Goal: Communication & Community: Answer question/provide support

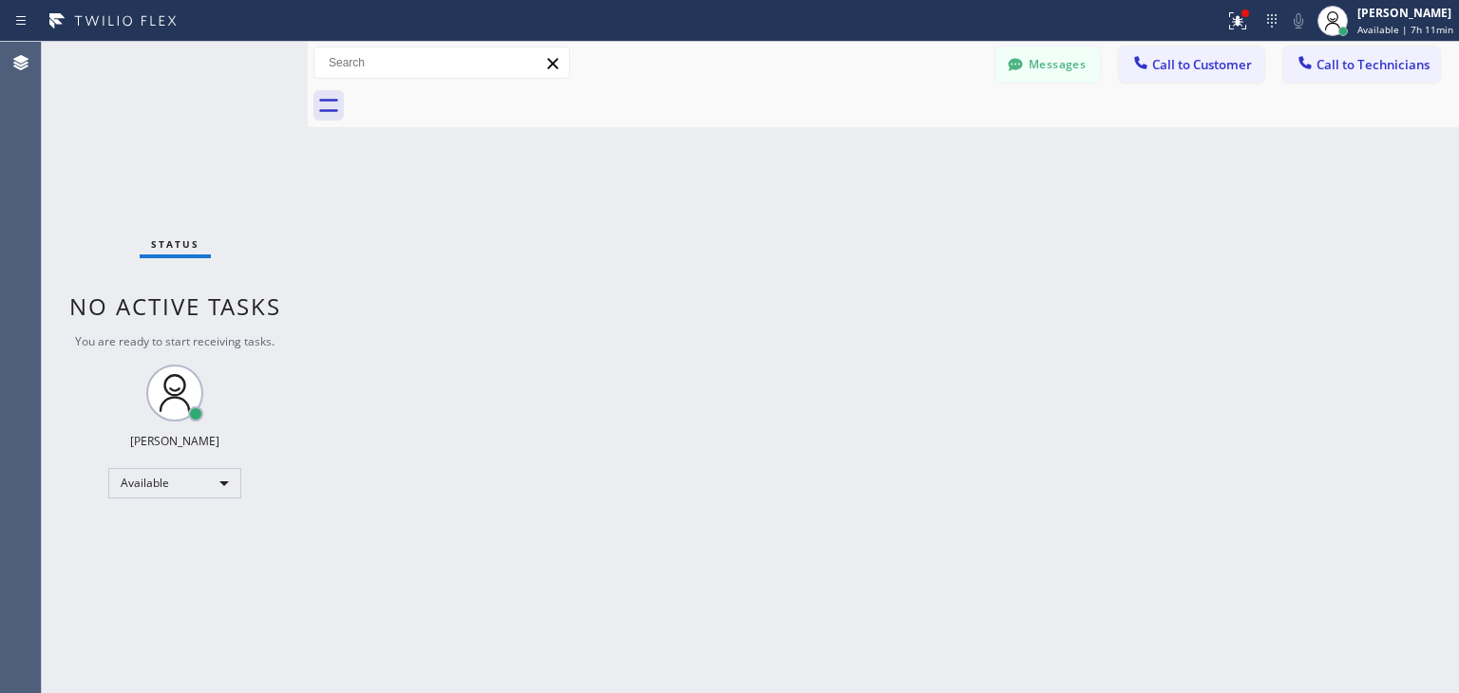
scroll to position [162, 0]
click at [1184, 69] on span "Call to Customer" at bounding box center [1202, 64] width 100 height 17
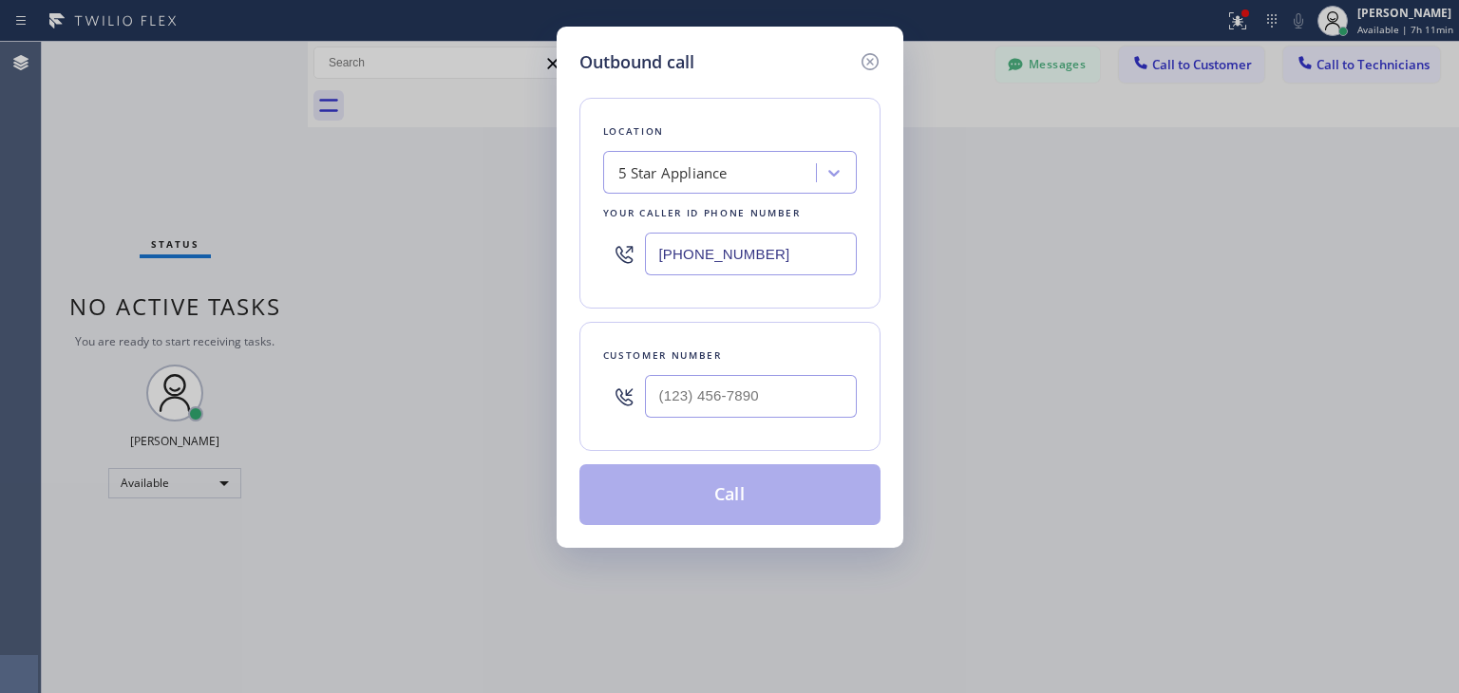
click at [736, 417] on div at bounding box center [751, 397] width 212 height 62
paste input "503) 674-8564"
click at [758, 390] on input "[PHONE_NUMBER]" at bounding box center [751, 396] width 212 height 43
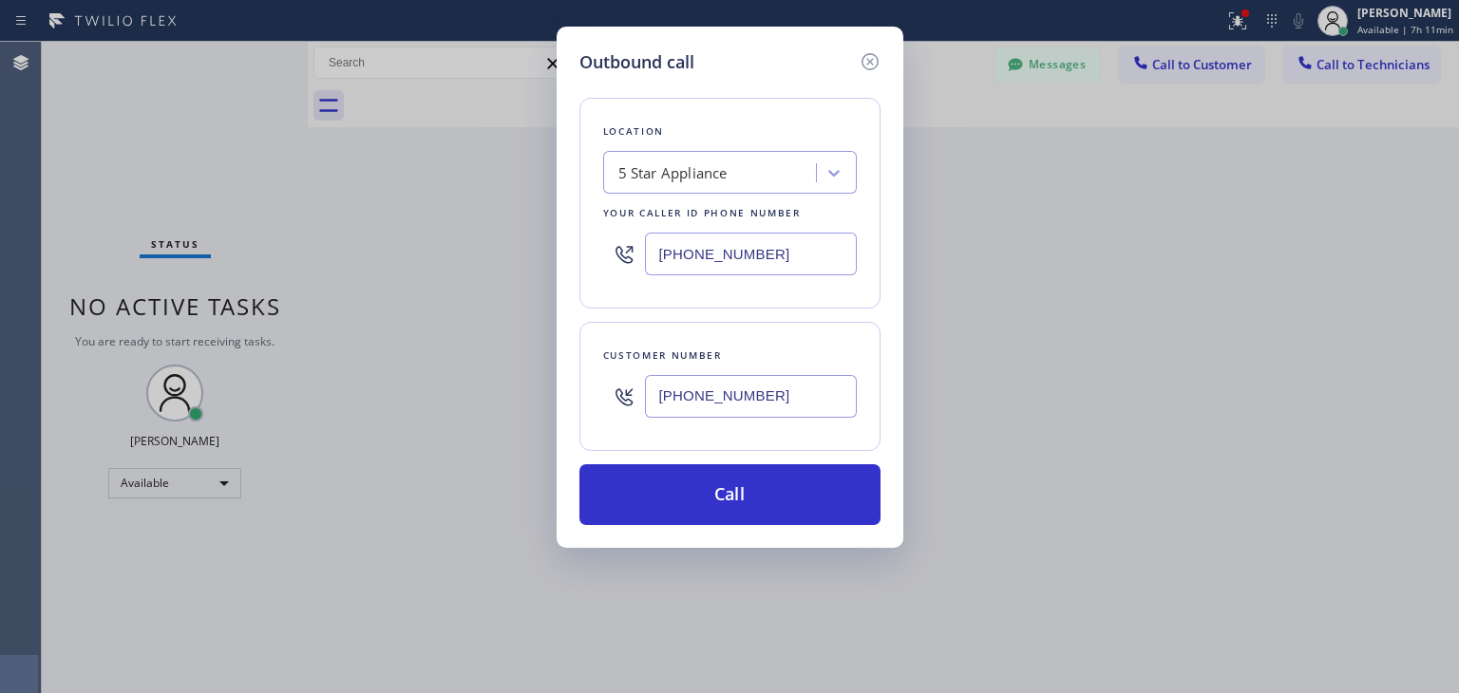
type input "[PHONE_NUMBER]"
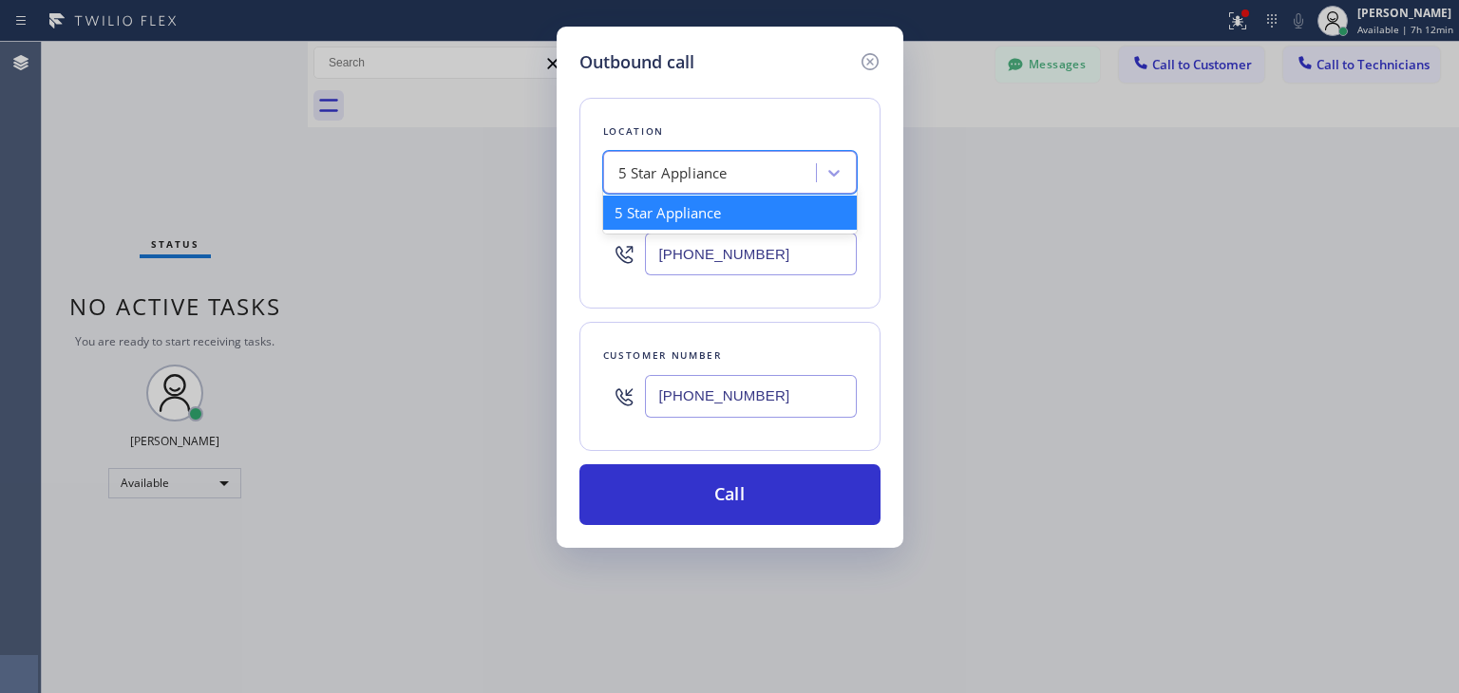
type input "v"
click at [677, 157] on div "5 Star Appliance v" at bounding box center [712, 173] width 207 height 33
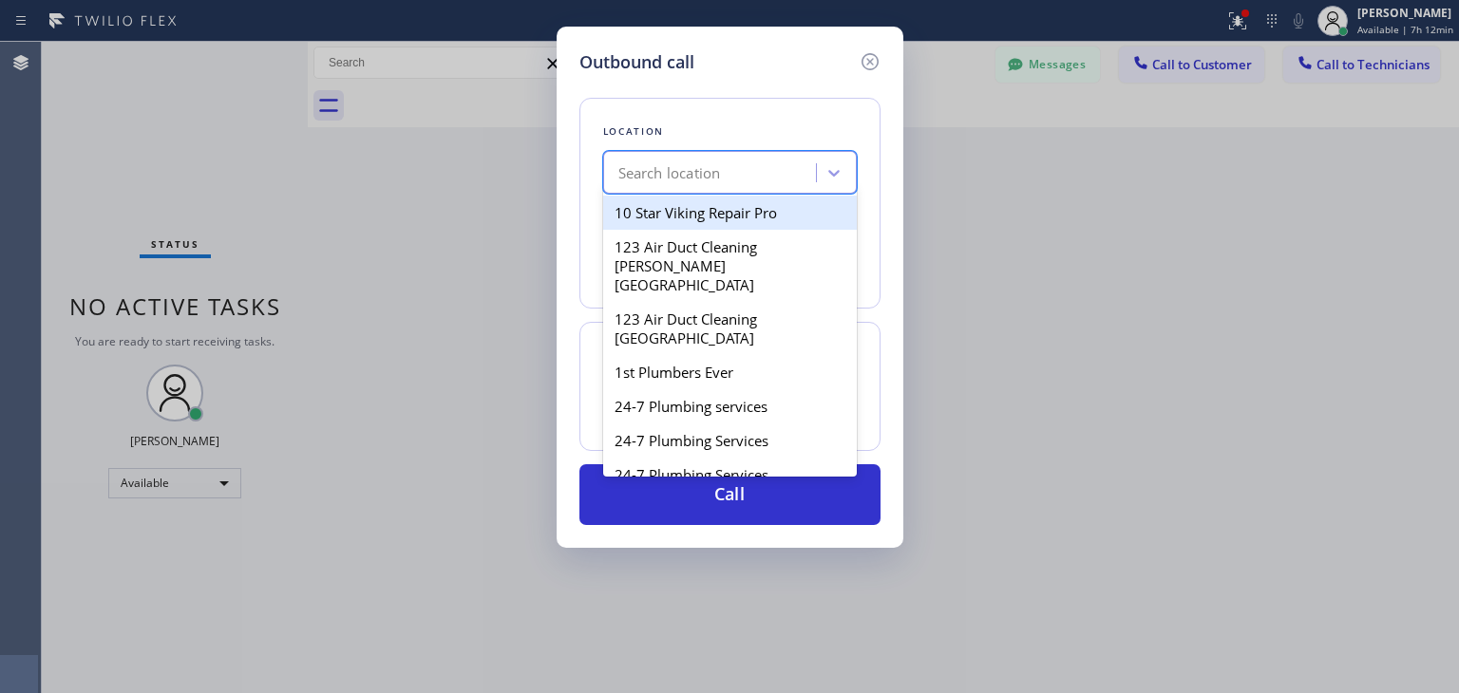
paste input "Samsung Washer & Dryer Repair"
type input "Samsung Washer & Dryer Repair"
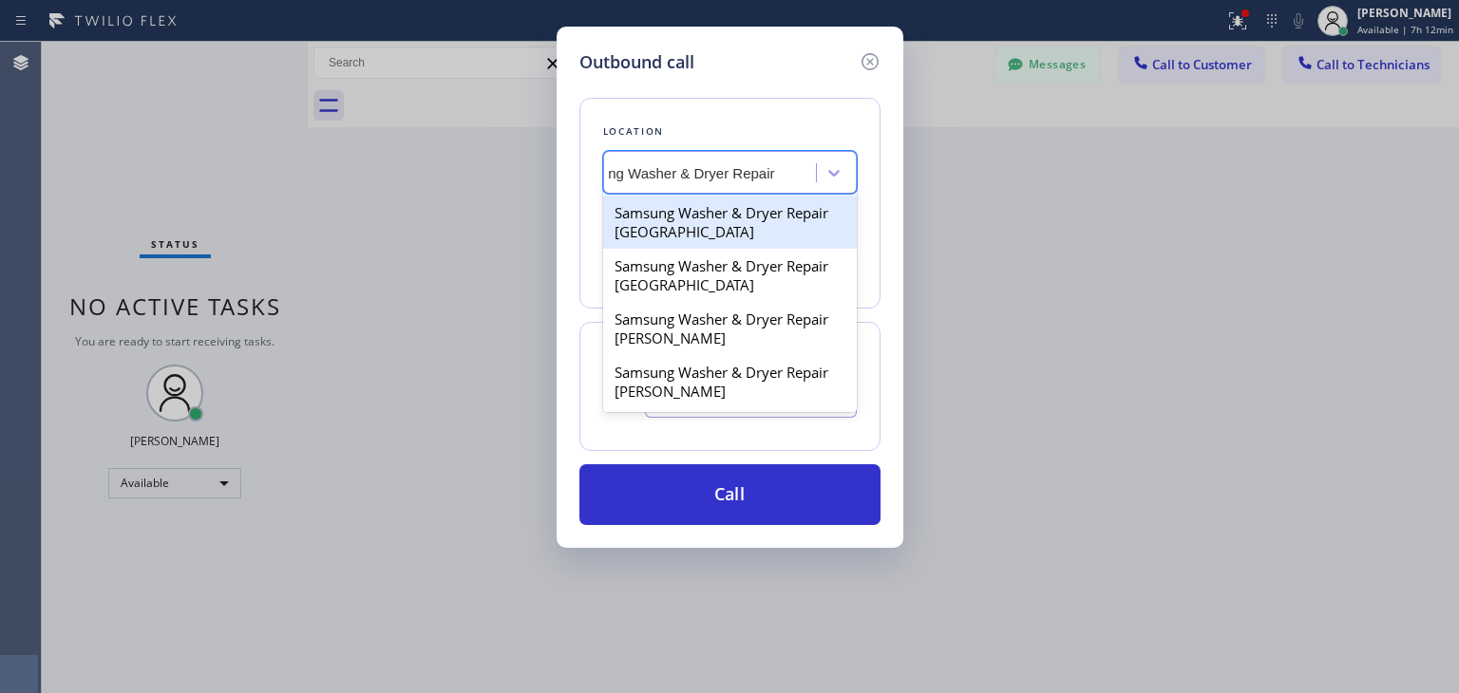
click at [747, 218] on div "Samsung Washer & Dryer Repair [GEOGRAPHIC_DATA]" at bounding box center [730, 222] width 254 height 53
type input "[PHONE_NUMBER]"
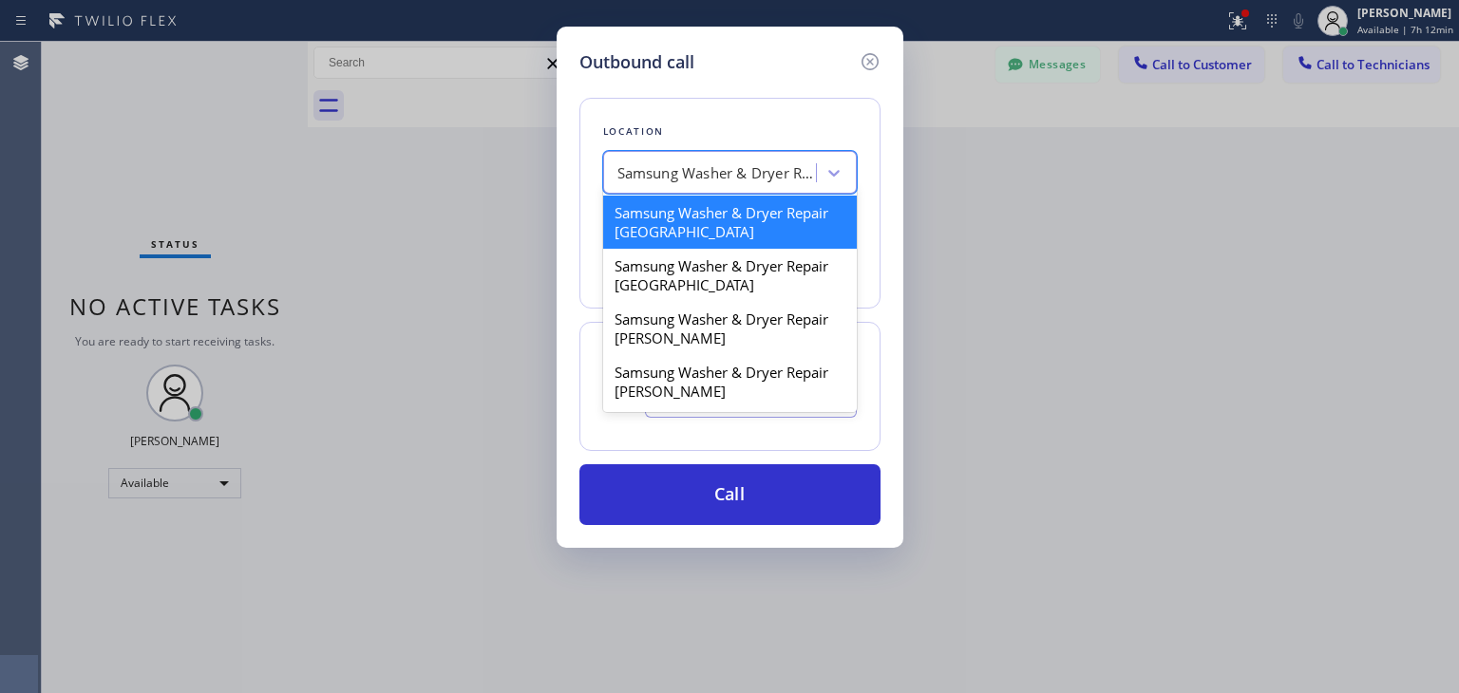
click at [763, 176] on div "Samsung Washer & Dryer Repair [GEOGRAPHIC_DATA]" at bounding box center [716, 173] width 199 height 22
paste input "Samsung Washer & Dryer Repair"
type input "Samsung Washer & Dryer Repair"
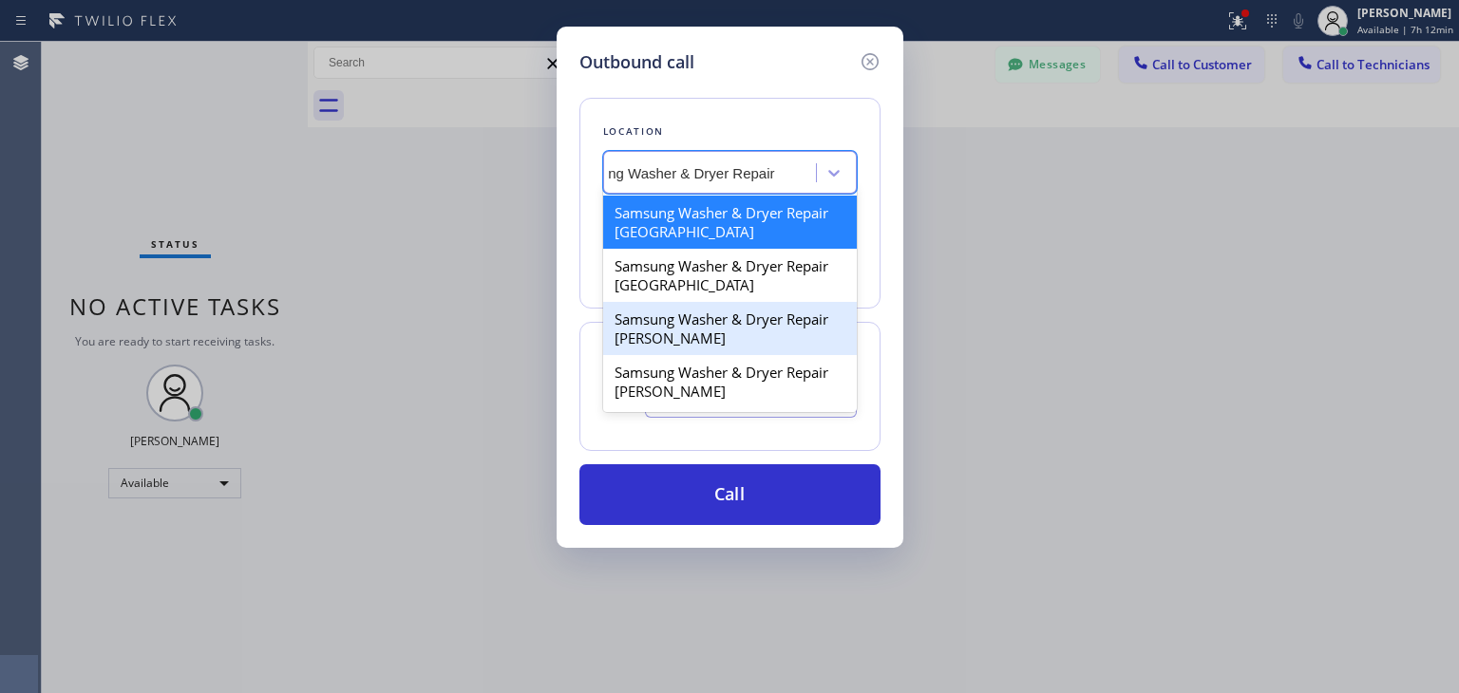
click at [752, 343] on div "Samsung Washer & Dryer Repair [PERSON_NAME]" at bounding box center [730, 328] width 254 height 53
type input "[PHONE_NUMBER]"
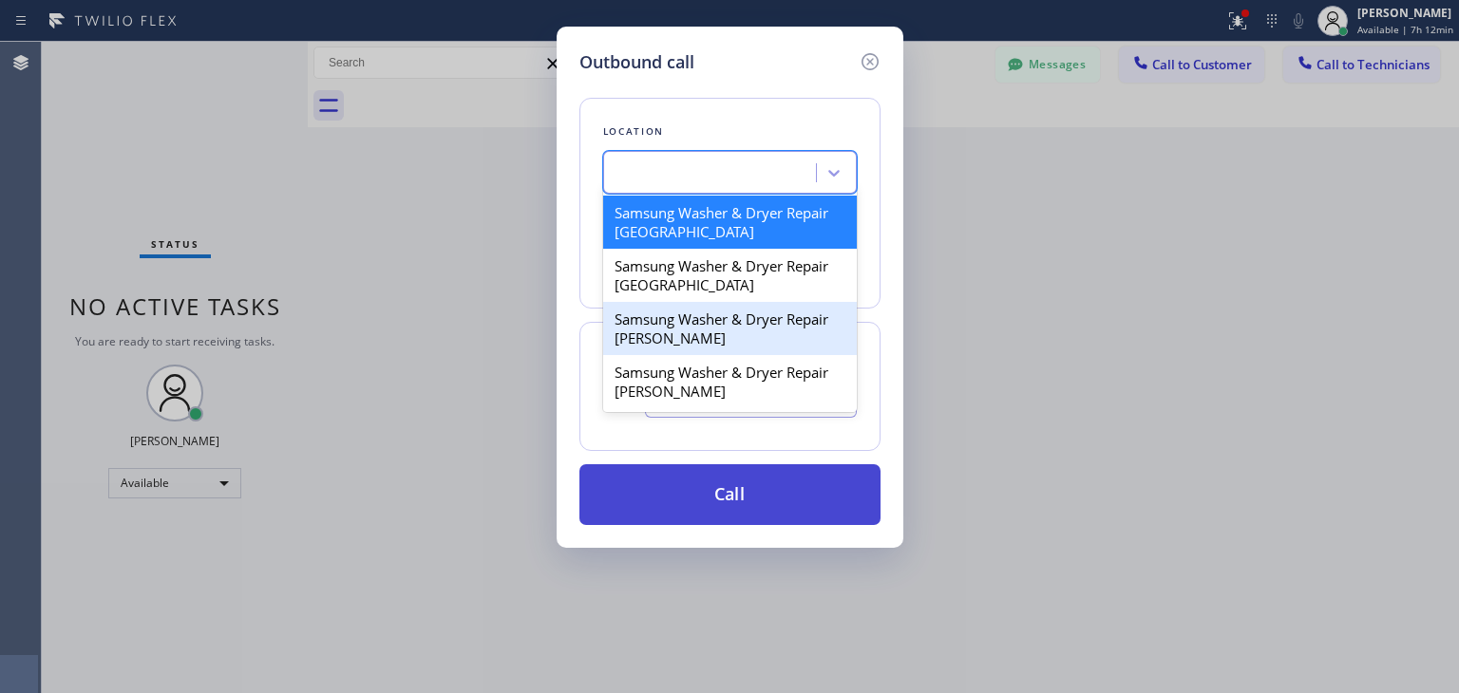
scroll to position [0, 1]
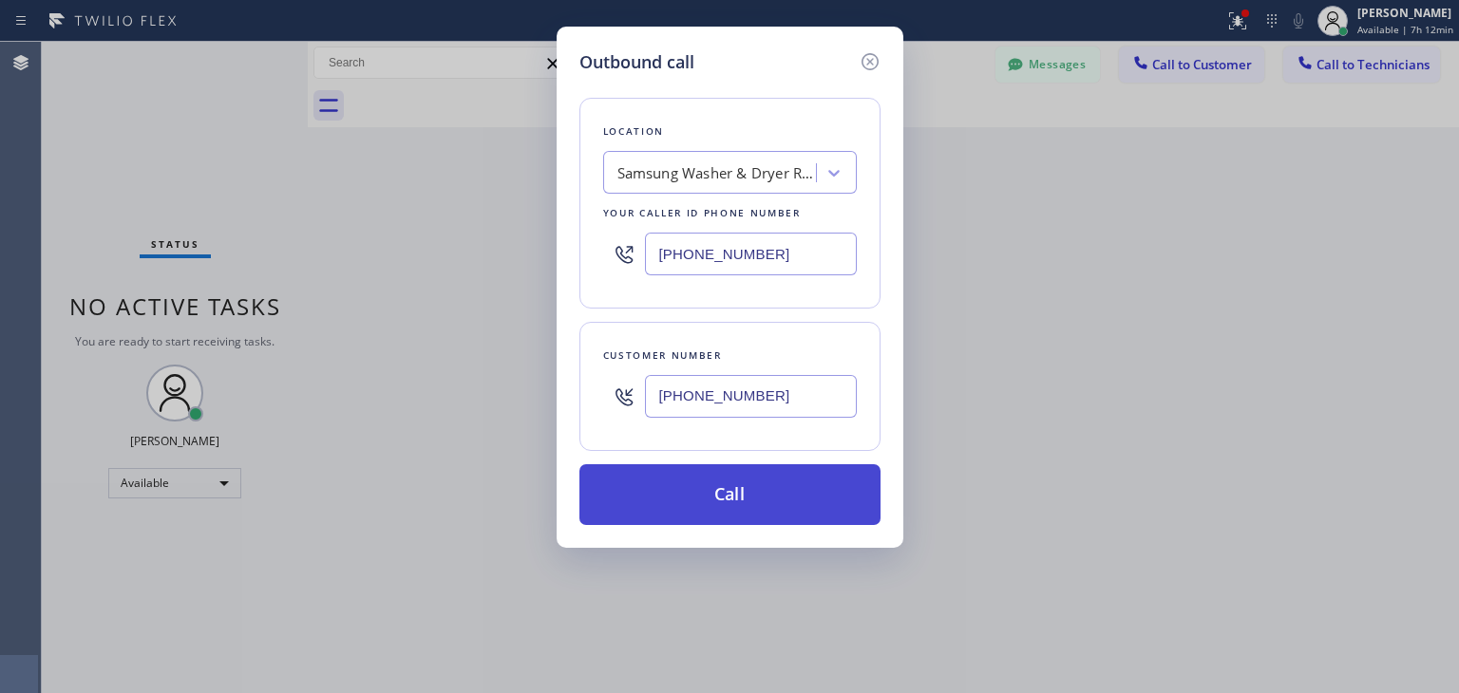
click at [770, 483] on button "Call" at bounding box center [729, 494] width 301 height 61
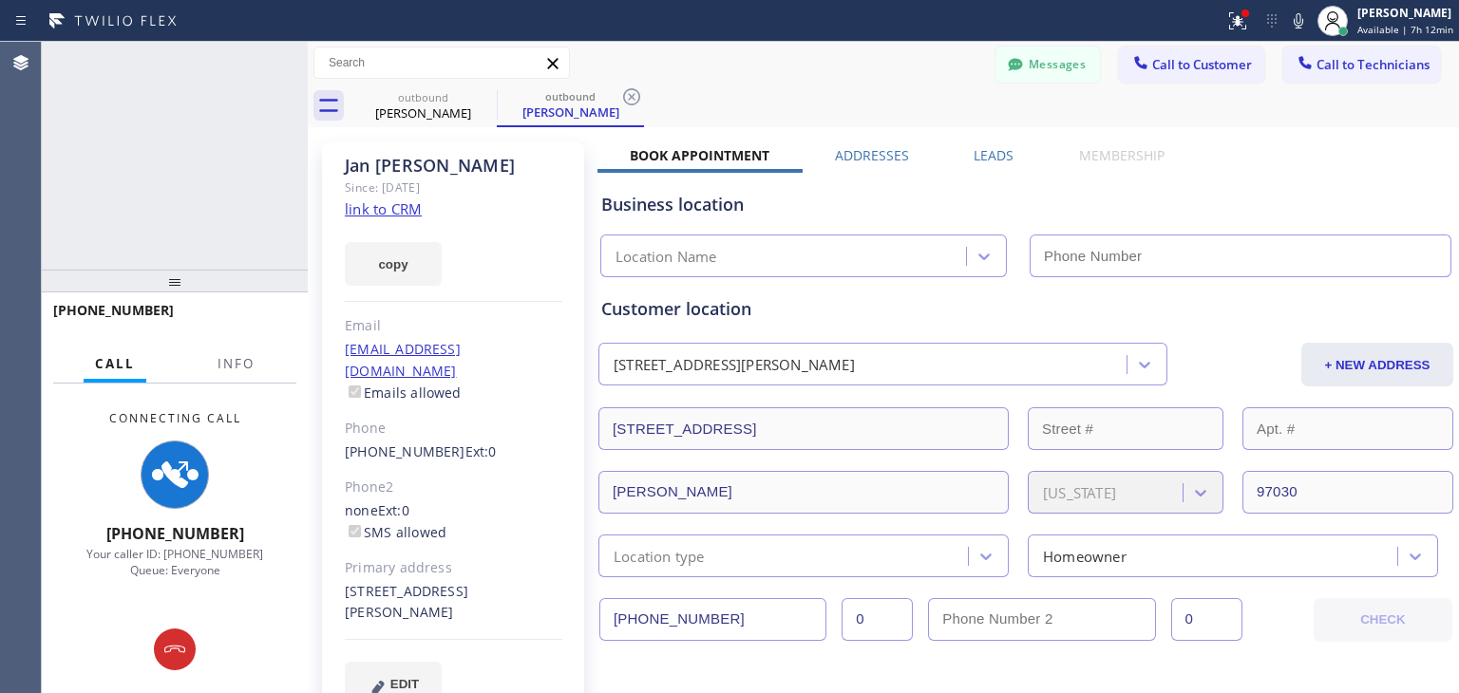
type input "[PHONE_NUMBER]"
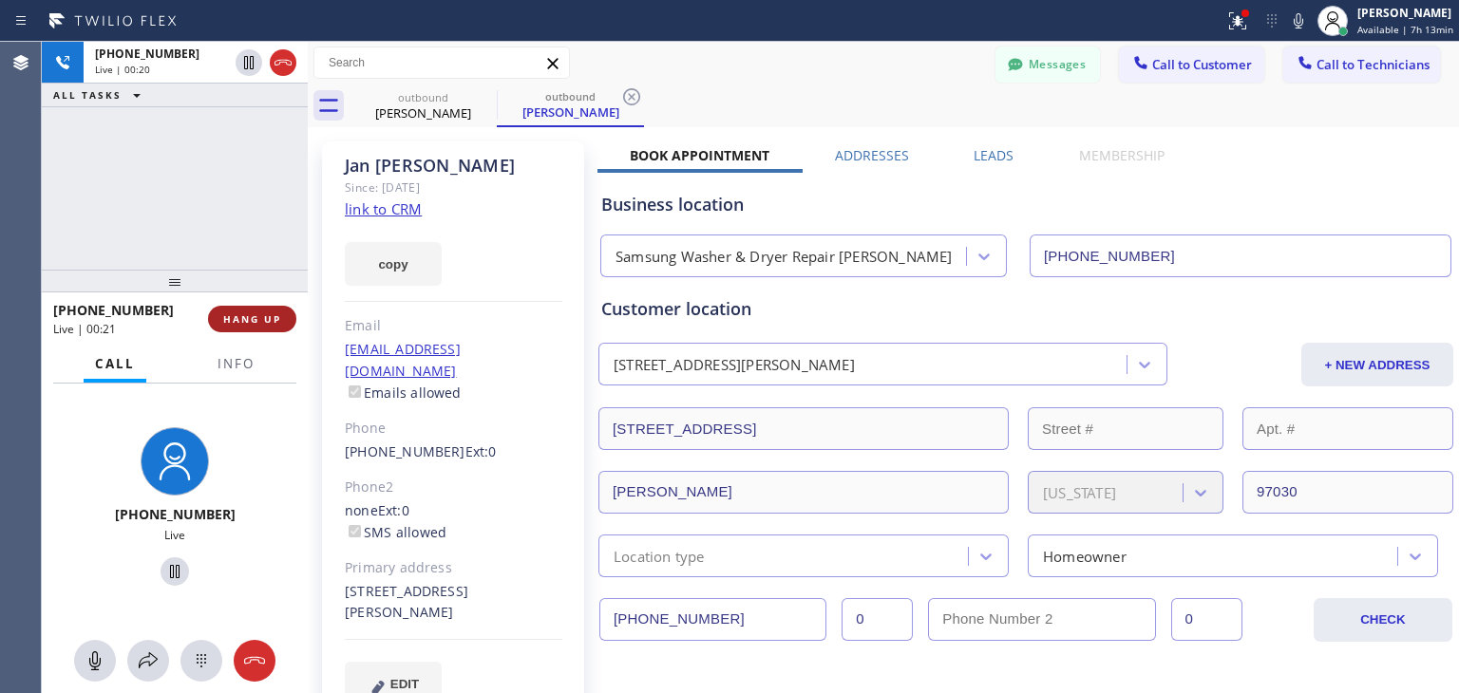
drag, startPoint x: 226, startPoint y: 326, endPoint x: 236, endPoint y: 324, distance: 9.7
click at [236, 324] on button "HANG UP" at bounding box center [252, 319] width 88 height 27
click at [236, 324] on span "HANG UP" at bounding box center [252, 319] width 58 height 13
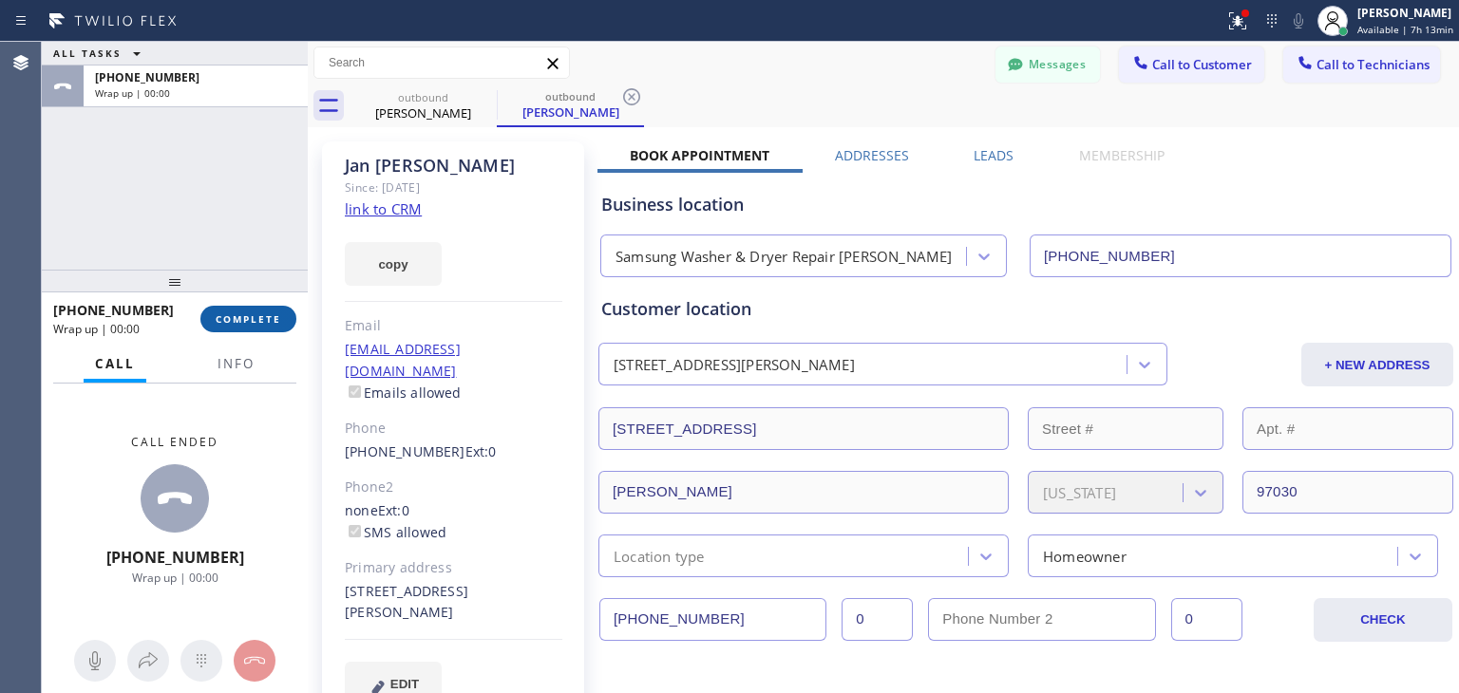
click at [236, 324] on span "COMPLETE" at bounding box center [249, 319] width 66 height 13
click at [1183, 0] on html "Status report Issues detected These issues could affect your workflow. Please c…" at bounding box center [729, 346] width 1459 height 693
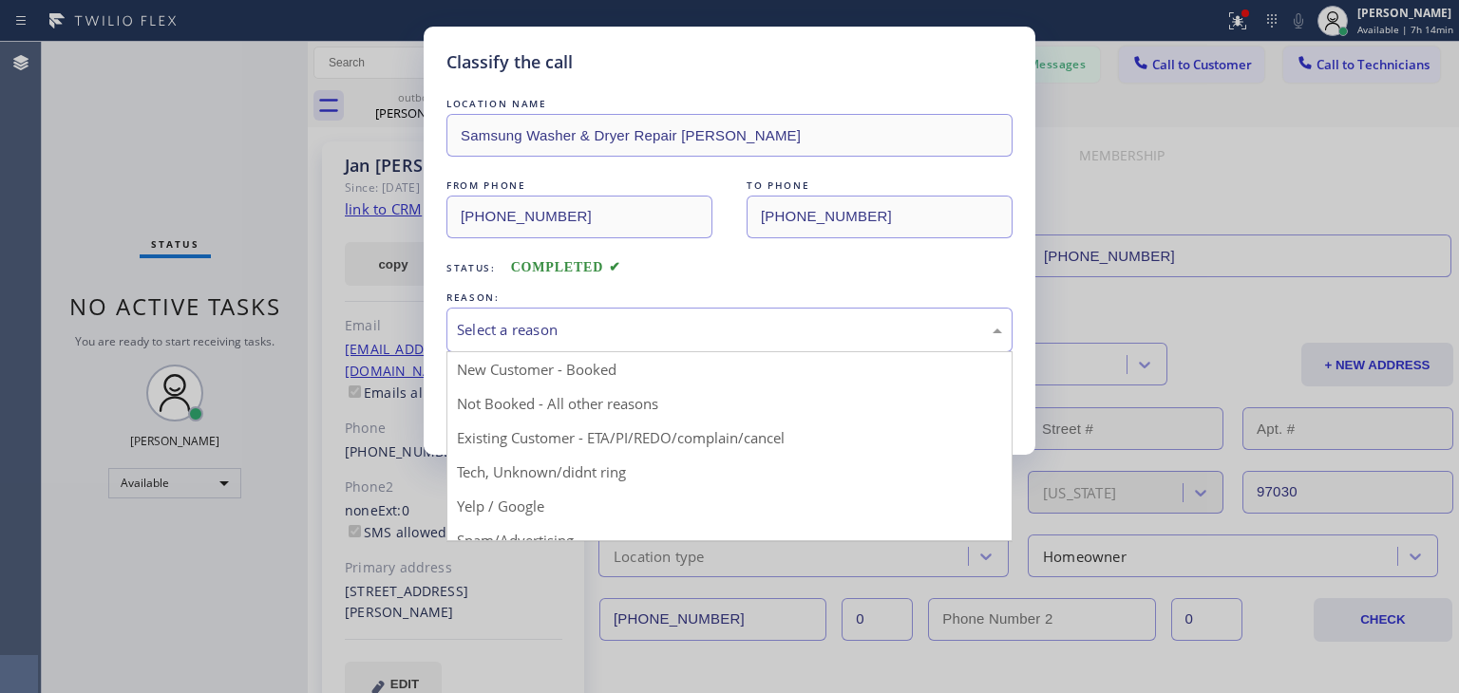
click at [881, 343] on div "Select a reason" at bounding box center [729, 330] width 566 height 45
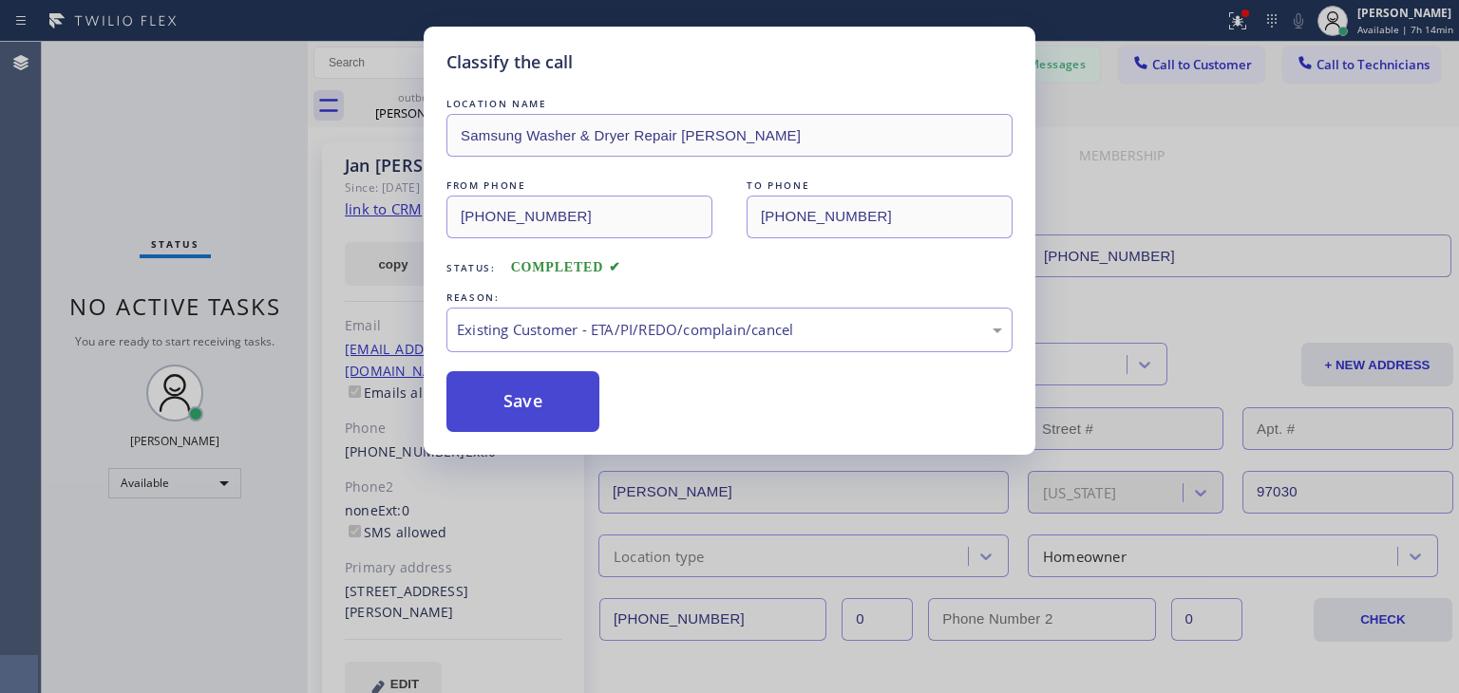
drag, startPoint x: 805, startPoint y: 446, endPoint x: 584, endPoint y: 388, distance: 228.8
click at [584, 388] on button "Save" at bounding box center [522, 401] width 153 height 61
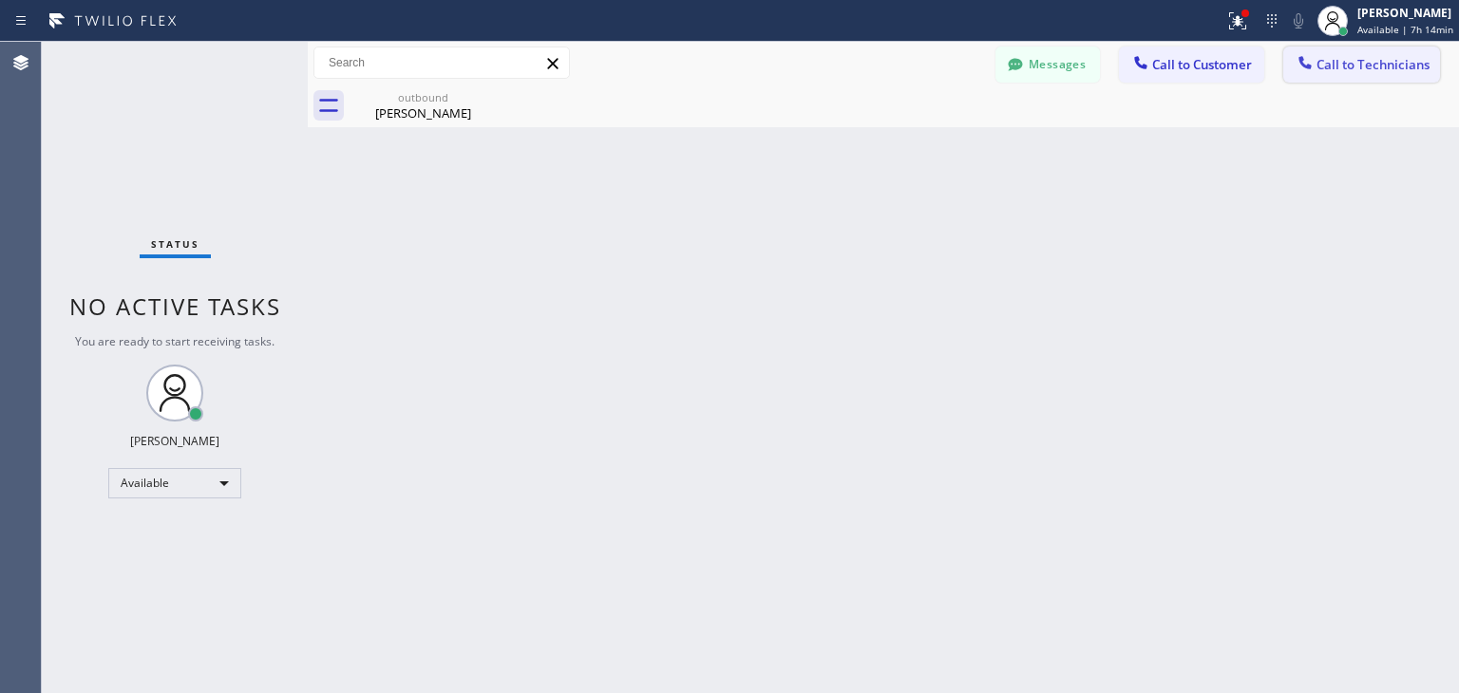
click at [1355, 68] on span "Call to Technicians" at bounding box center [1372, 64] width 113 height 17
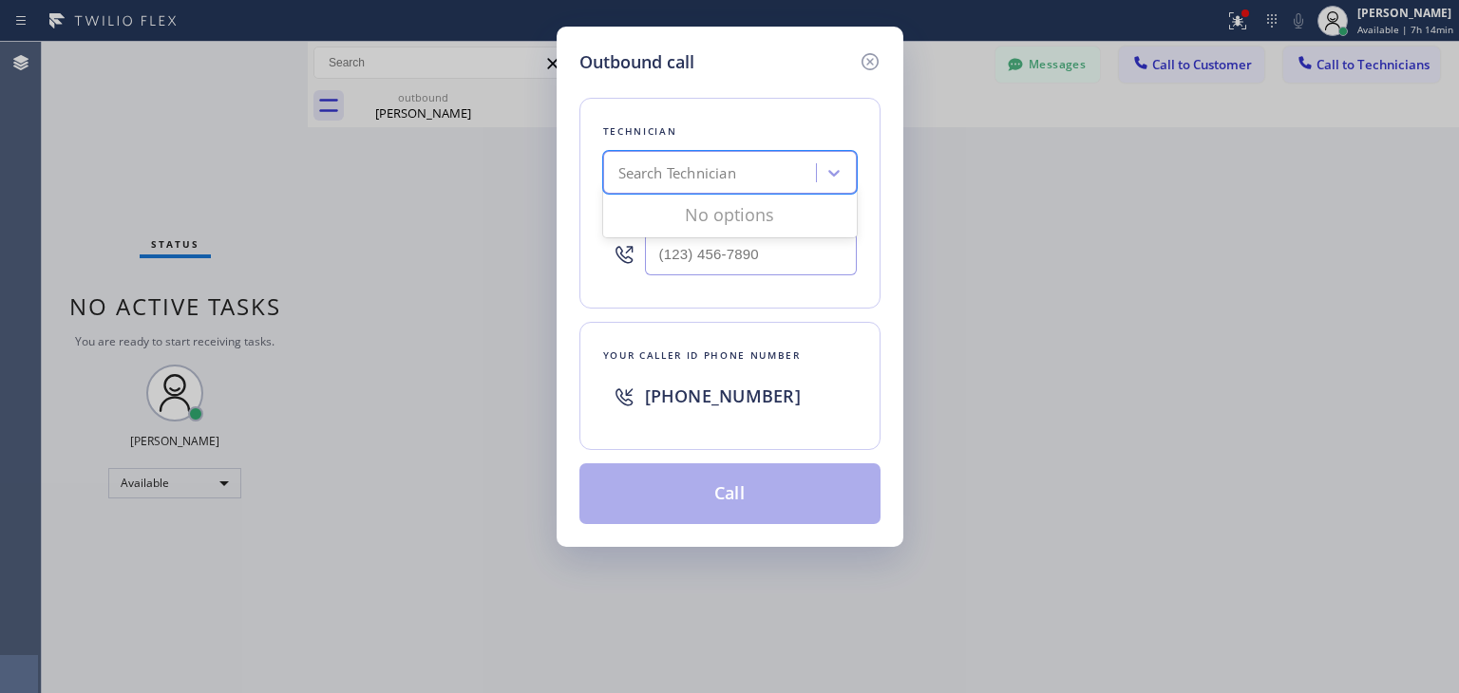
click at [755, 170] on div "Search Technician" at bounding box center [712, 173] width 207 height 33
type input "ibragim"
click at [764, 216] on div "[PERSON_NAME]" at bounding box center [730, 213] width 254 height 34
type input "[PHONE_NUMBER]"
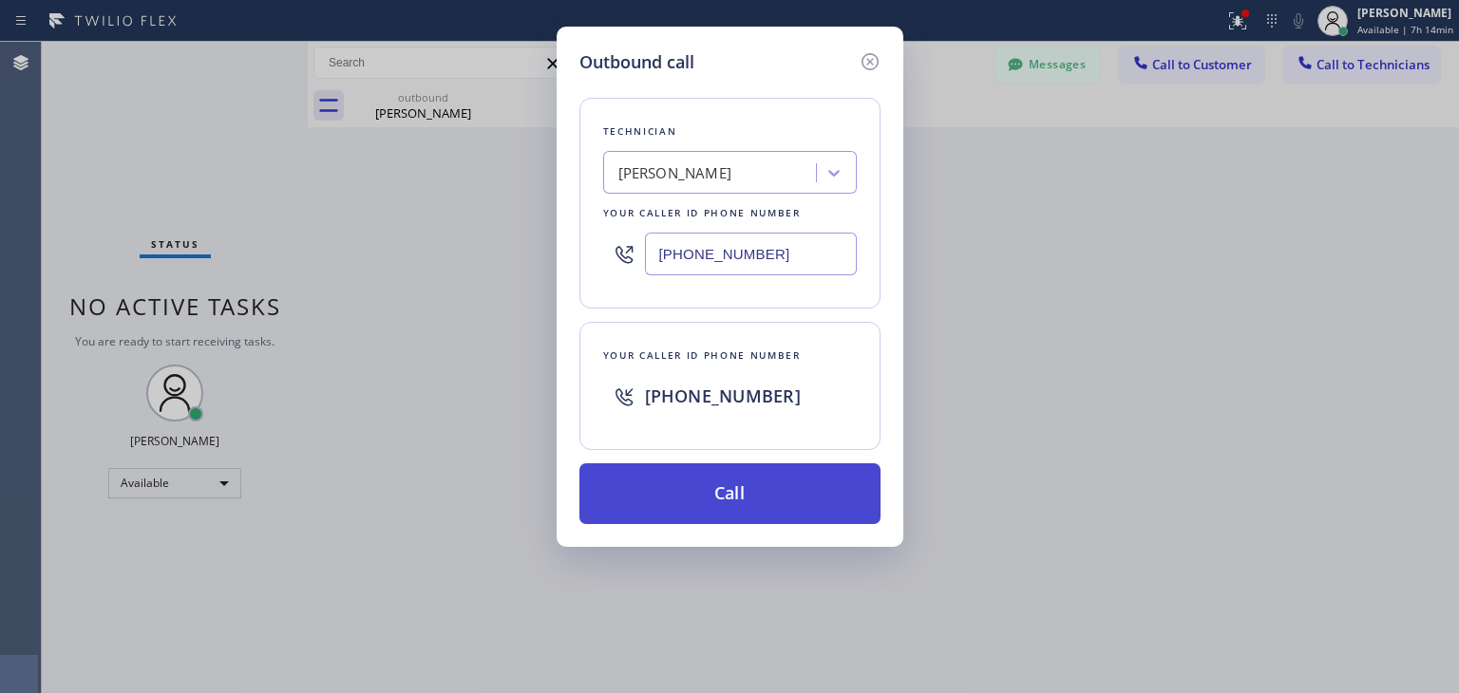
click at [718, 485] on button "Call" at bounding box center [729, 494] width 301 height 61
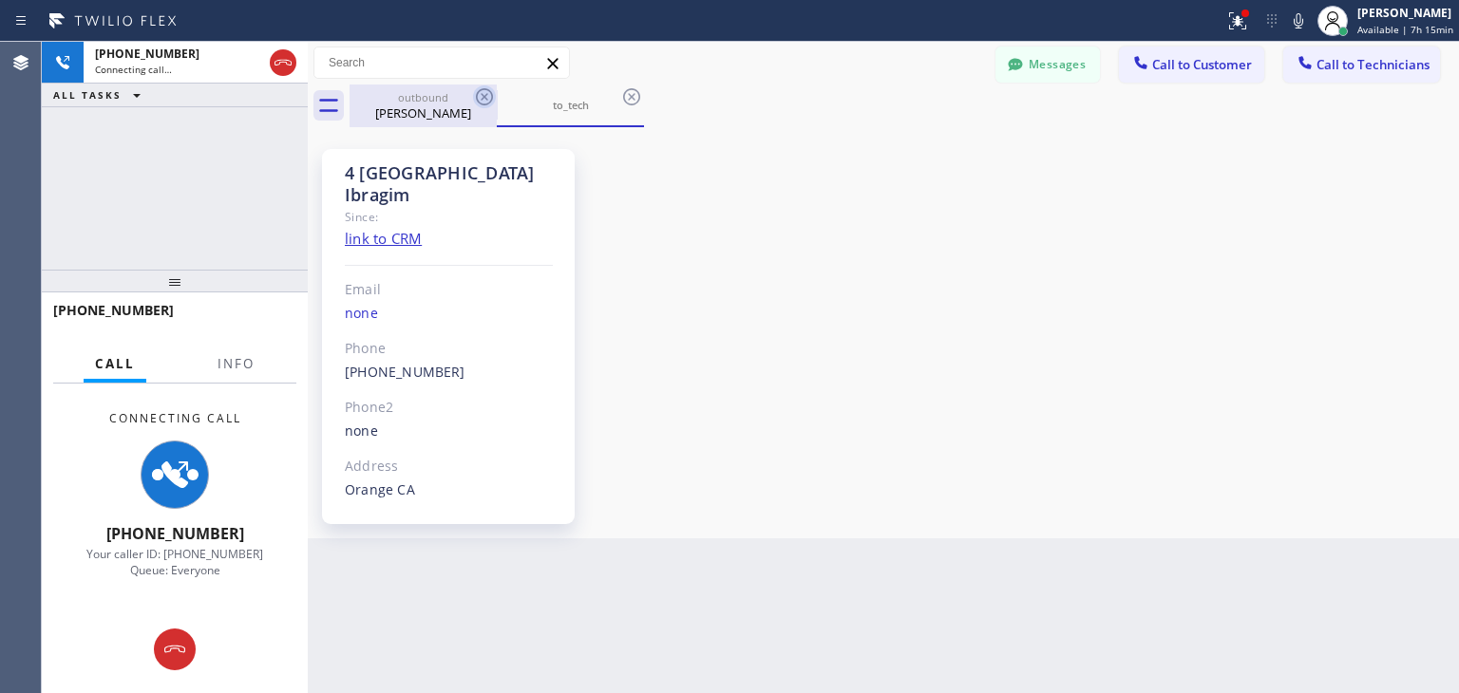
click at [485, 92] on icon at bounding box center [484, 96] width 23 height 23
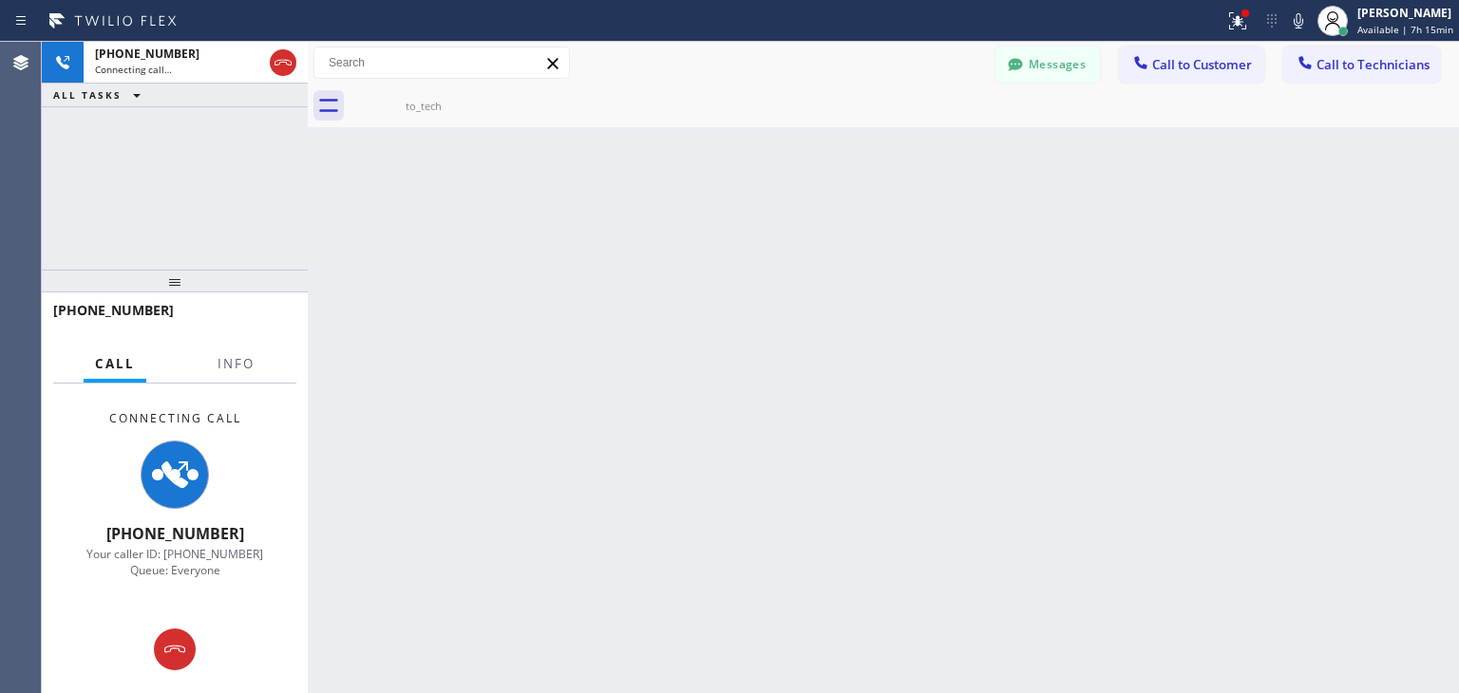
click at [0, 0] on icon at bounding box center [0, 0] width 0 height 0
drag, startPoint x: 485, startPoint y: 92, endPoint x: 1100, endPoint y: 699, distance: 863.8
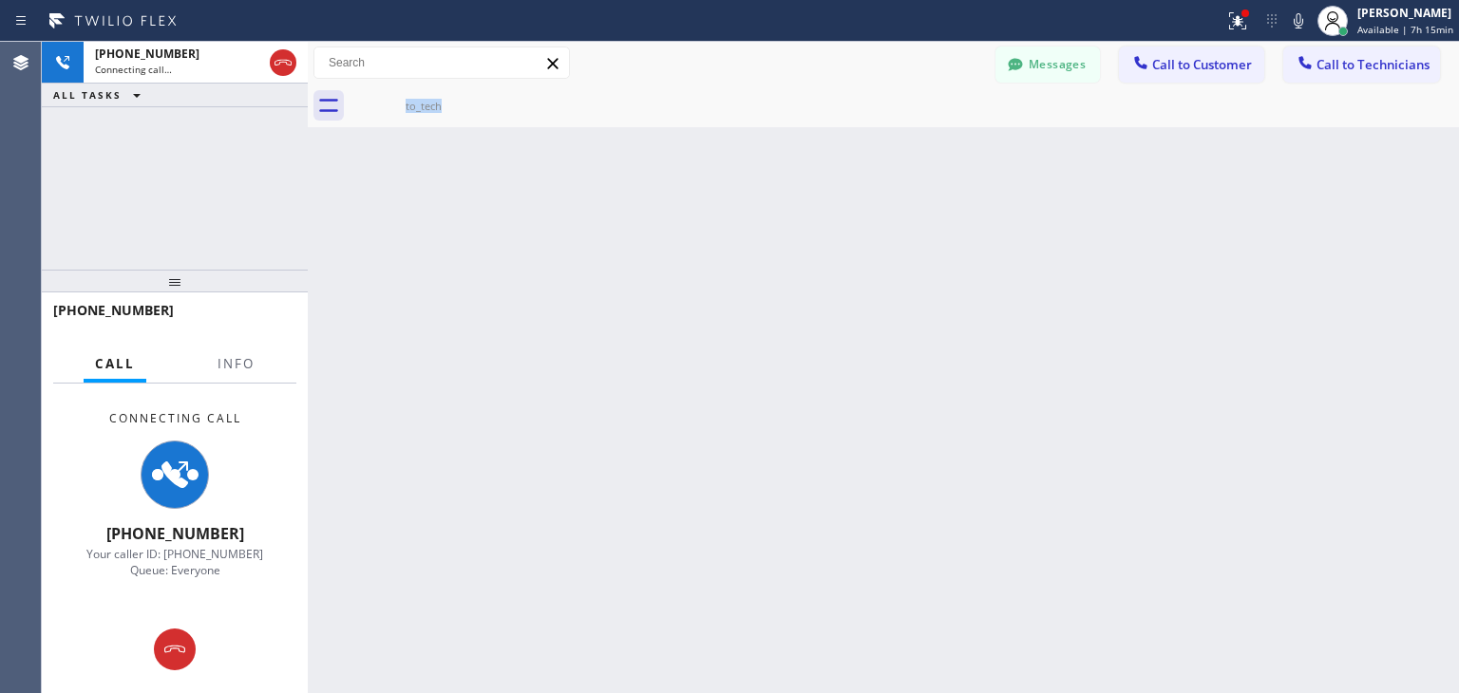
click at [1100, 692] on html "Status report Issues detected These issues could affect your workflow. Please c…" at bounding box center [729, 346] width 1459 height 693
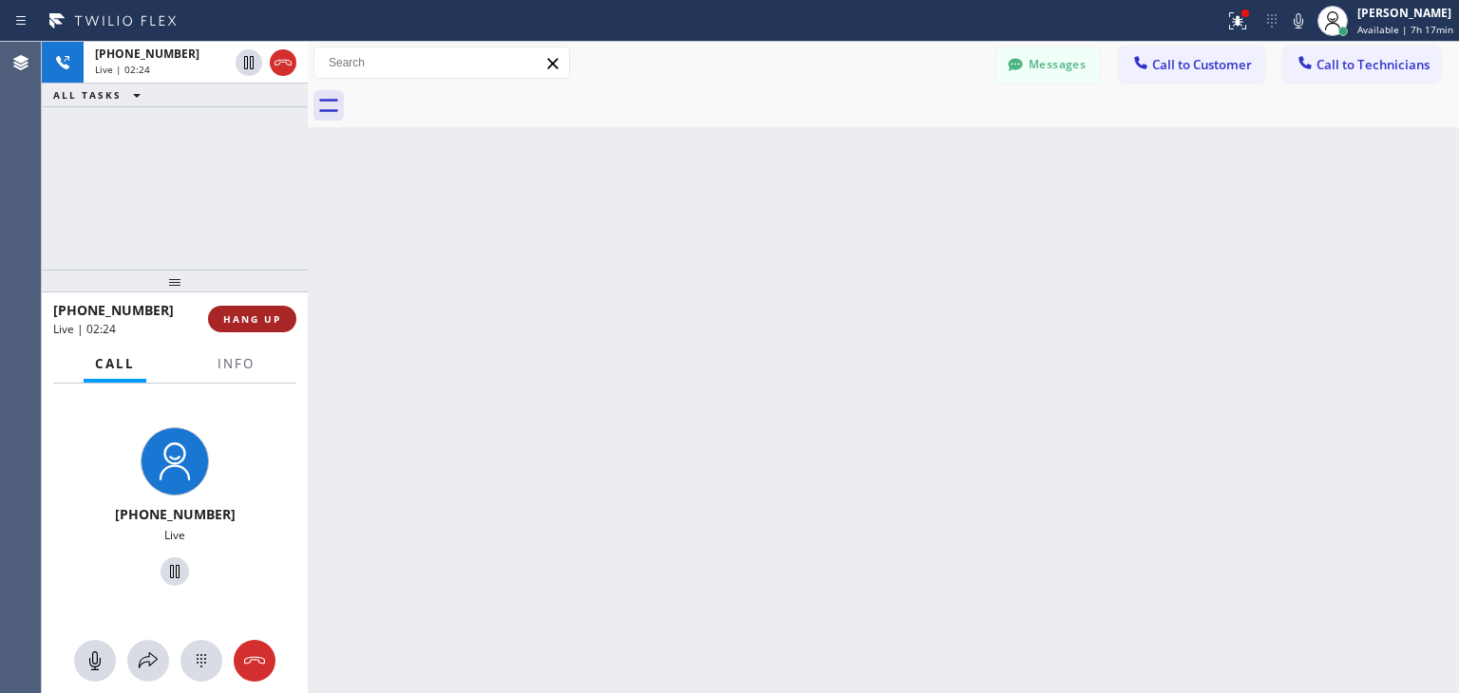
click at [254, 308] on button "HANG UP" at bounding box center [252, 319] width 88 height 27
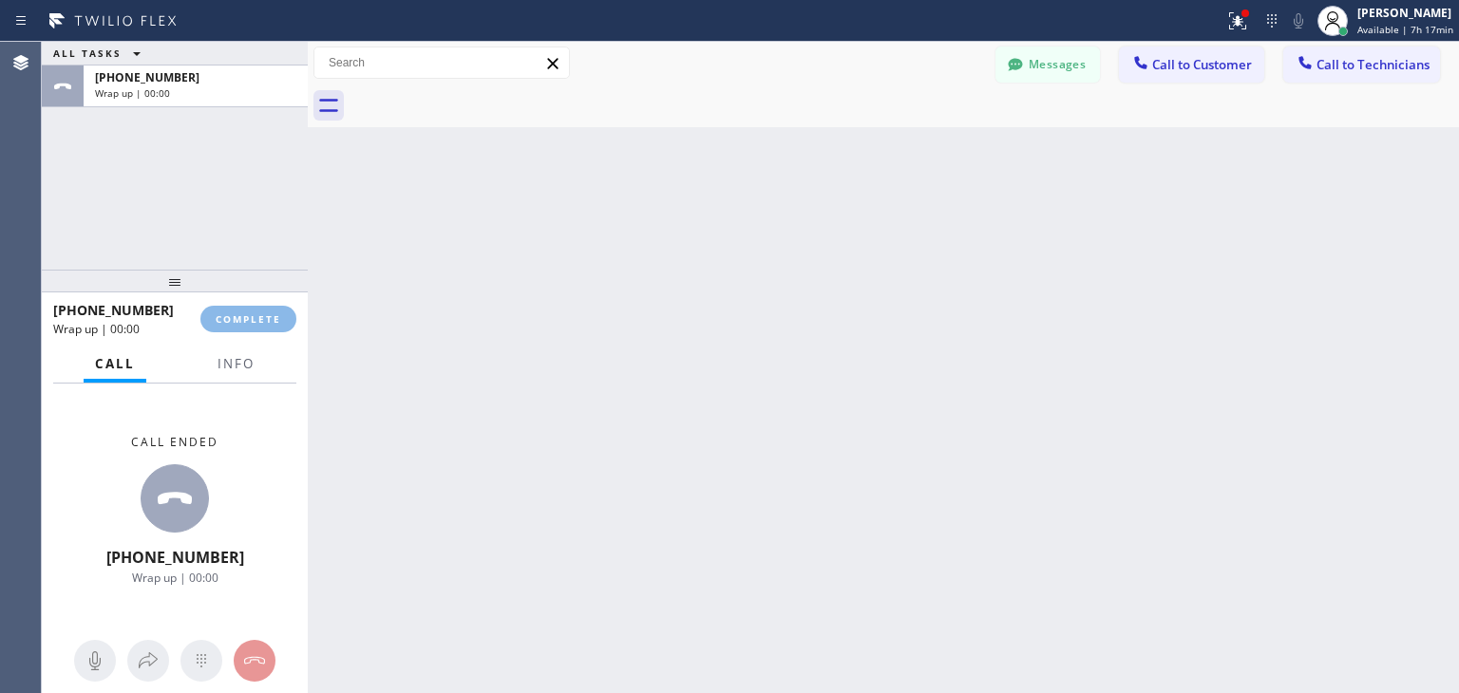
click at [977, 627] on div "ALL TASKS ALL TASKS ACTIVE TASKS TASKS IN WRAP UP [PHONE_NUMBER] Wrap up | 00:0…" at bounding box center [750, 368] width 1417 height 652
click at [1056, 61] on button "Messages" at bounding box center [1047, 65] width 104 height 36
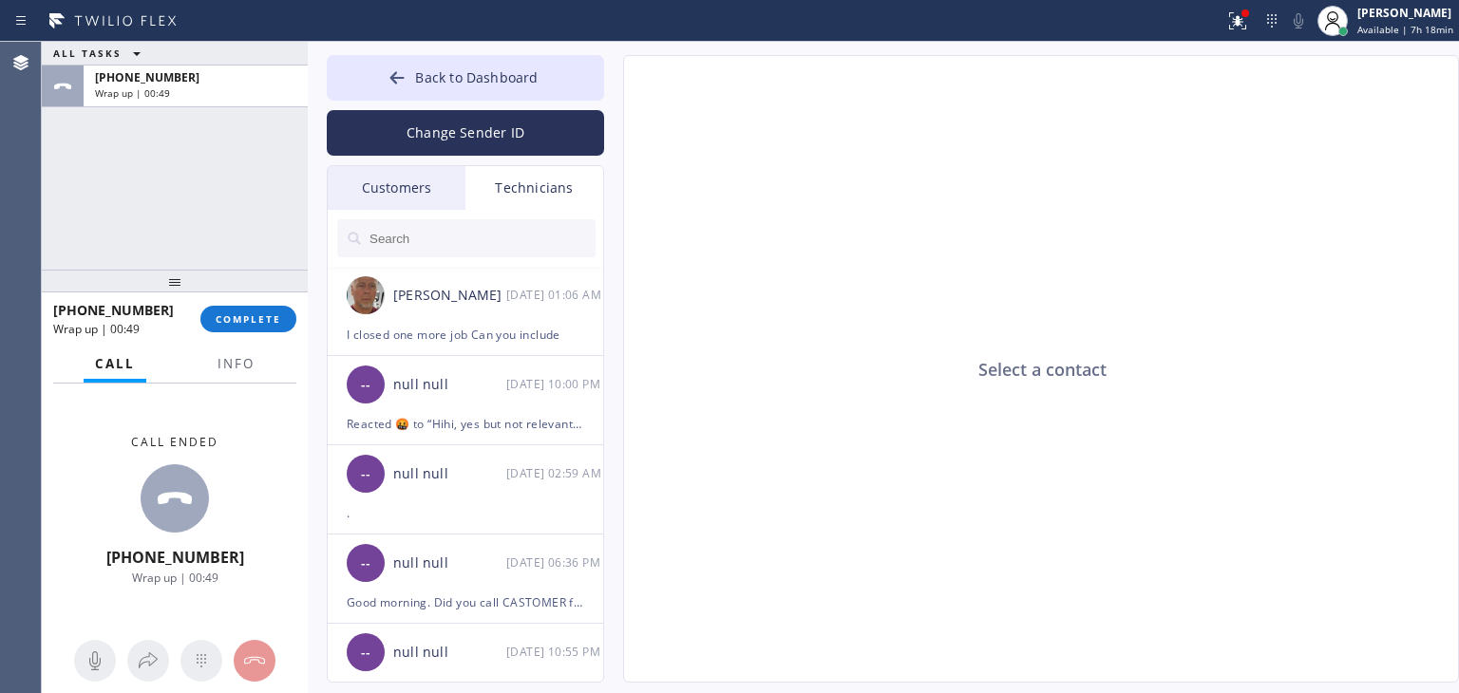
click at [440, 180] on div "Customers" at bounding box center [397, 188] width 138 height 44
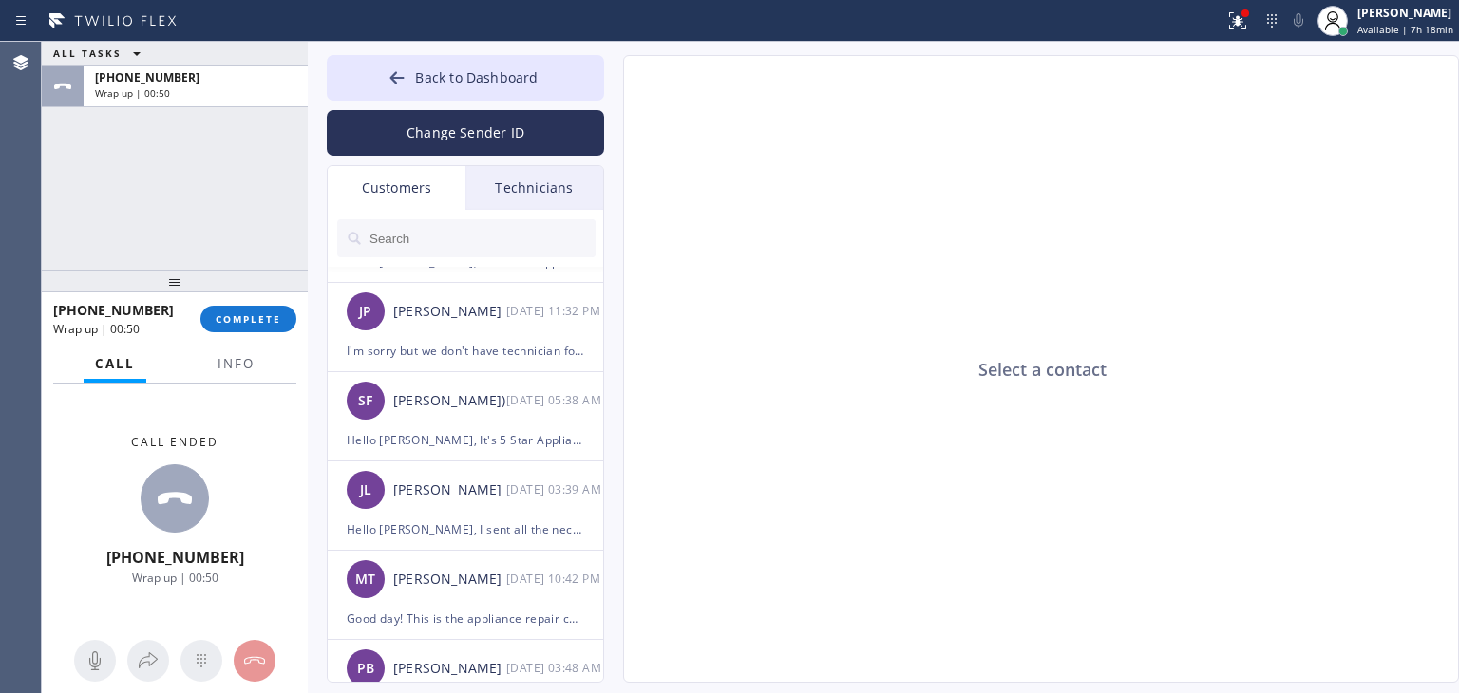
click at [474, 245] on input "text" at bounding box center [482, 238] width 228 height 38
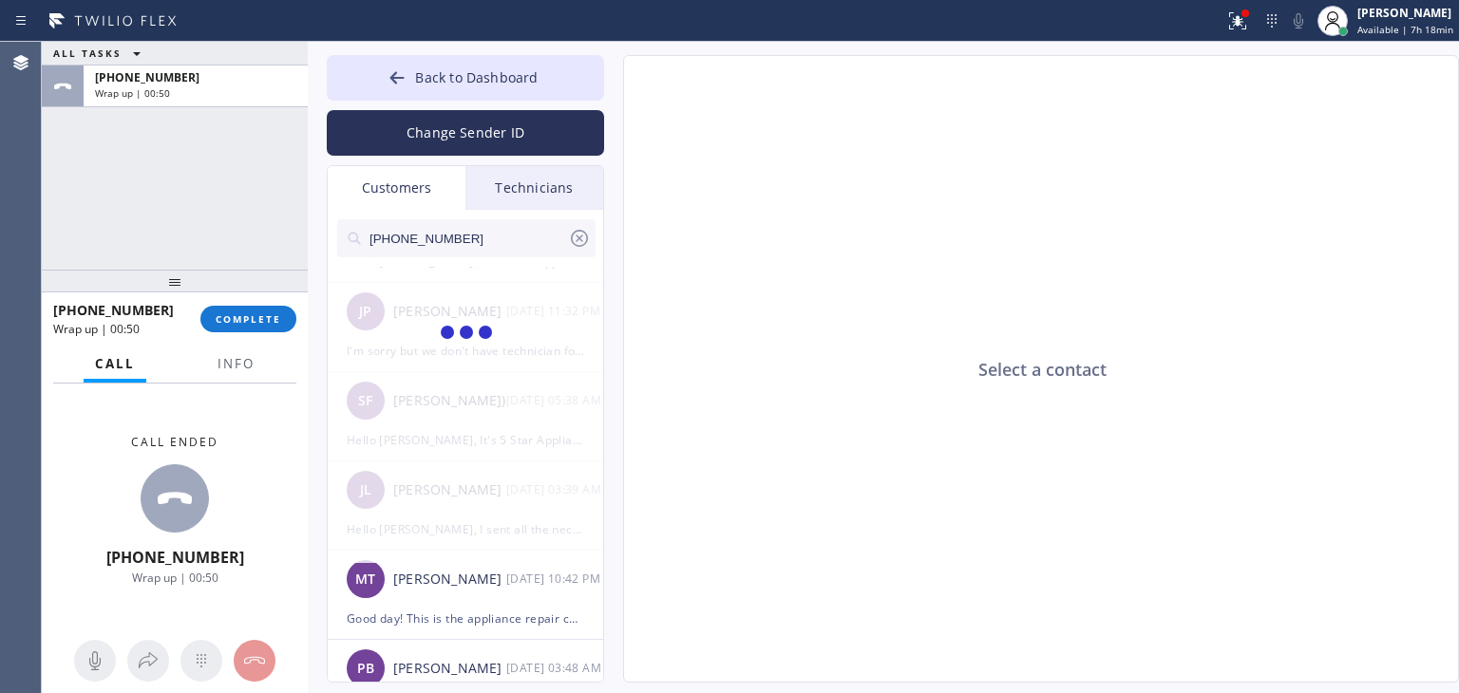
click at [474, 245] on input "[PHONE_NUMBER]" at bounding box center [468, 238] width 200 height 38
click at [474, 245] on input "(630) 975-192_" at bounding box center [468, 238] width 200 height 38
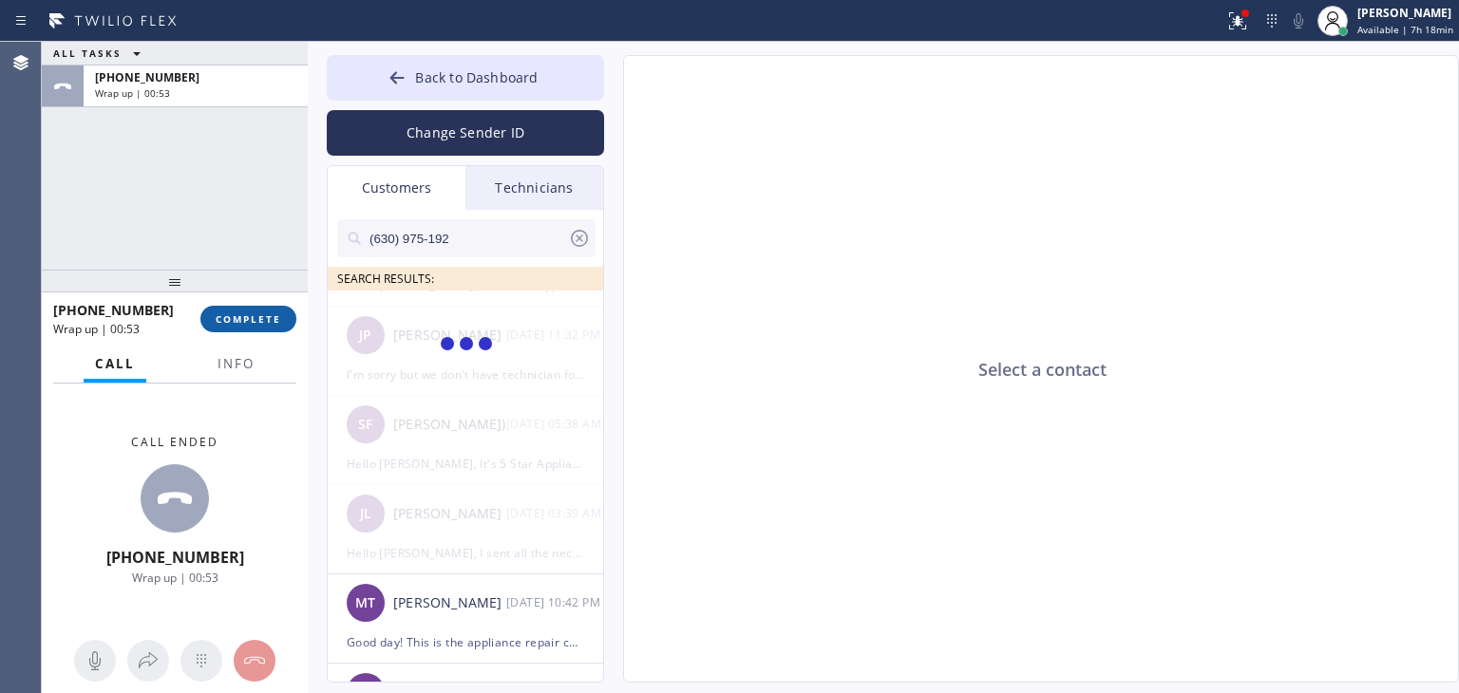
type input "(630) 975-192"
click at [258, 313] on span "COMPLETE" at bounding box center [249, 319] width 66 height 13
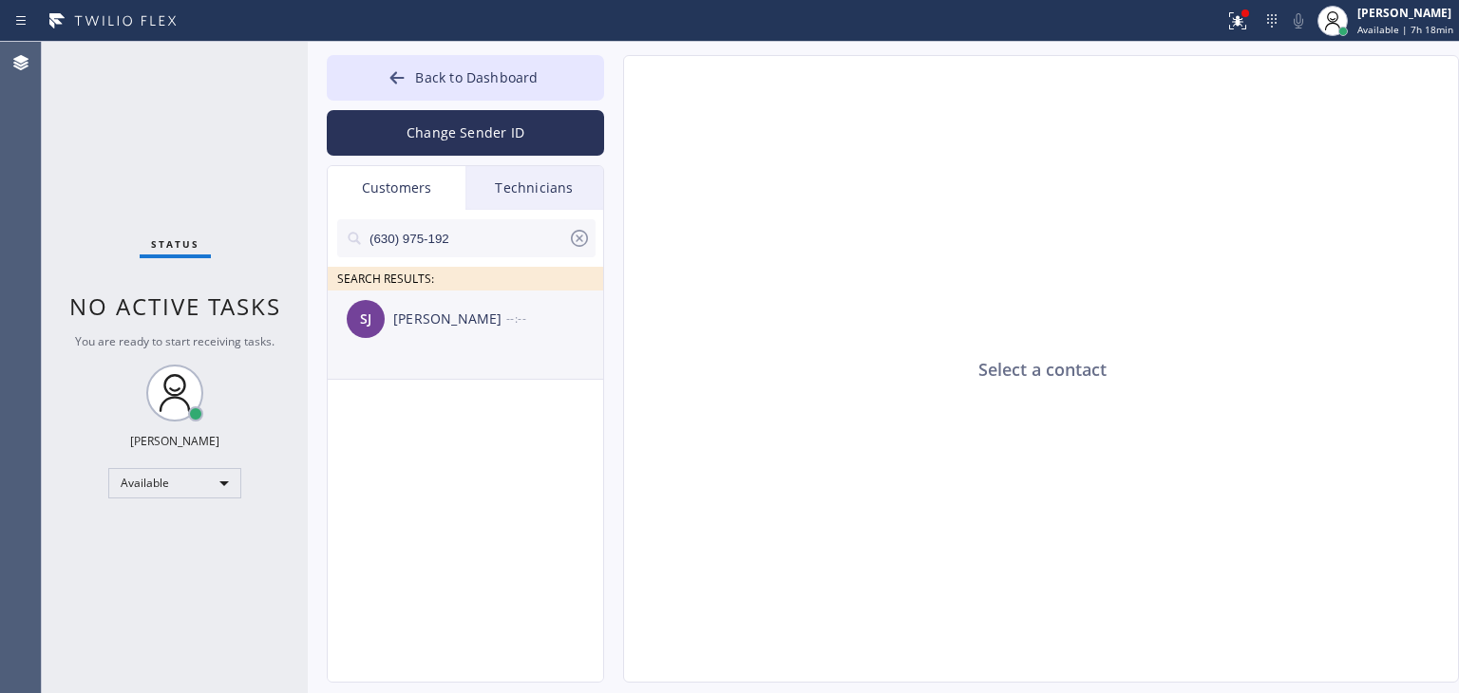
click at [421, 349] on li "[PERSON_NAME] --:--" at bounding box center [466, 335] width 277 height 89
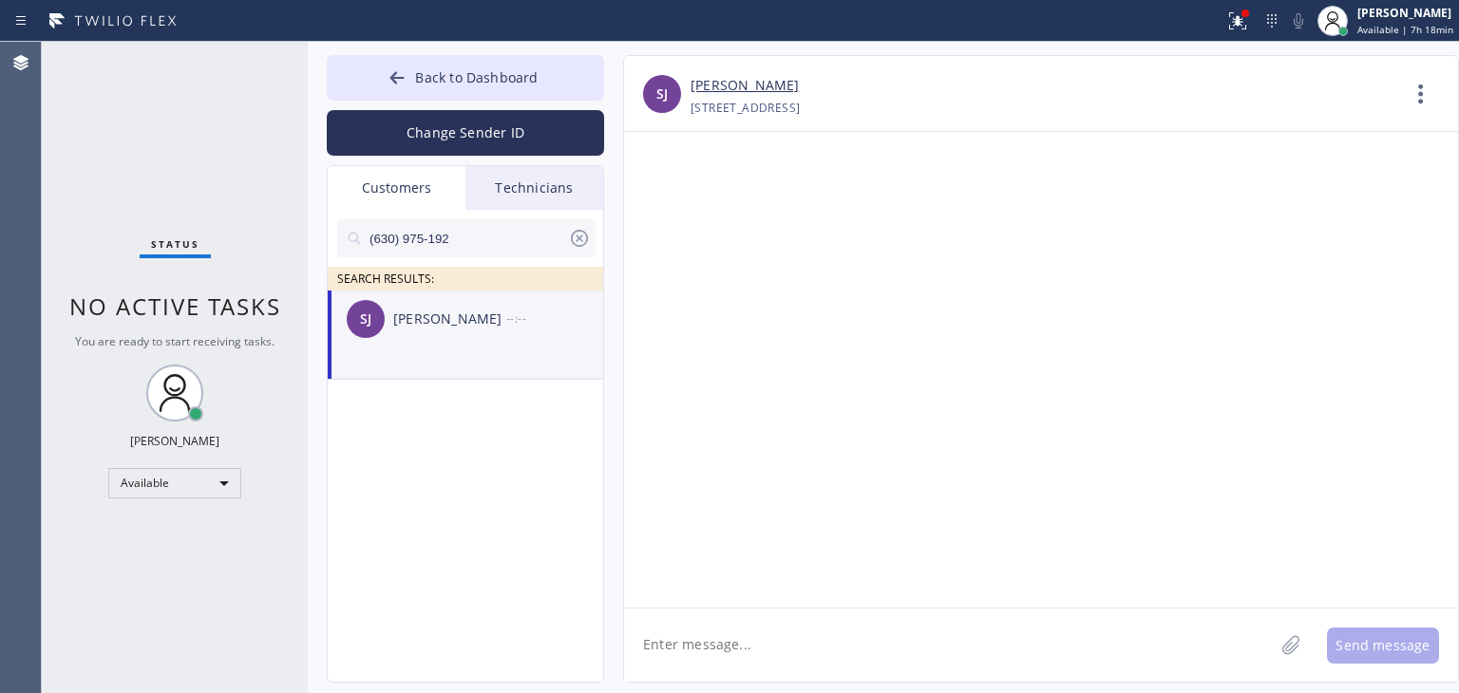
click at [828, 647] on textarea at bounding box center [949, 645] width 650 height 73
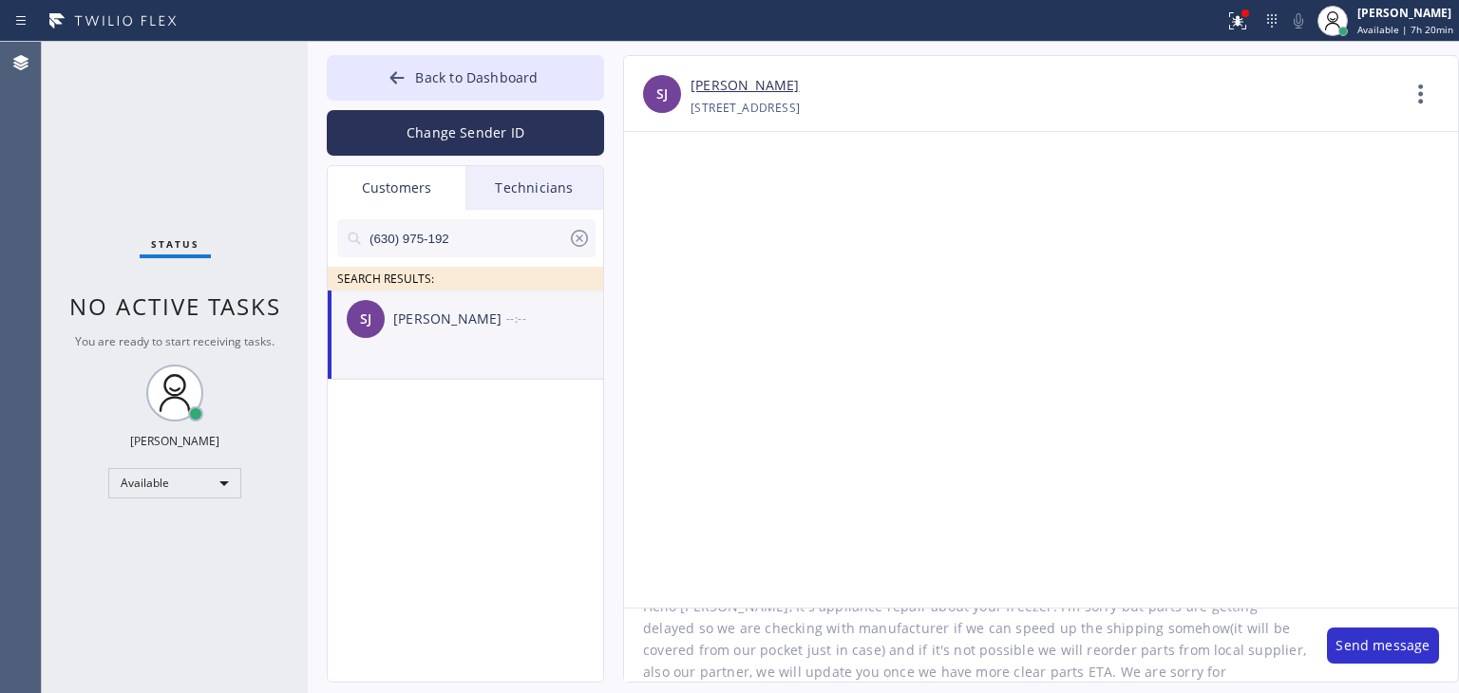
scroll to position [60, 0]
type textarea "Hello [PERSON_NAME], It's appliance repair about your freezer. I'm sorry but pa…"
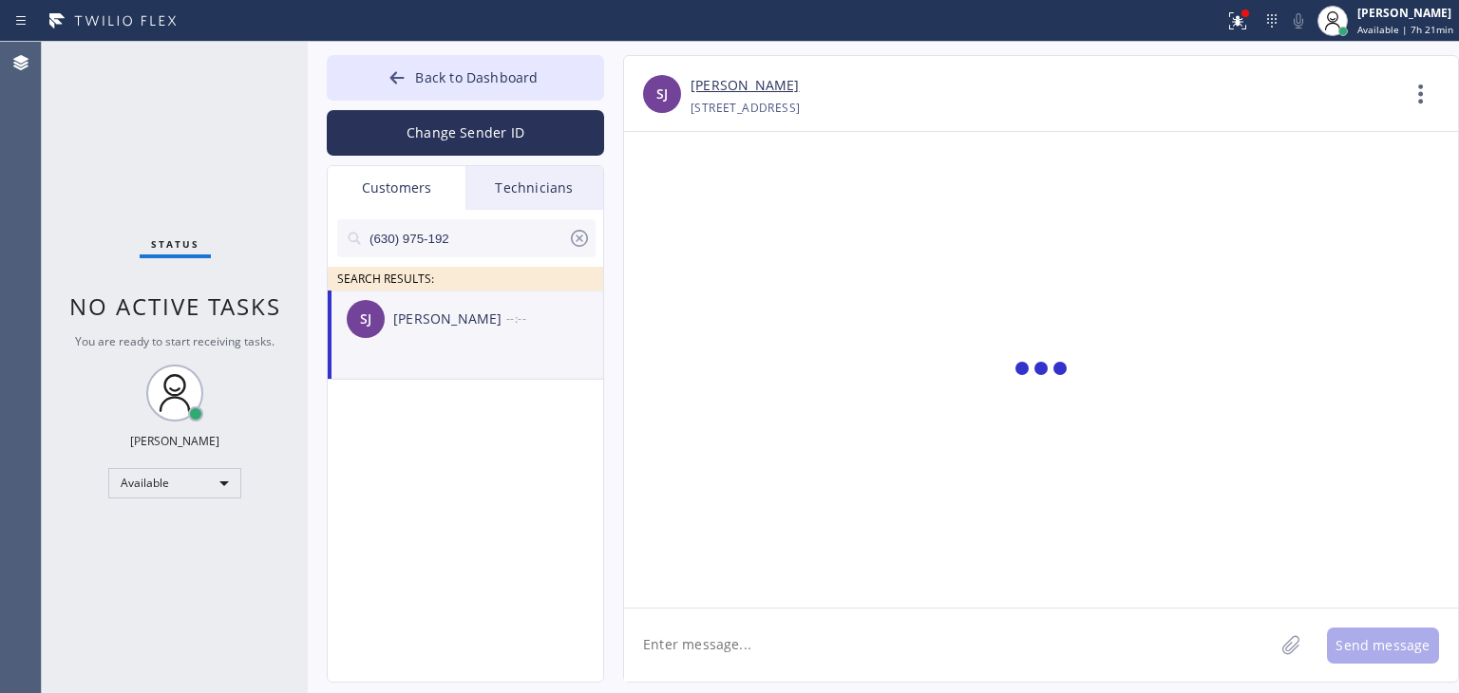
scroll to position [0, 0]
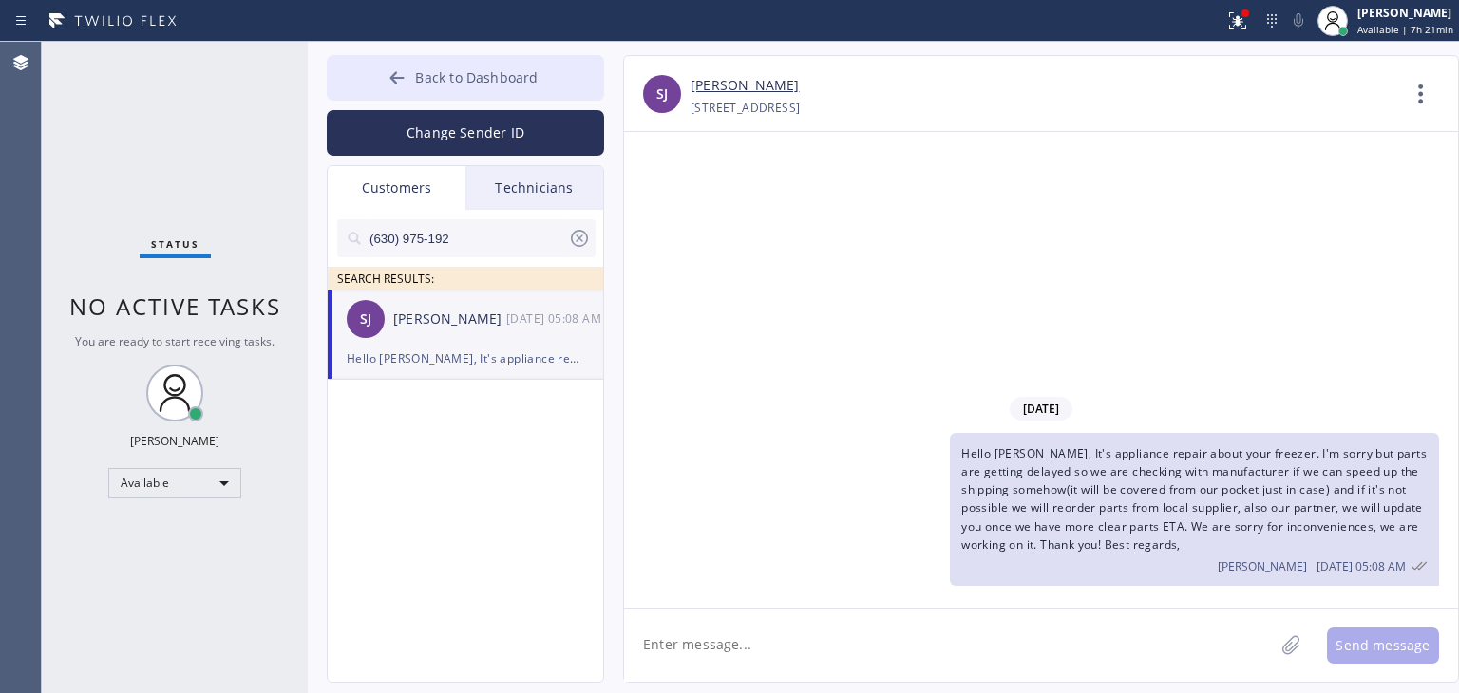
click at [543, 65] on button "Back to Dashboard" at bounding box center [465, 78] width 277 height 46
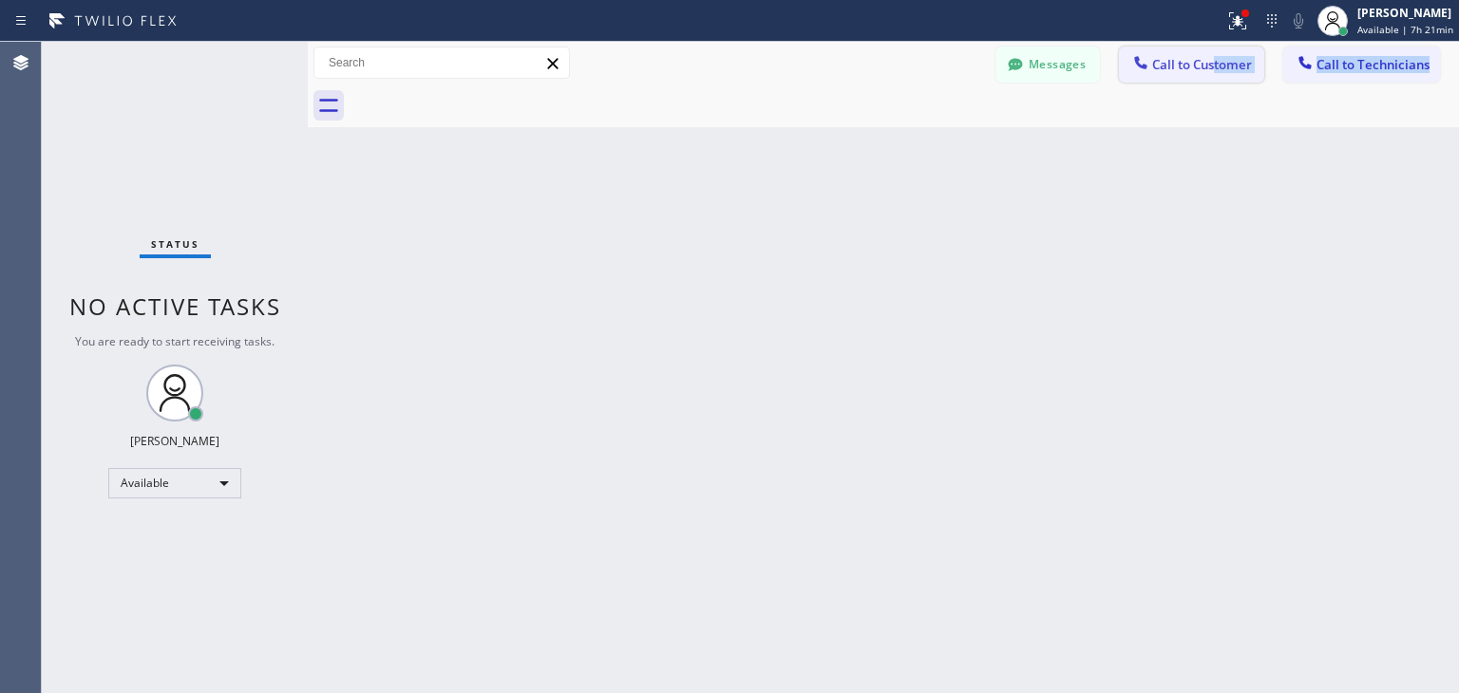
drag, startPoint x: 1206, startPoint y: 104, endPoint x: 1219, endPoint y: 67, distance: 38.1
click at [1219, 67] on div "Messages Call to Customer Call to Technicians Outbound call Location Samsung Wa…" at bounding box center [883, 84] width 1151 height 85
click at [1219, 67] on span "Call to Customer" at bounding box center [1202, 64] width 100 height 17
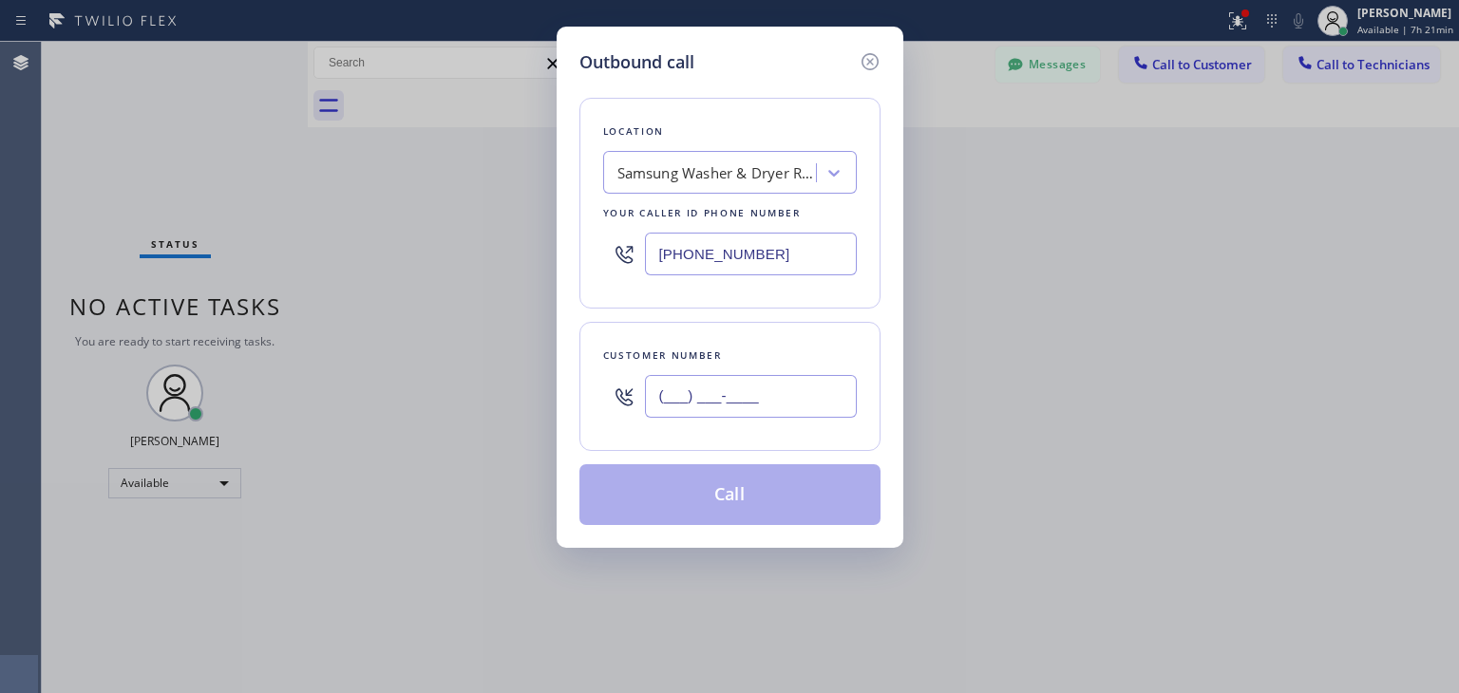
click at [805, 392] on input "(___) ___-____" at bounding box center [751, 396] width 212 height 43
paste input "847) 810-9194"
type input "[PHONE_NUMBER]"
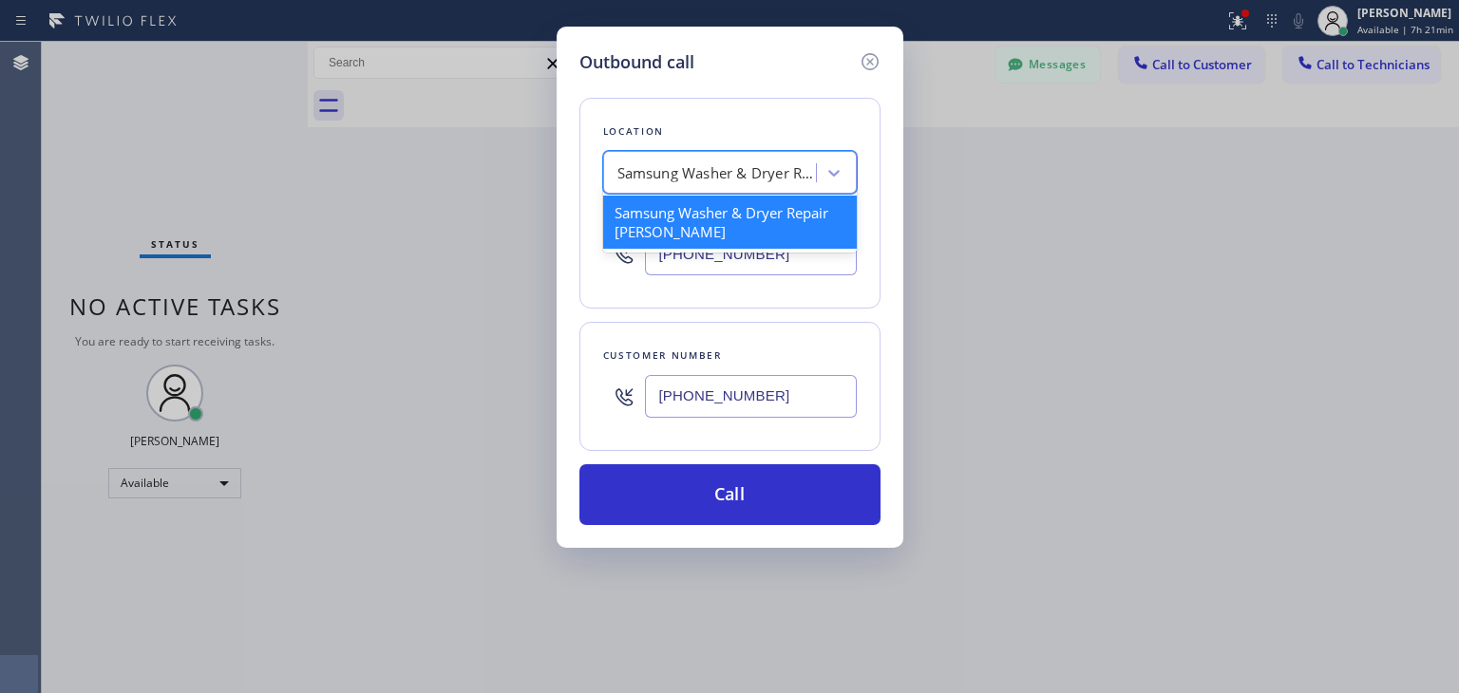
paste input "Viking Repair Pro Hinsdale"
type input "Viking Repair Pro Hinsdale"
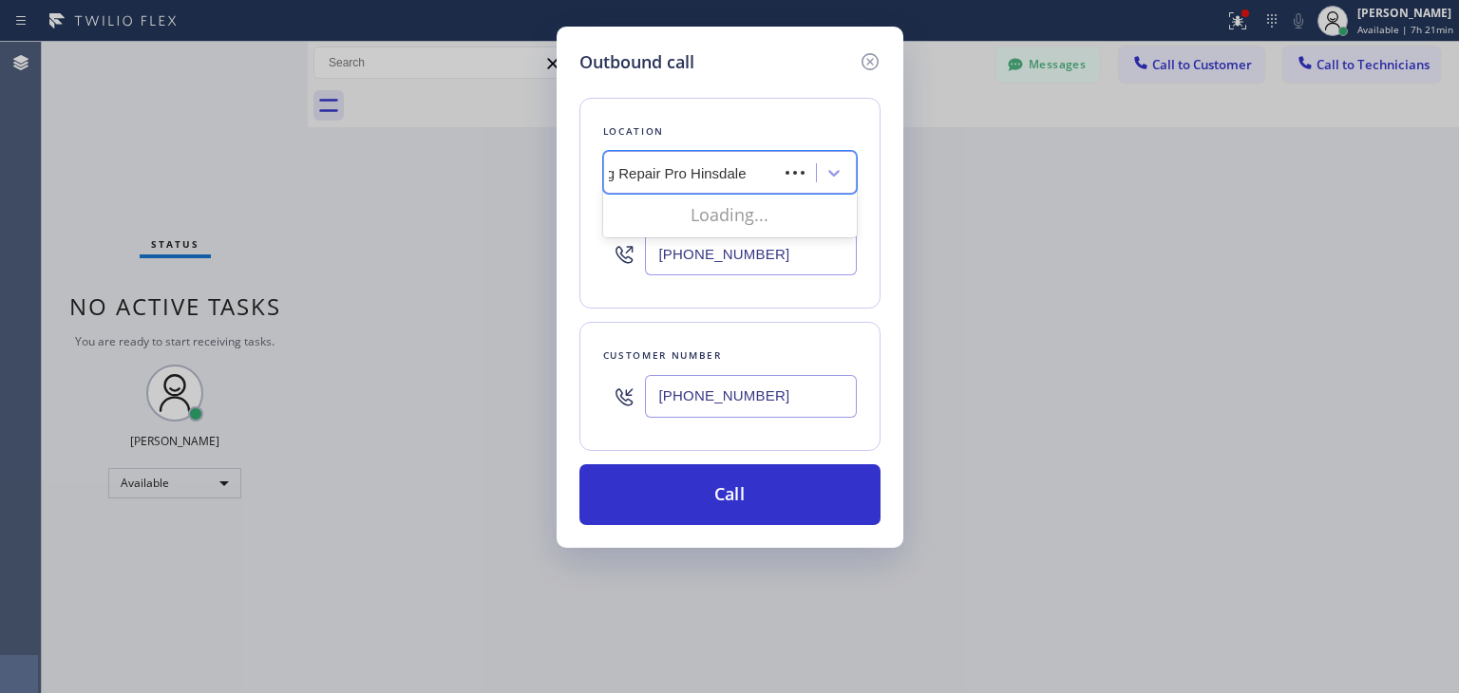
scroll to position [0, 14]
click at [767, 222] on div "Viking Repair Pro Hinsdale" at bounding box center [730, 213] width 254 height 34
type input "[PHONE_NUMBER]"
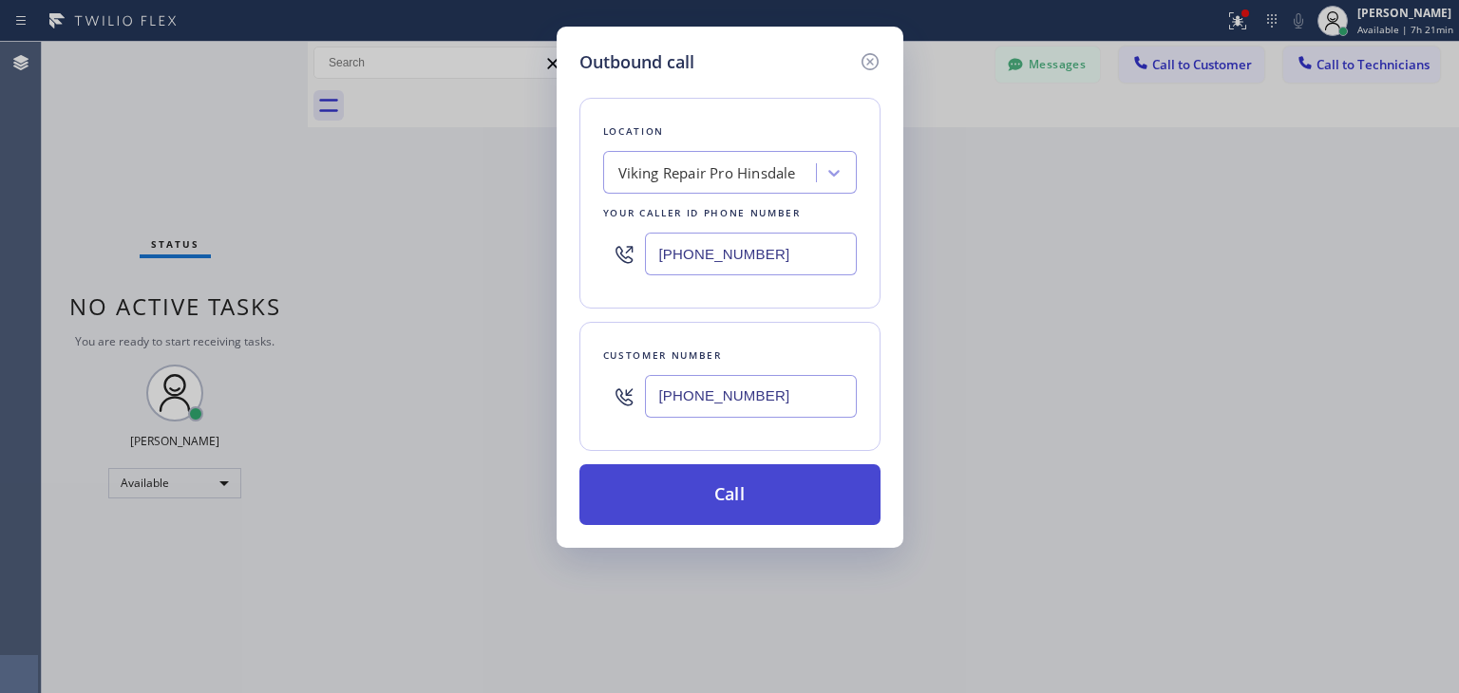
click at [764, 495] on button "Call" at bounding box center [729, 494] width 301 height 61
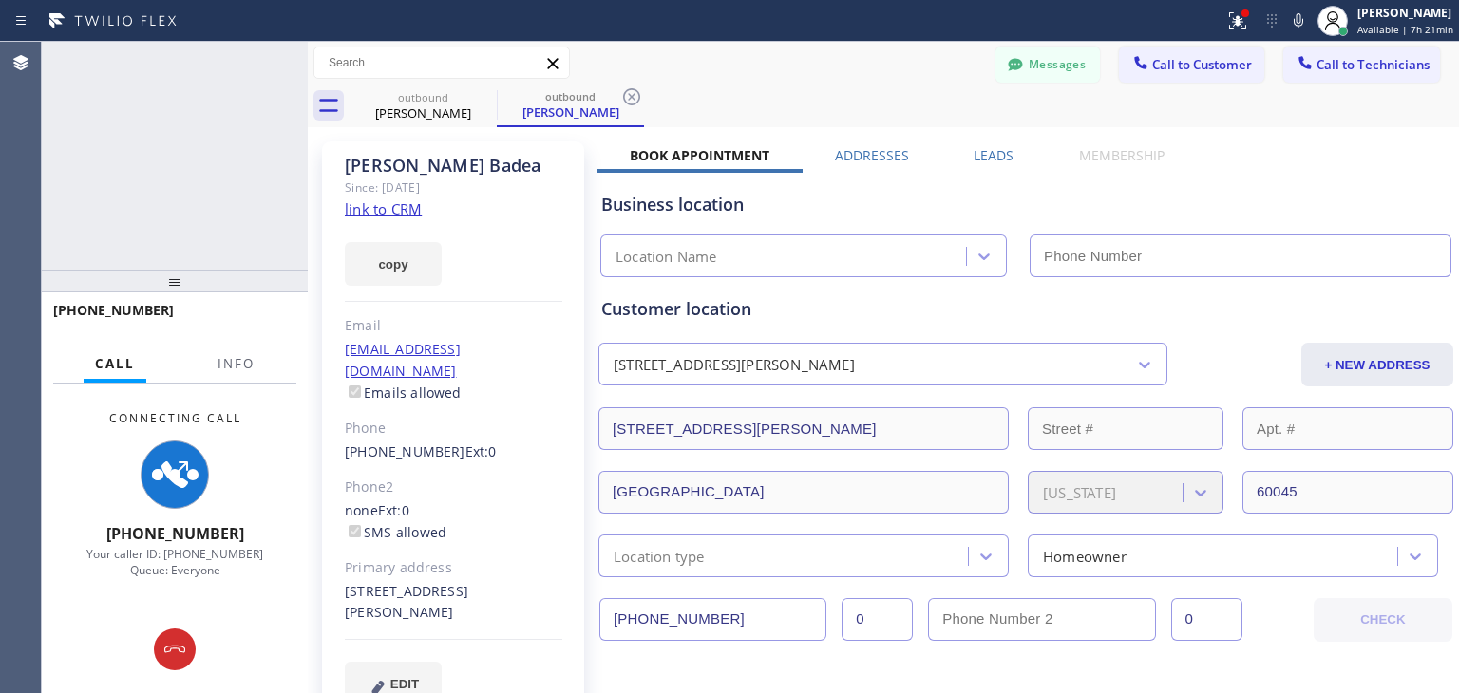
type input "[PHONE_NUMBER]"
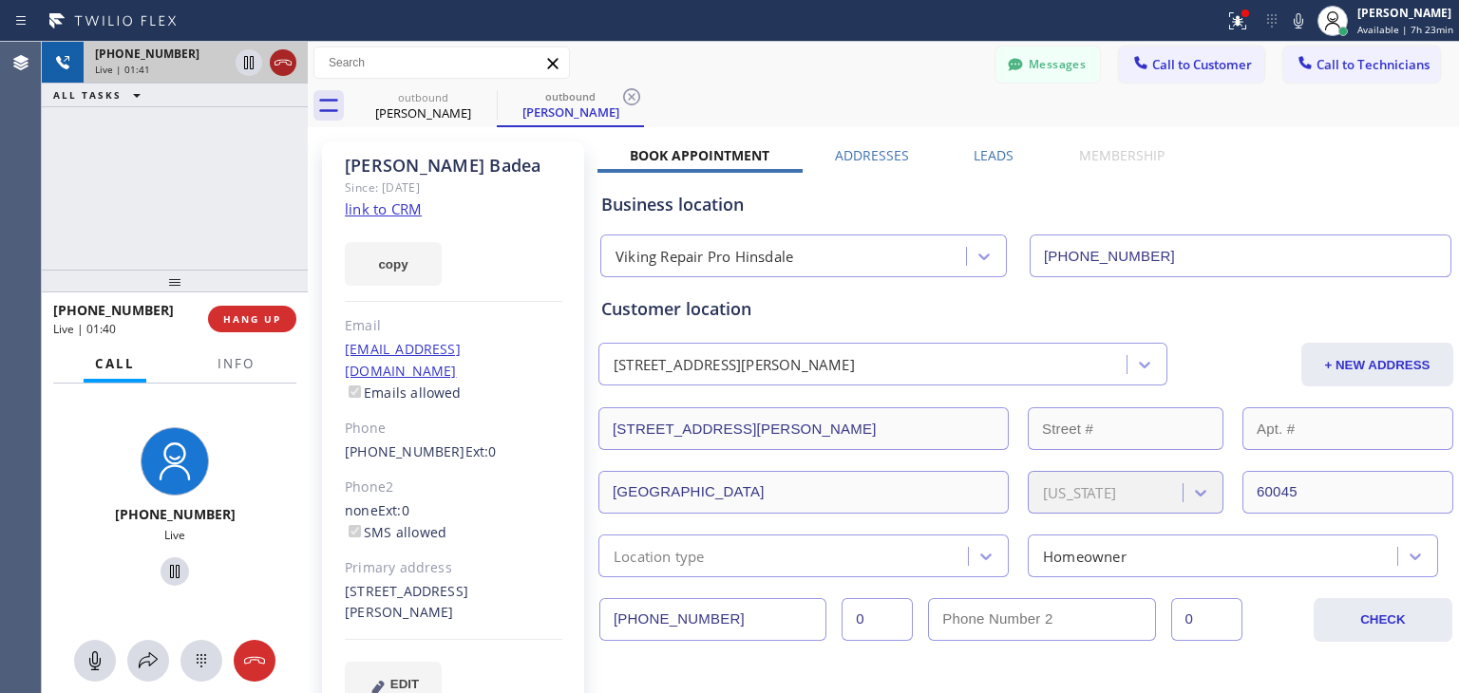
click at [282, 59] on icon at bounding box center [283, 62] width 23 height 23
click at [228, 59] on div "[PHONE_NUMBER]" at bounding box center [161, 54] width 133 height 16
click at [282, 59] on div "[PHONE_NUMBER]" at bounding box center [195, 54] width 201 height 16
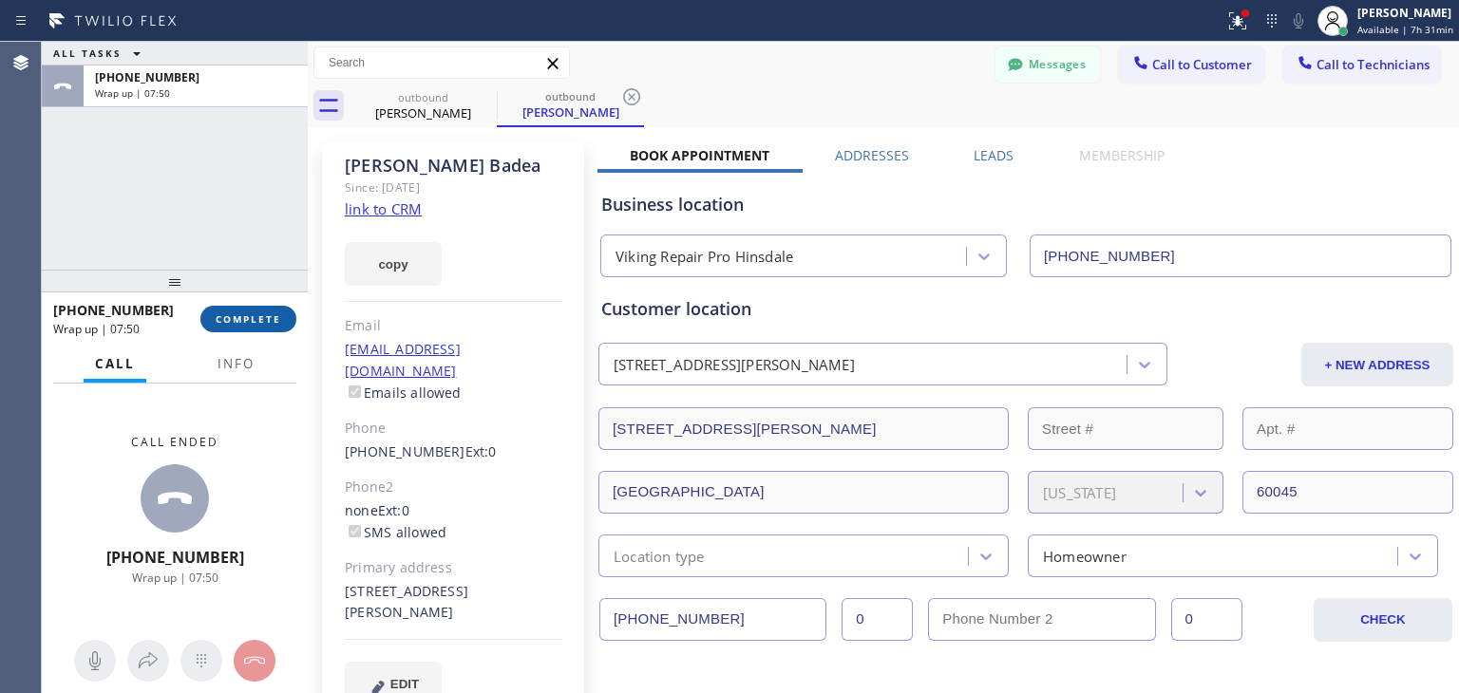
click at [250, 313] on span "COMPLETE" at bounding box center [249, 319] width 66 height 13
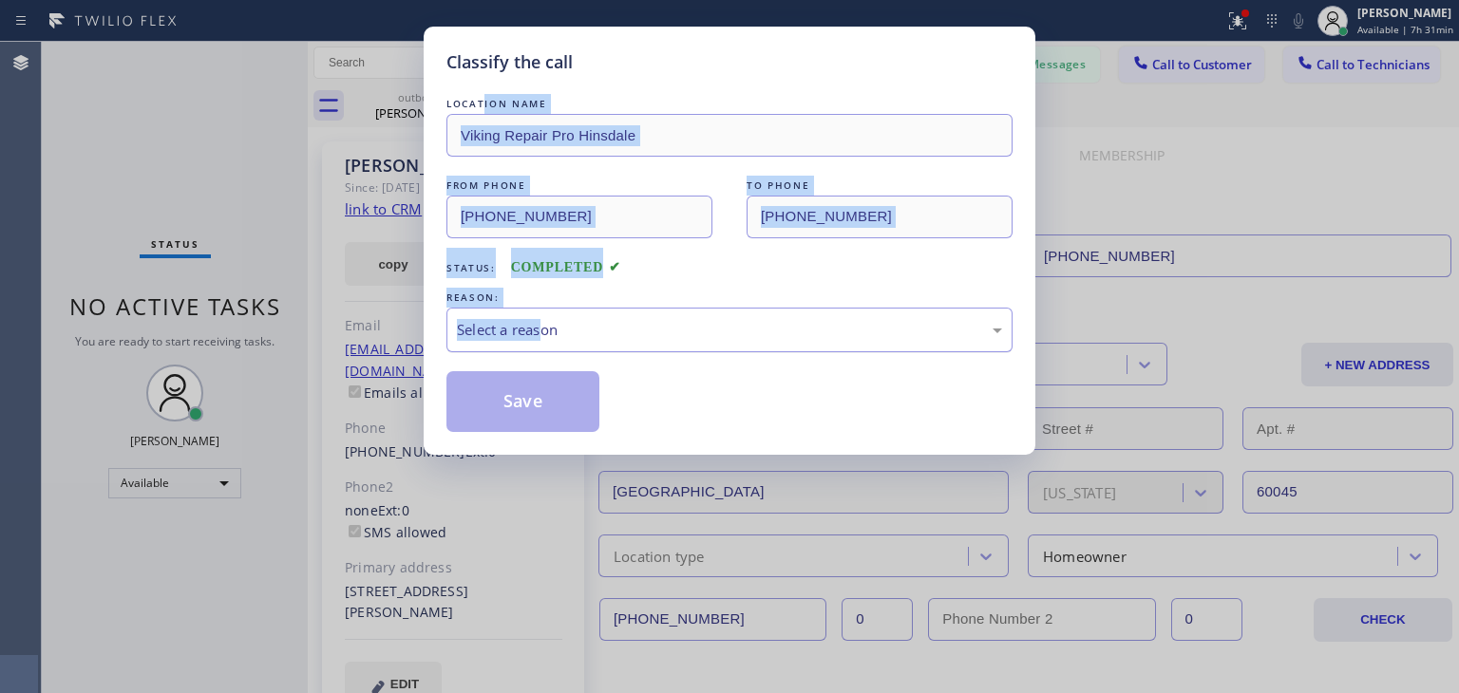
drag, startPoint x: 482, startPoint y: 99, endPoint x: 546, endPoint y: 334, distance: 244.3
click at [546, 334] on div "LOCATION NAME Viking Repair Pro Hinsdale FROM PHONE [PHONE_NUMBER] TO PHONE [PH…" at bounding box center [729, 263] width 566 height 338
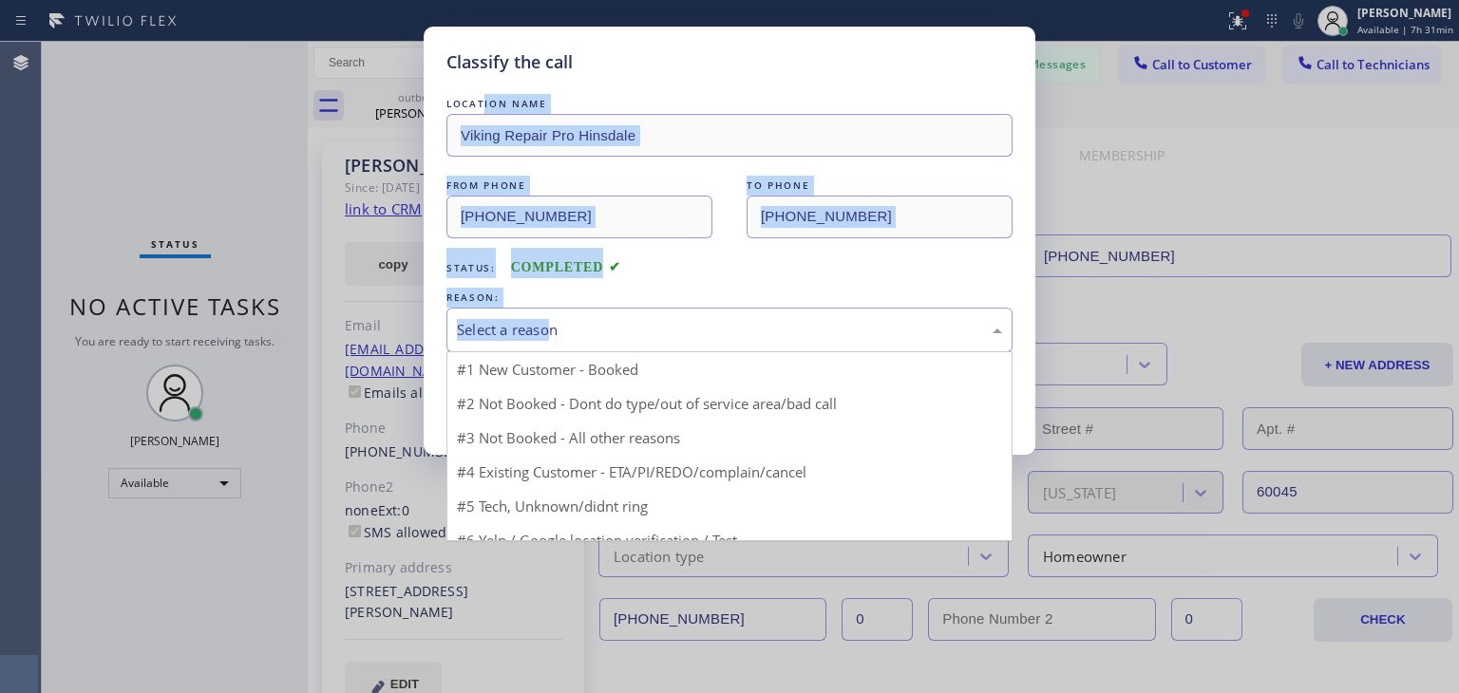
click at [546, 334] on div "Select a reason" at bounding box center [729, 330] width 545 height 22
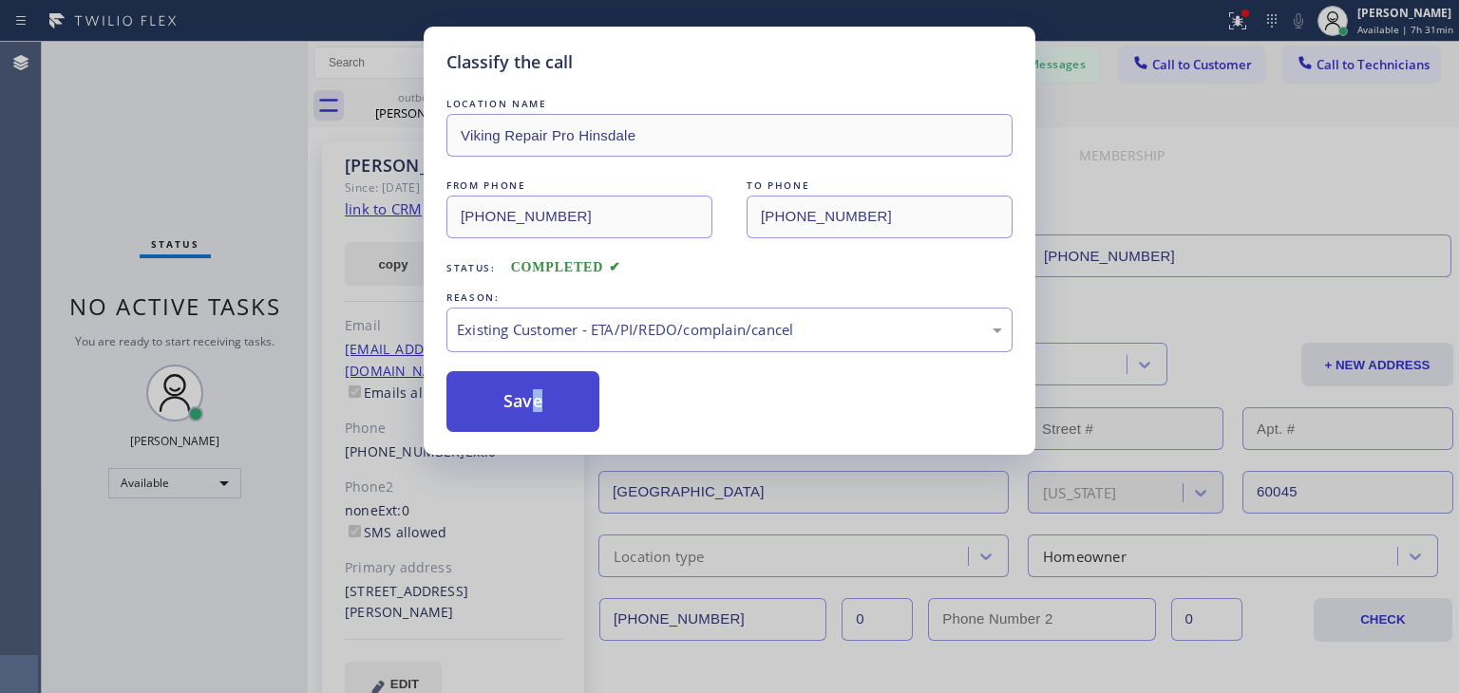
drag, startPoint x: 650, startPoint y: 438, endPoint x: 504, endPoint y: 382, distance: 155.8
click at [504, 382] on button "Save" at bounding box center [522, 401] width 153 height 61
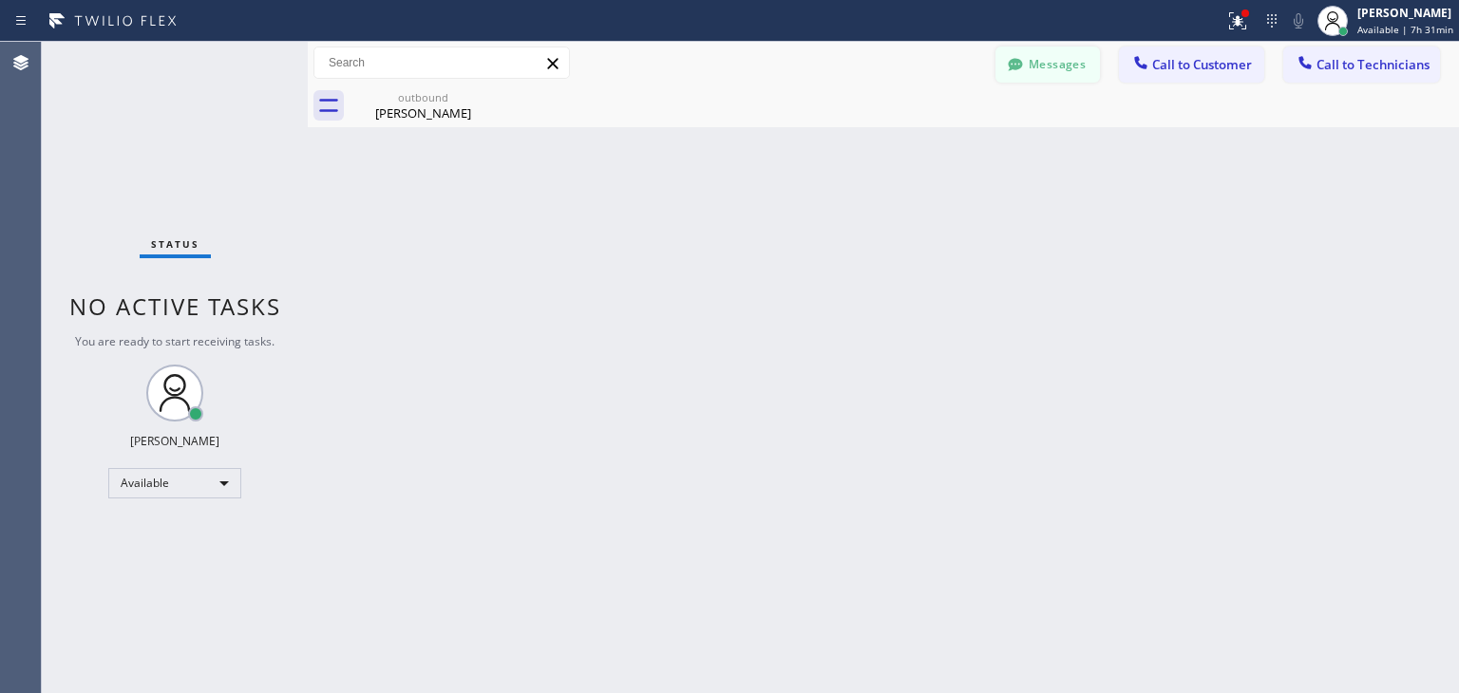
click at [1071, 77] on button "Messages" at bounding box center [1047, 65] width 104 height 36
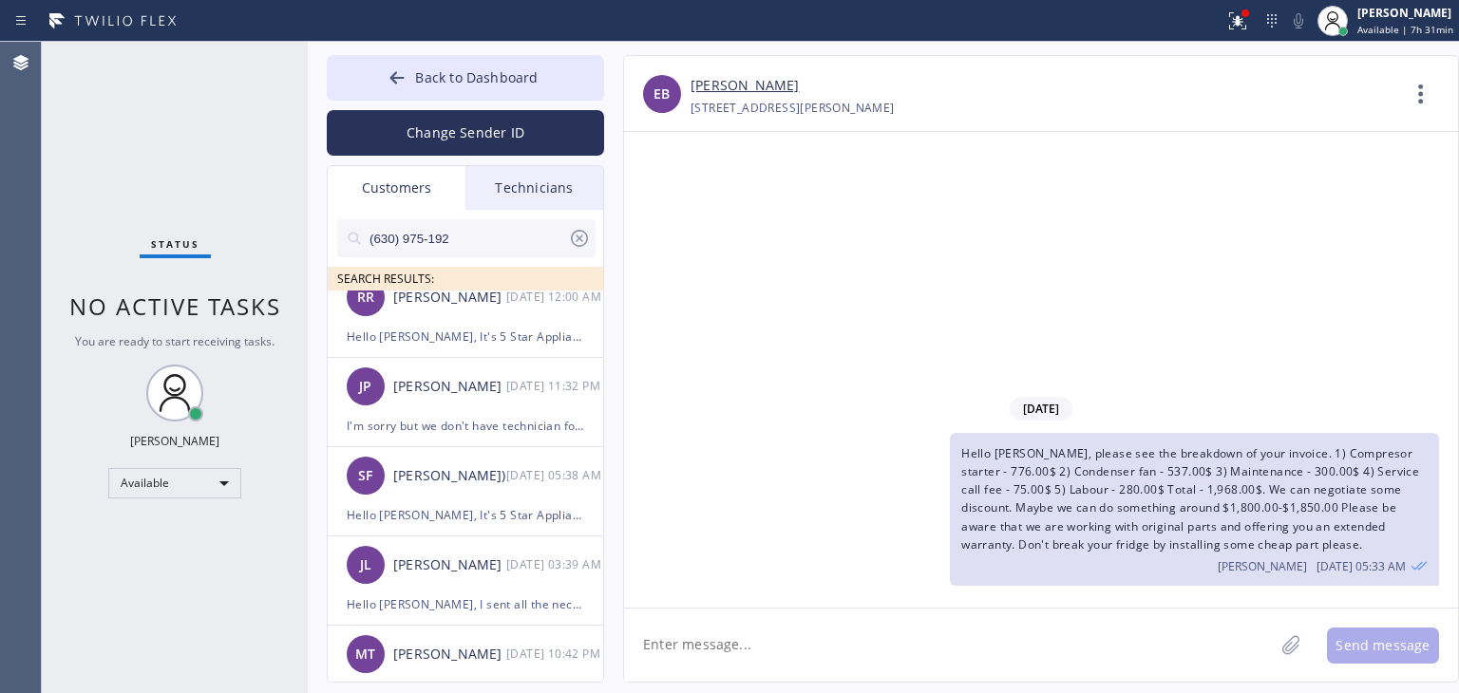
scroll to position [216, 0]
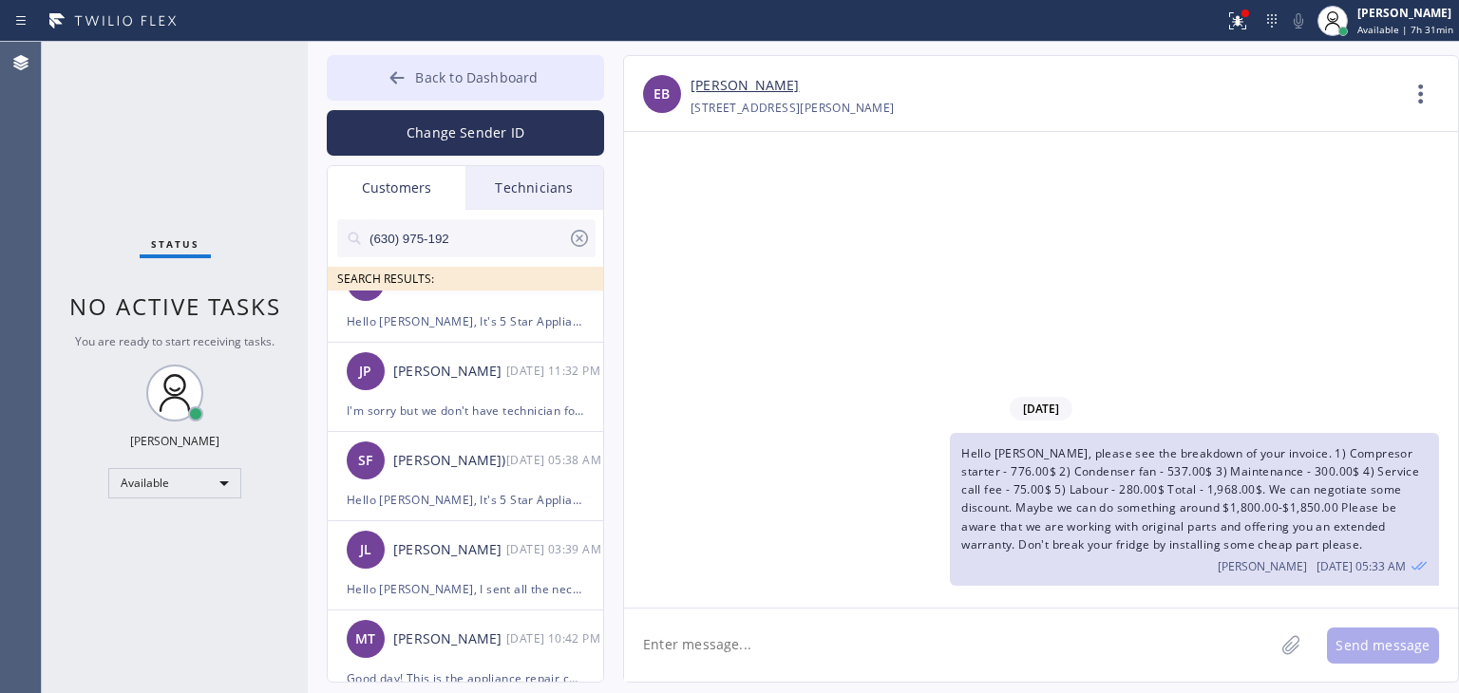
click at [551, 85] on button "Back to Dashboard" at bounding box center [465, 78] width 277 height 46
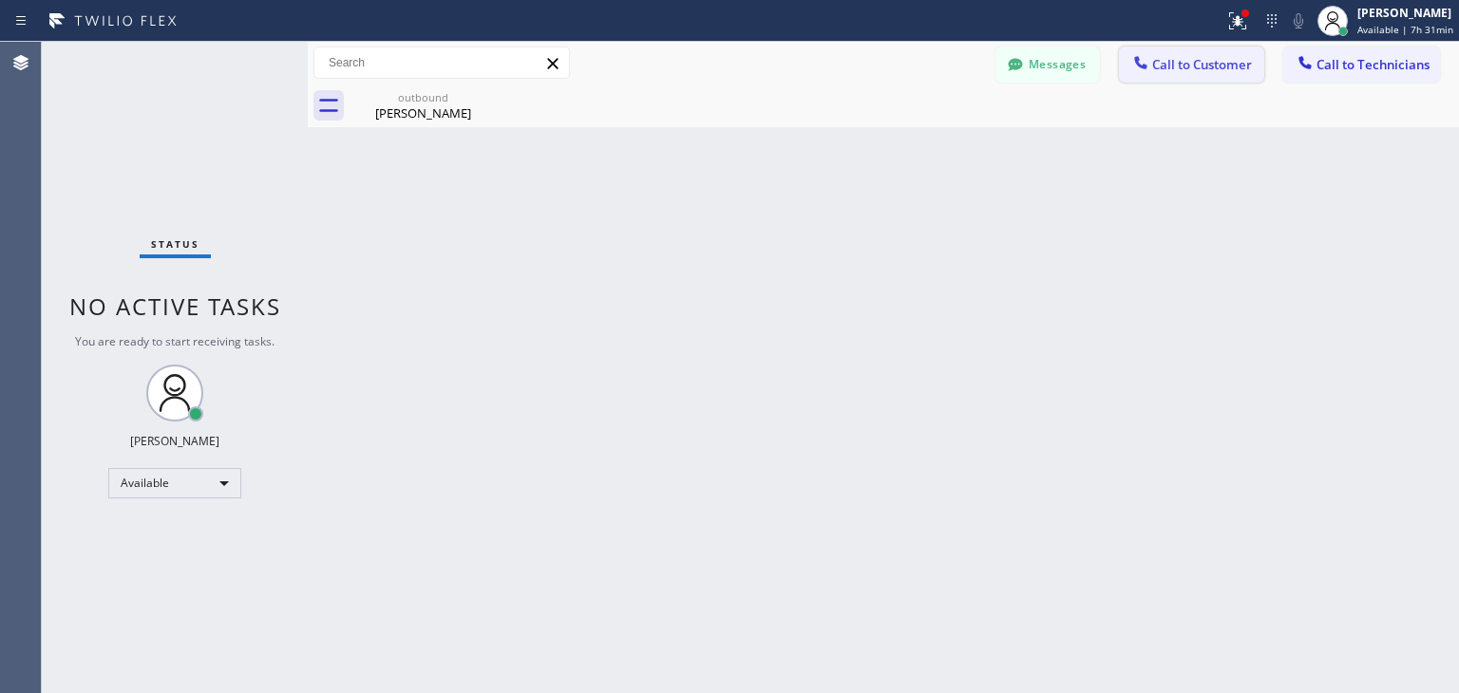
click at [1174, 53] on button "Call to Customer" at bounding box center [1191, 65] width 145 height 36
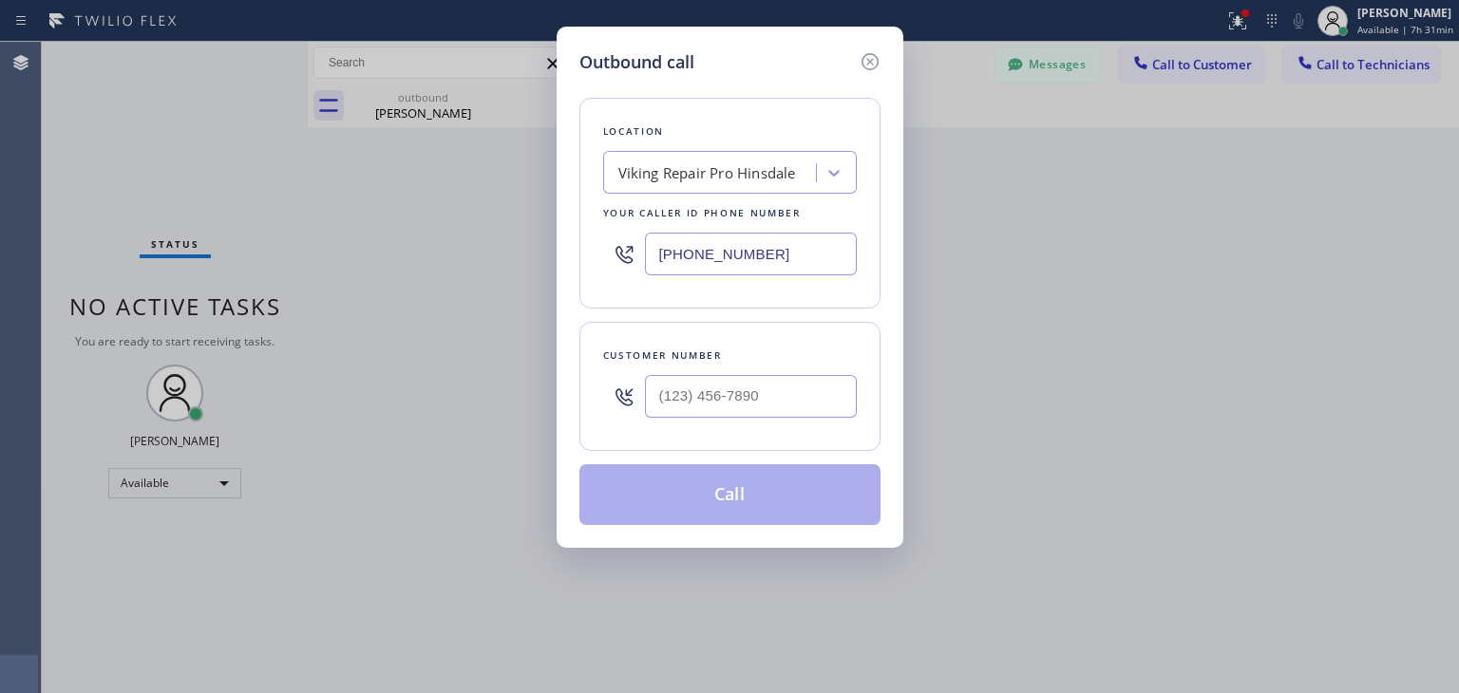
click at [724, 419] on div at bounding box center [751, 397] width 212 height 62
click at [748, 402] on input "(___) ___-____" at bounding box center [751, 396] width 212 height 43
paste input "310) 903-6633"
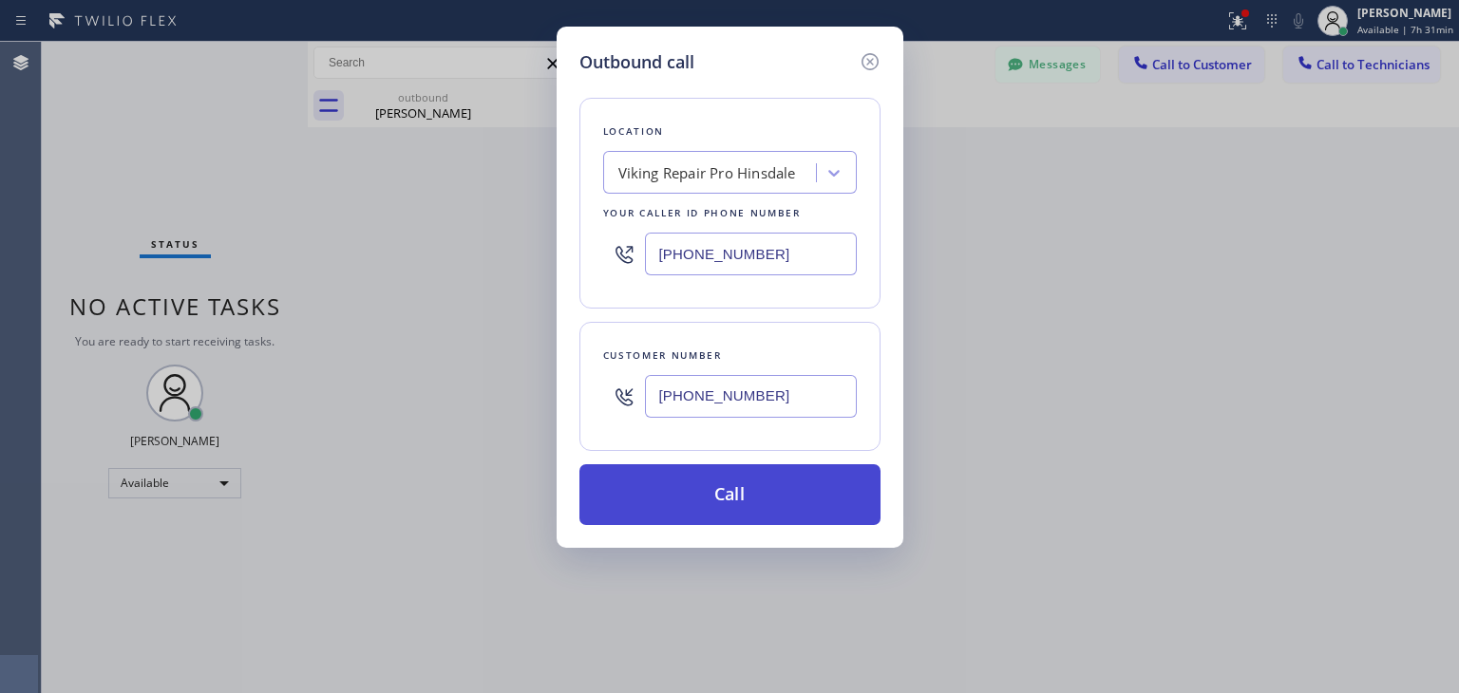
type input "[PHONE_NUMBER]"
click at [770, 521] on button "Call" at bounding box center [729, 494] width 301 height 61
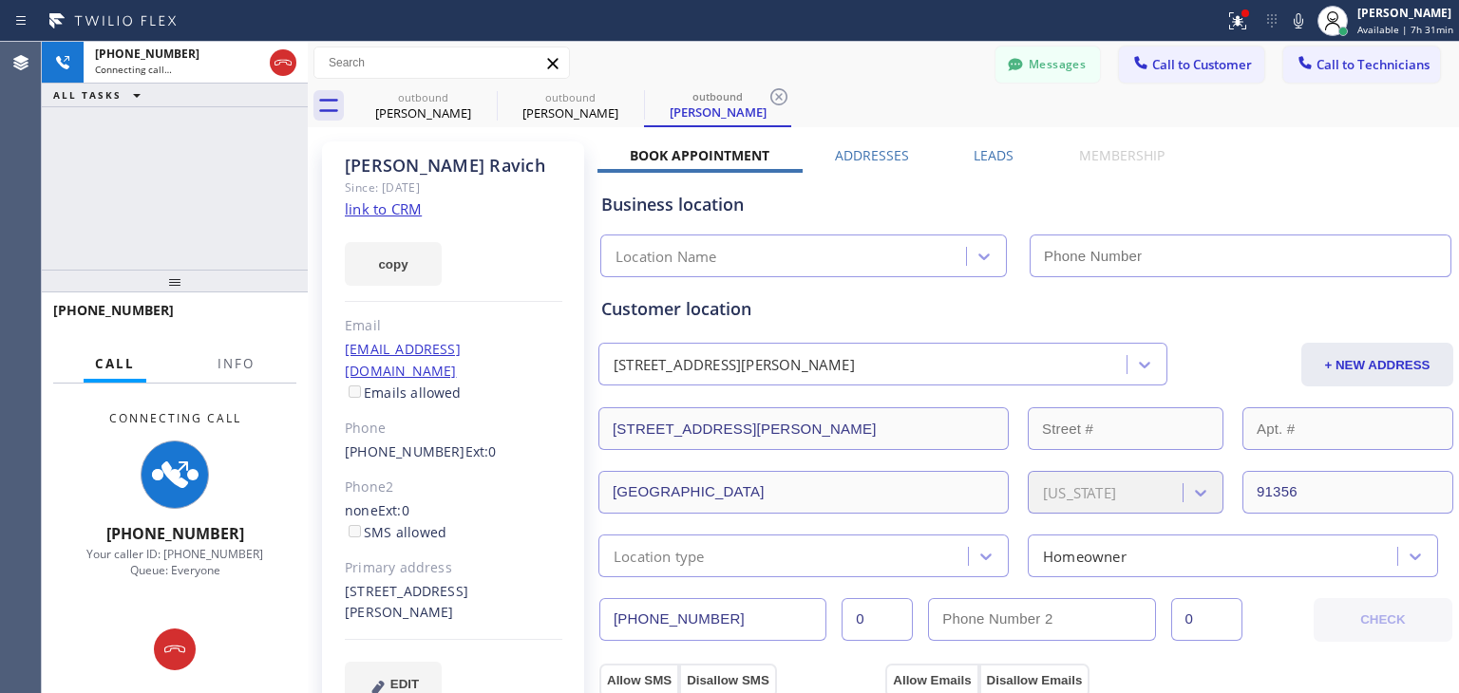
type input "[PHONE_NUMBER]"
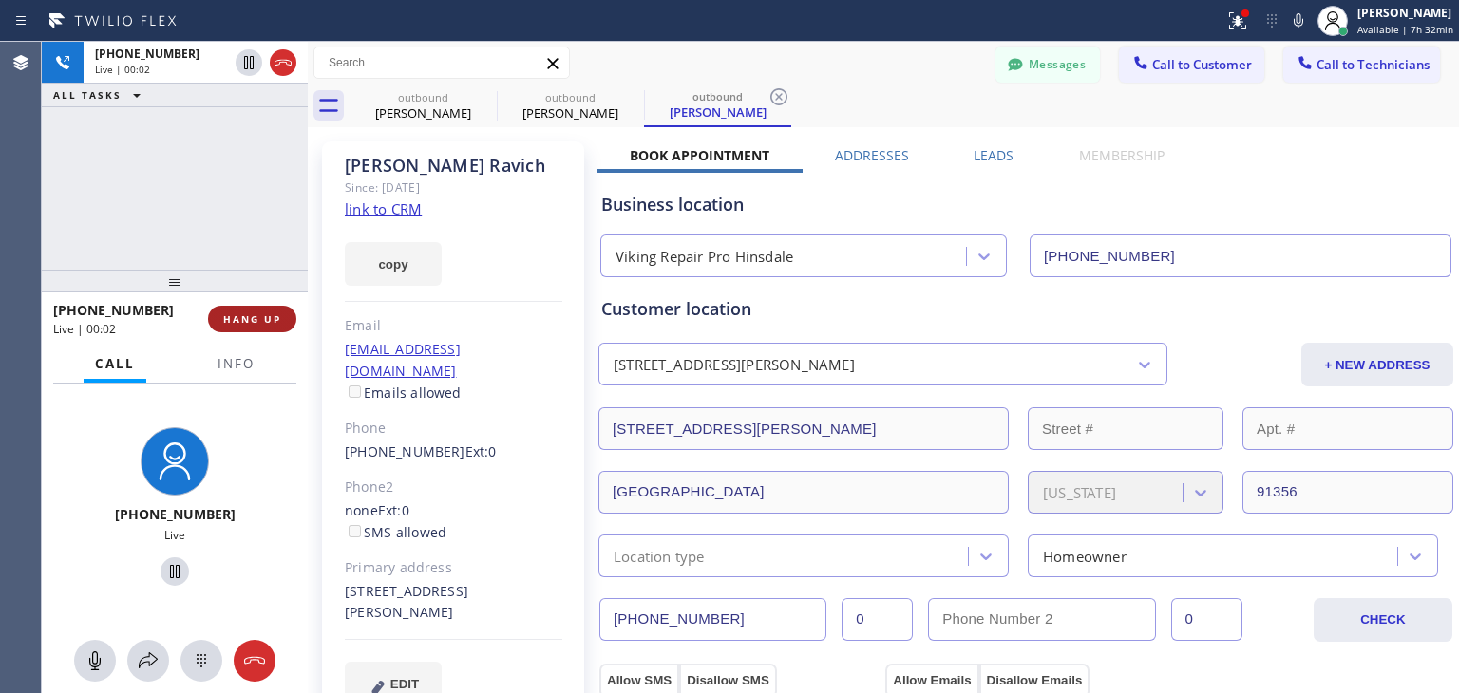
click at [268, 321] on span "HANG UP" at bounding box center [252, 319] width 58 height 13
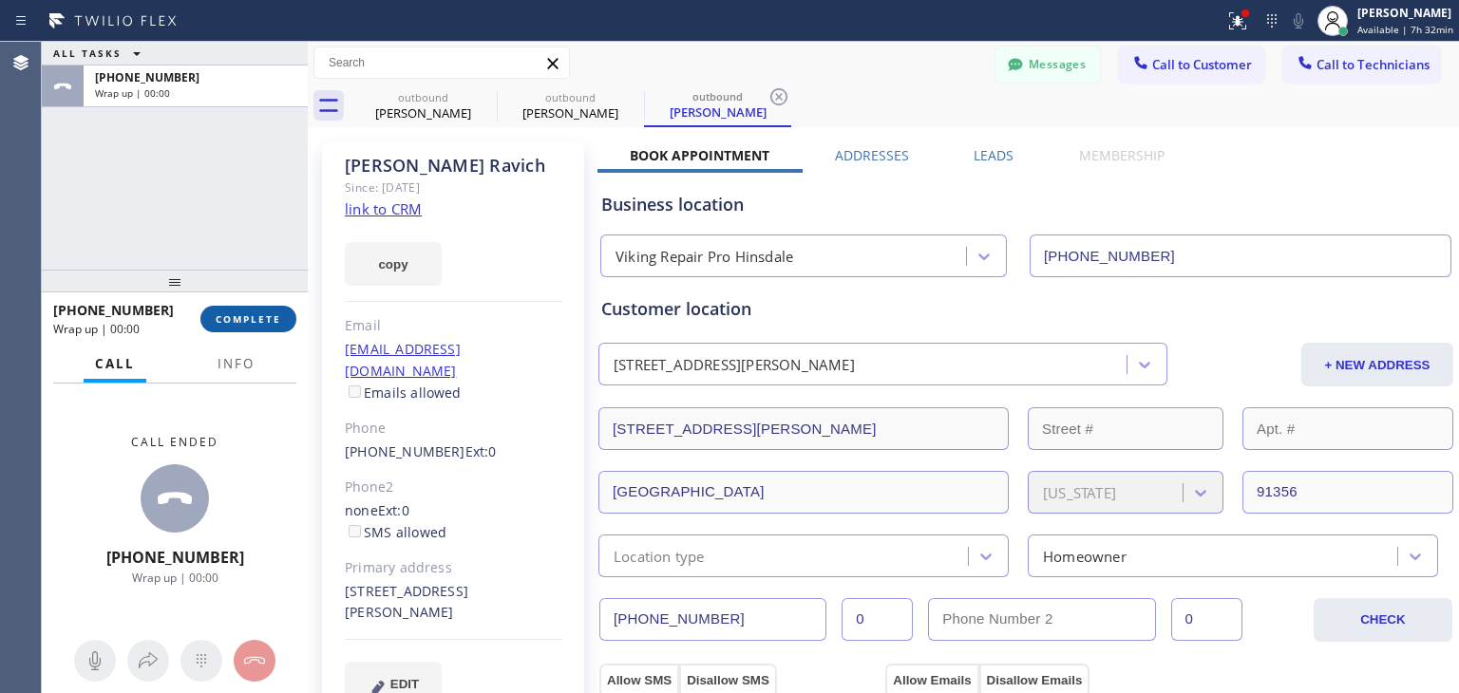
click at [268, 321] on span "COMPLETE" at bounding box center [249, 319] width 66 height 13
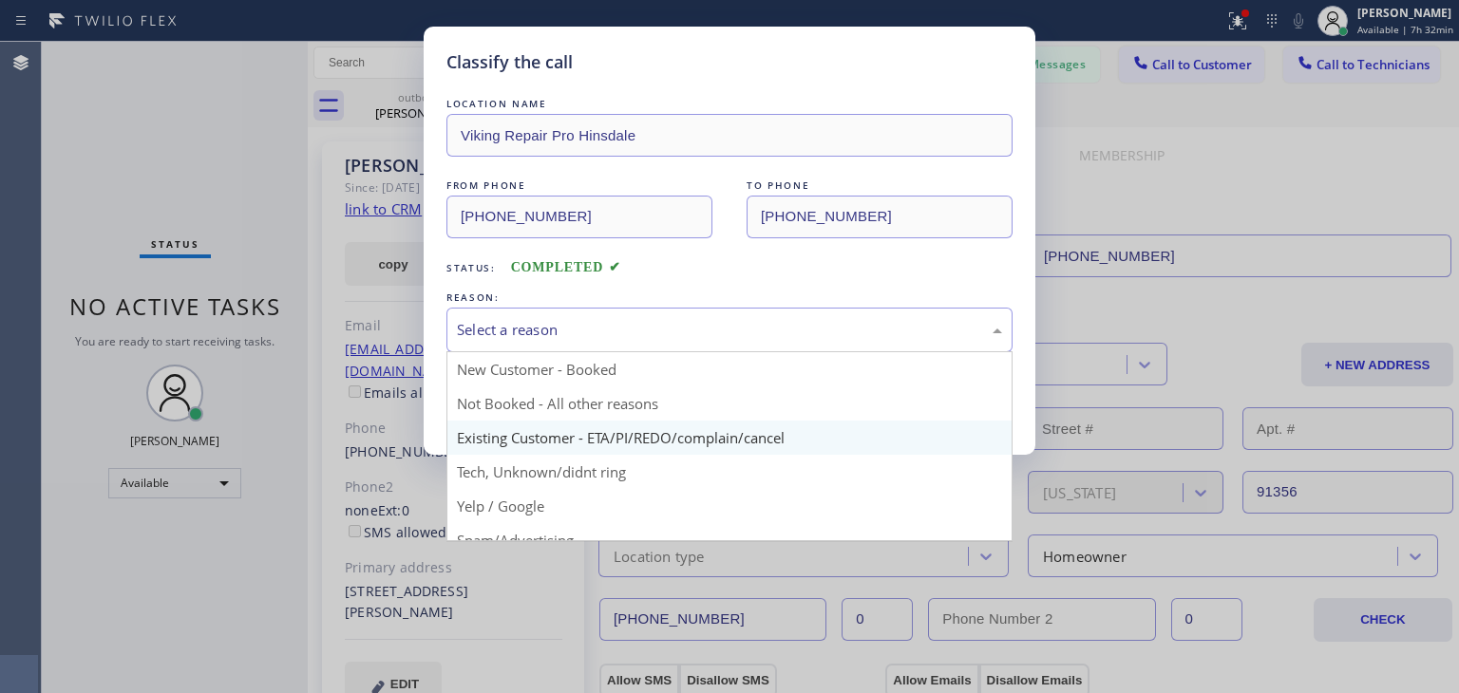
drag, startPoint x: 569, startPoint y: 314, endPoint x: 611, endPoint y: 443, distance: 134.9
click at [611, 352] on div "Select a reason New Customer - Booked Not Booked - All other reasons Existing C…" at bounding box center [729, 330] width 566 height 45
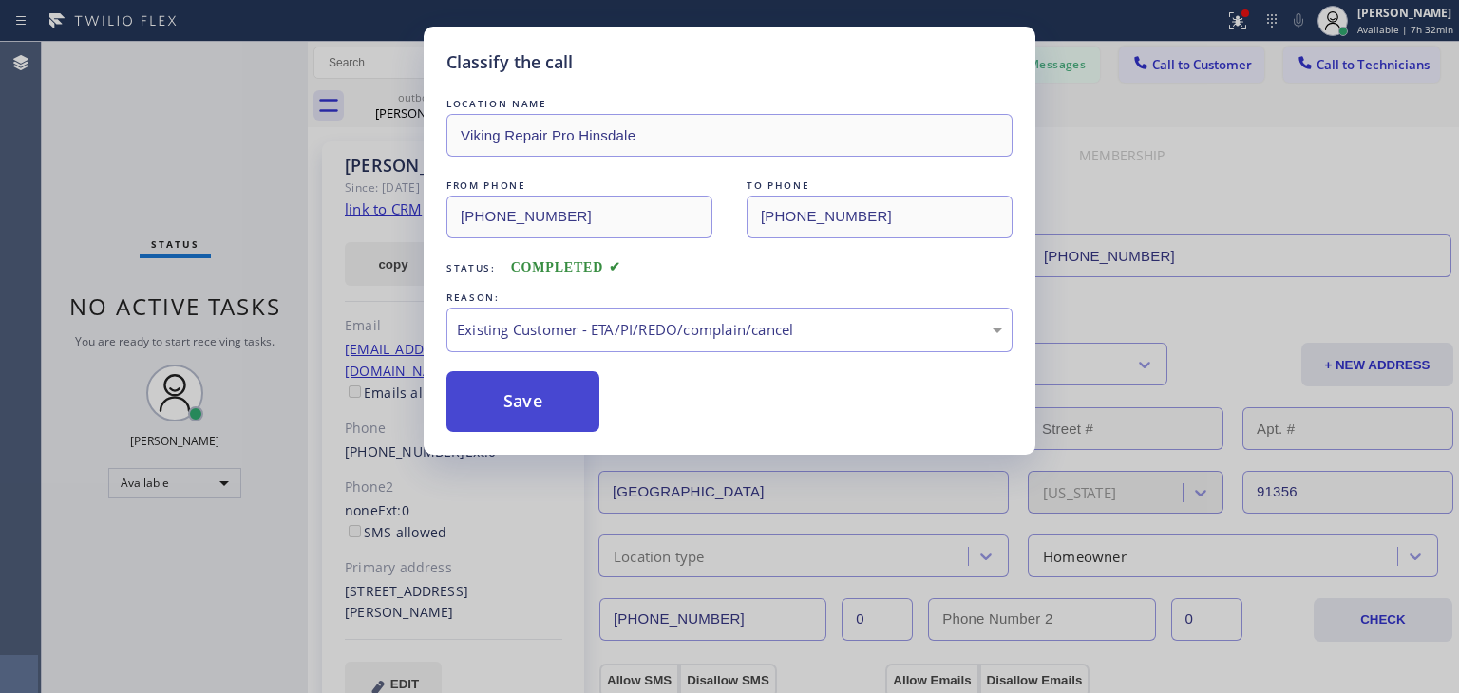
drag, startPoint x: 611, startPoint y: 443, endPoint x: 536, endPoint y: 405, distance: 84.1
click at [536, 405] on button "Save" at bounding box center [522, 401] width 153 height 61
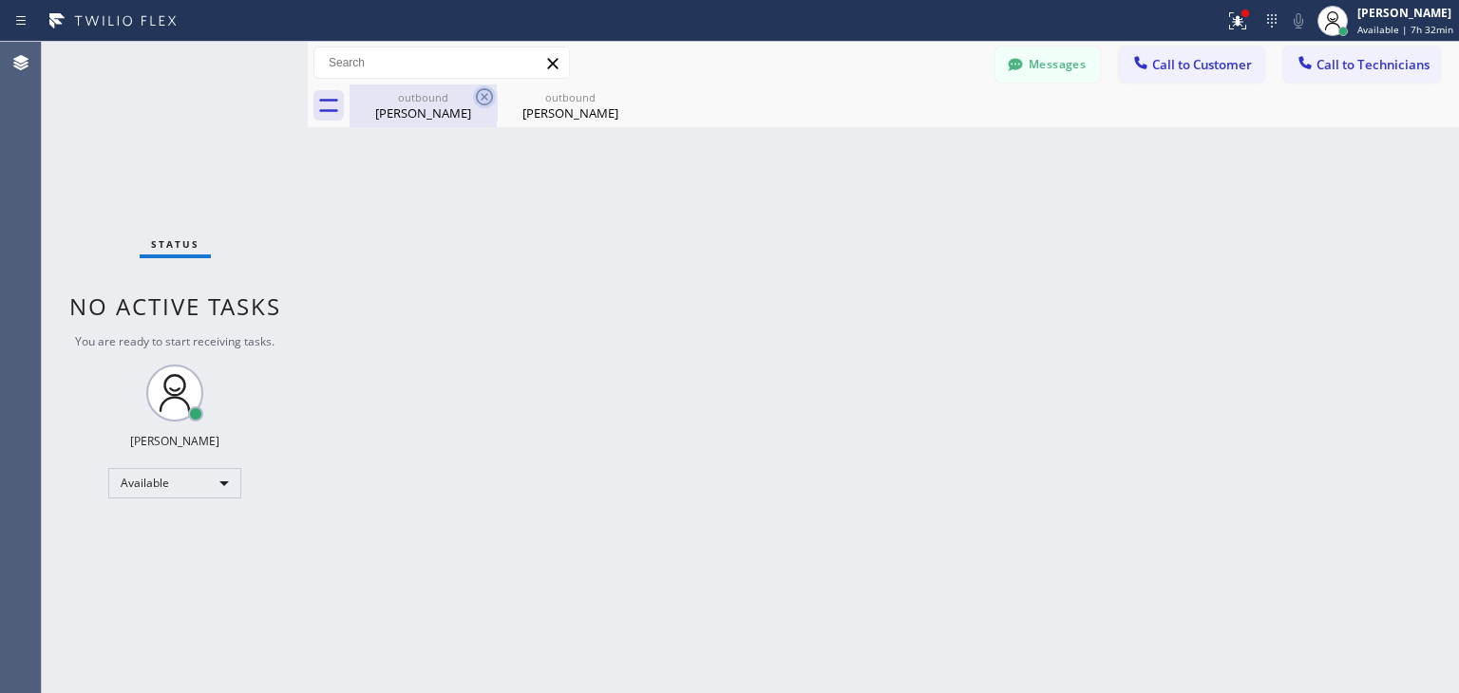
click at [481, 101] on icon at bounding box center [484, 96] width 23 height 23
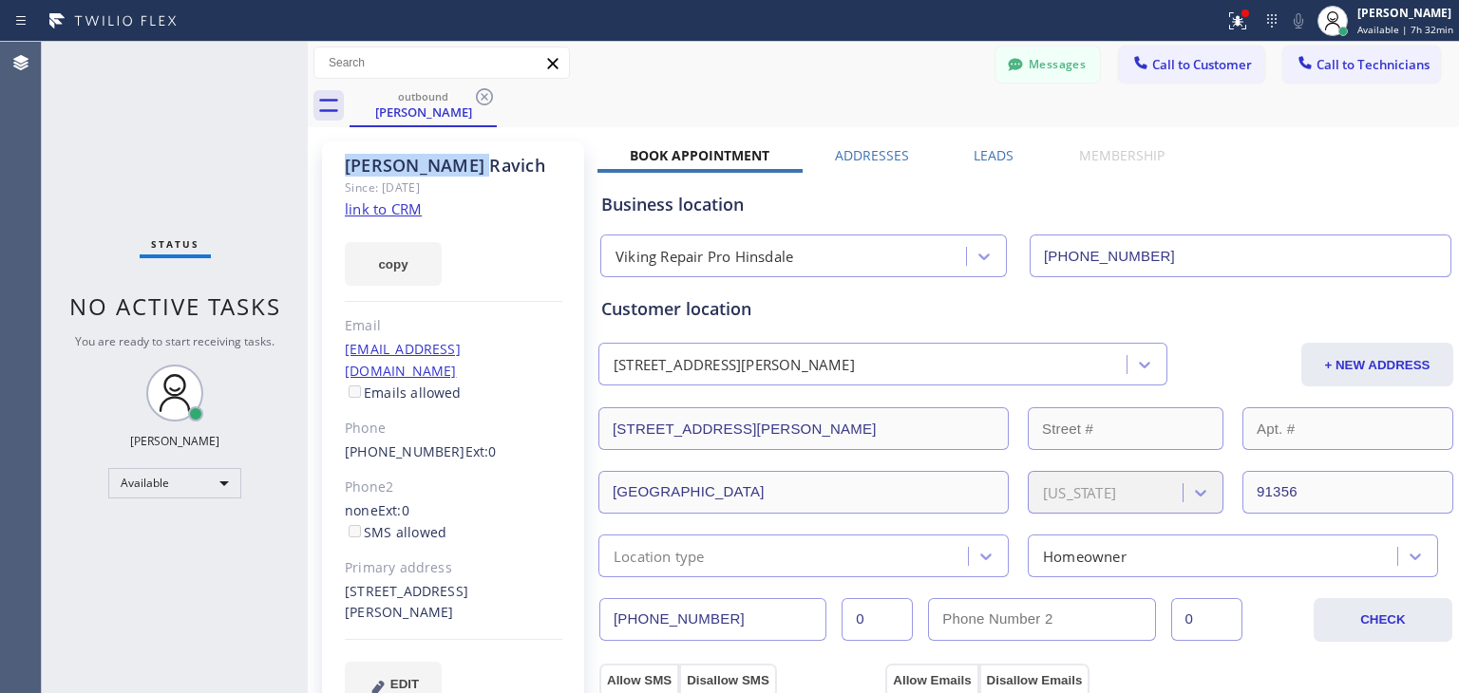
click at [481, 101] on icon at bounding box center [484, 96] width 23 height 23
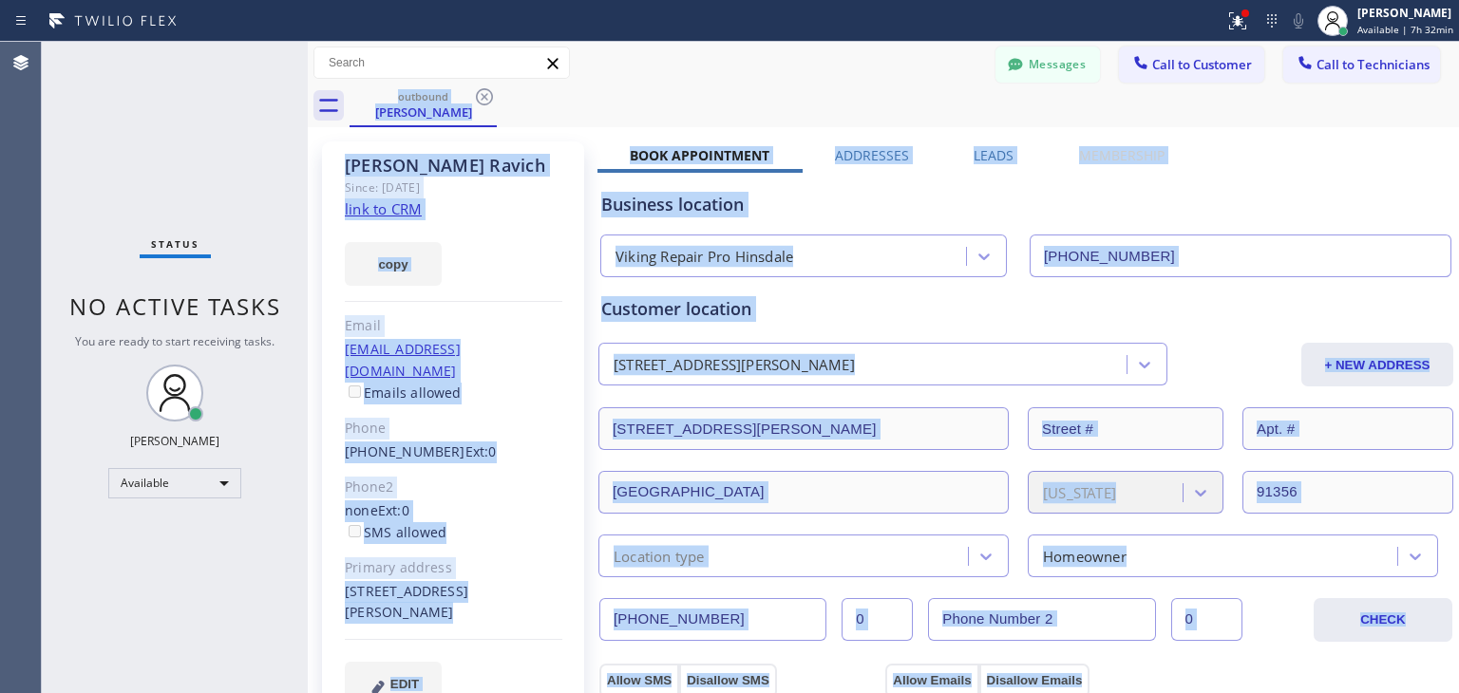
click at [481, 101] on div "outbound [PERSON_NAME]" at bounding box center [904, 106] width 1109 height 43
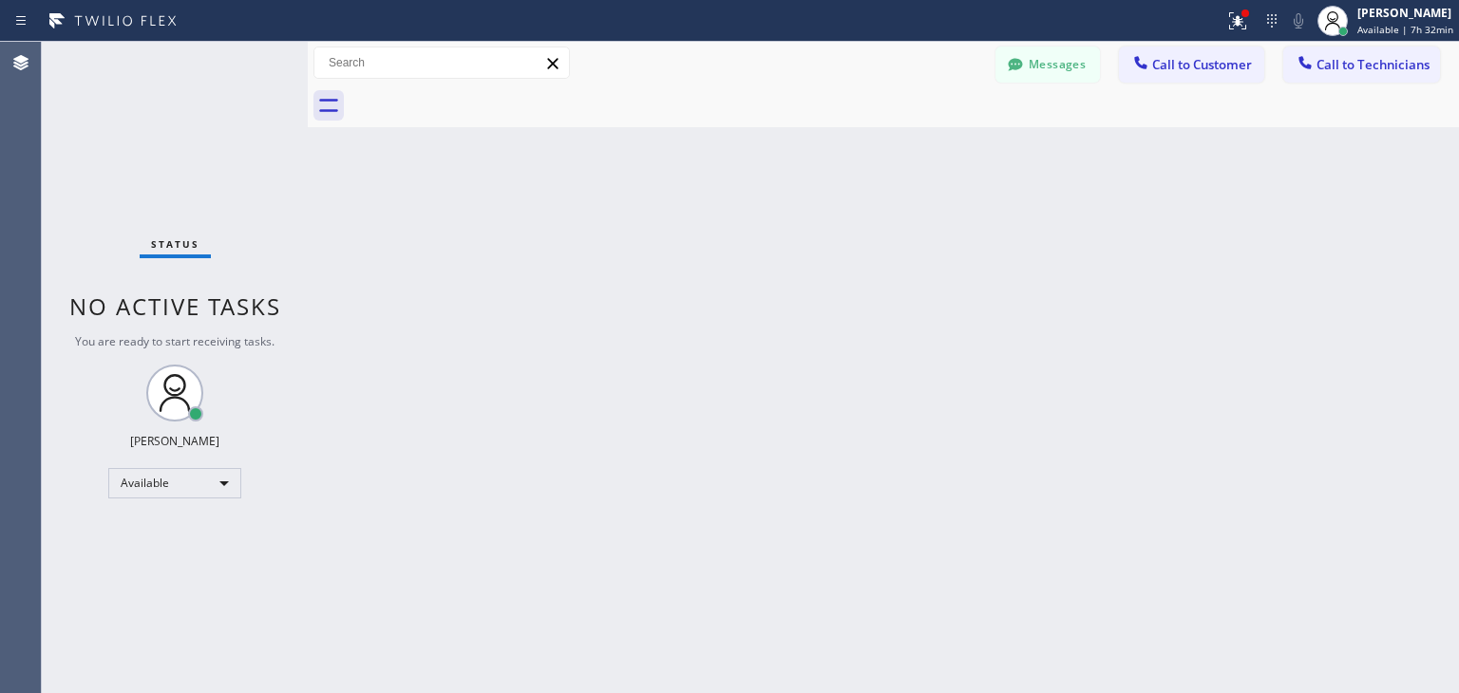
click at [481, 101] on div at bounding box center [904, 106] width 1109 height 43
click at [1219, 57] on span "Call to Customer" at bounding box center [1202, 64] width 100 height 17
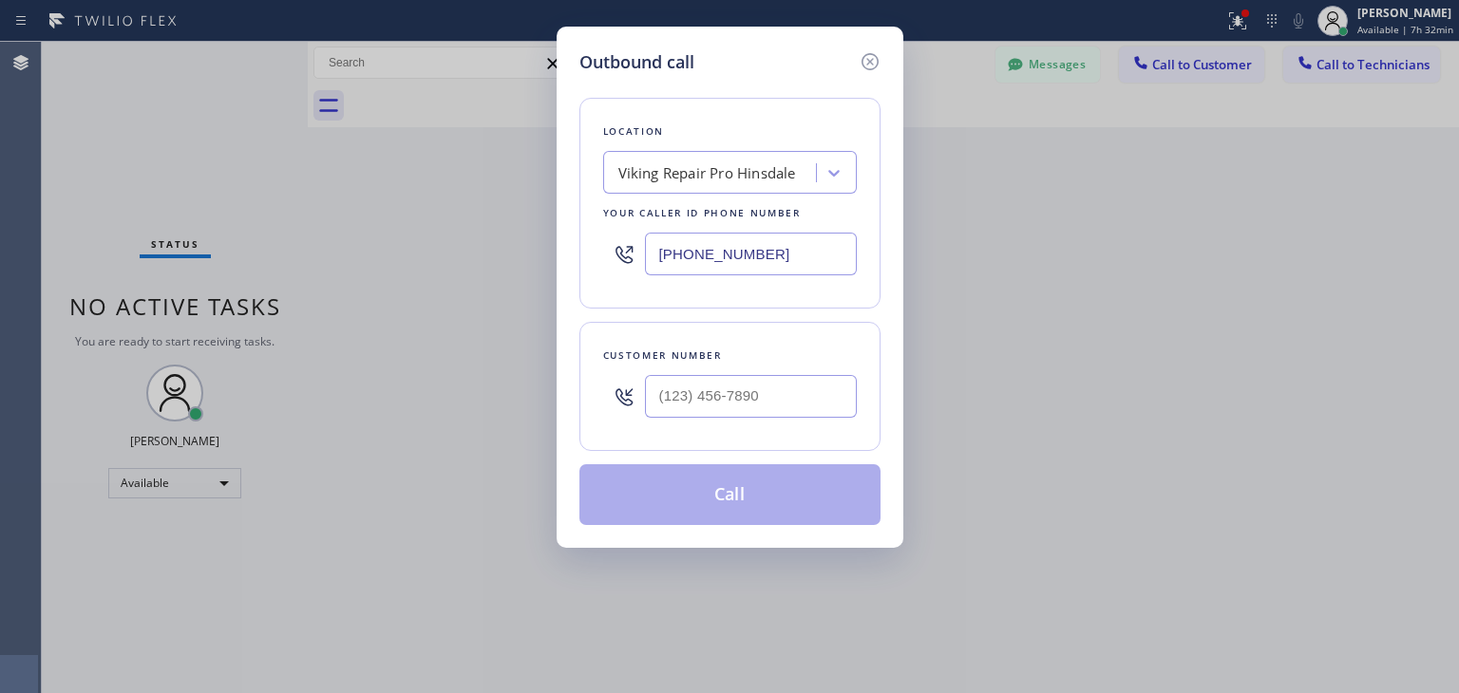
click at [778, 381] on div at bounding box center [751, 397] width 212 height 62
click at [778, 381] on input "(___) ___-____" at bounding box center [751, 396] width 212 height 43
paste input "310) 903-6633"
type input "[PHONE_NUMBER]"
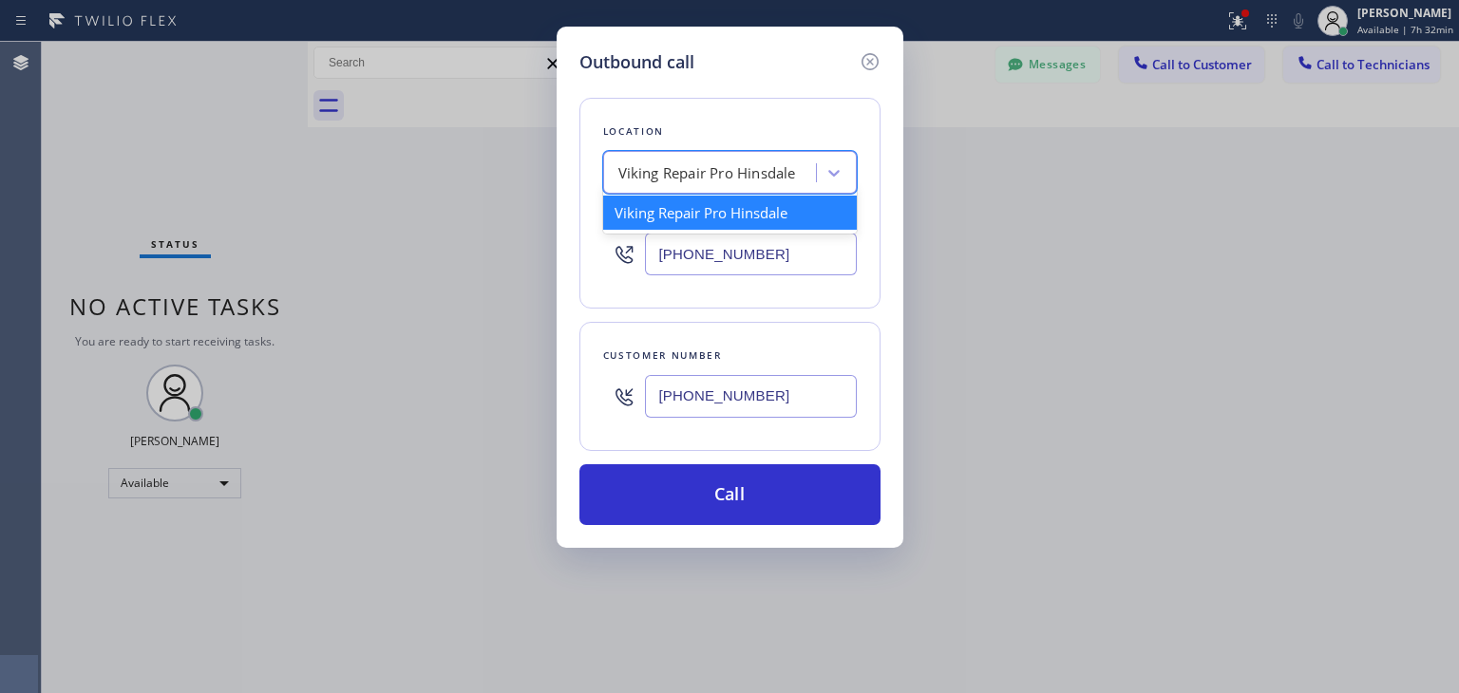
click at [760, 162] on div "Viking Repair Pro Hinsdale" at bounding box center [707, 173] width 178 height 22
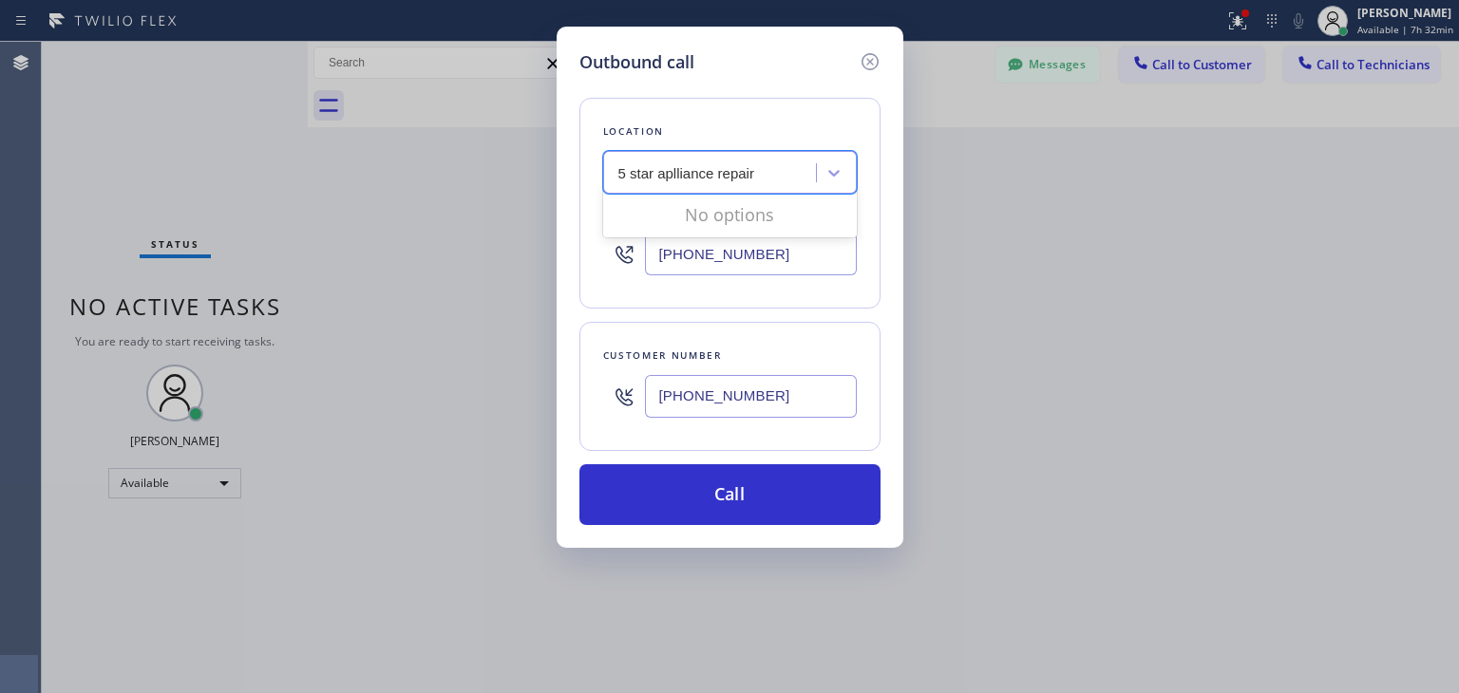
click at [676, 176] on input "5 star aplliance repair" at bounding box center [687, 173] width 138 height 16
type input "5 star appliance repair"
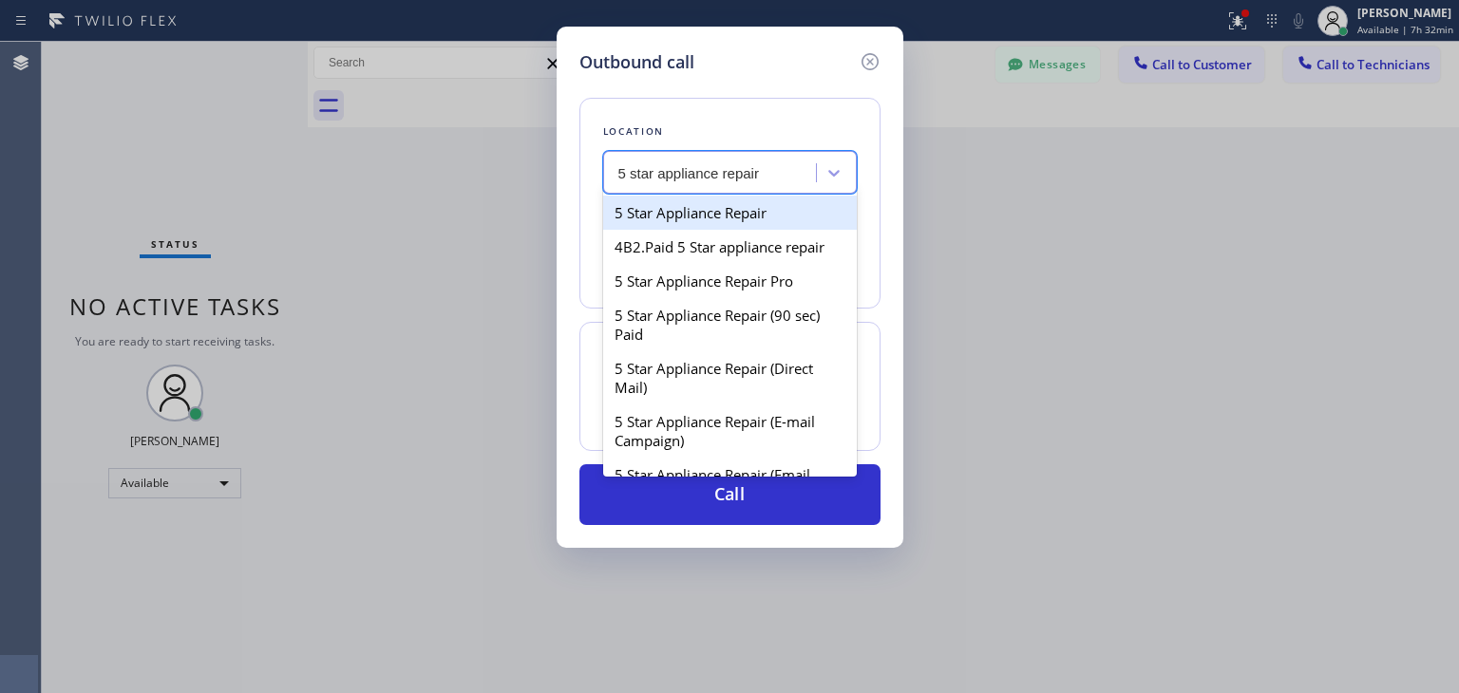
click at [761, 213] on div "5 Star Appliance Repair" at bounding box center [730, 213] width 254 height 34
type input "[PHONE_NUMBER]"
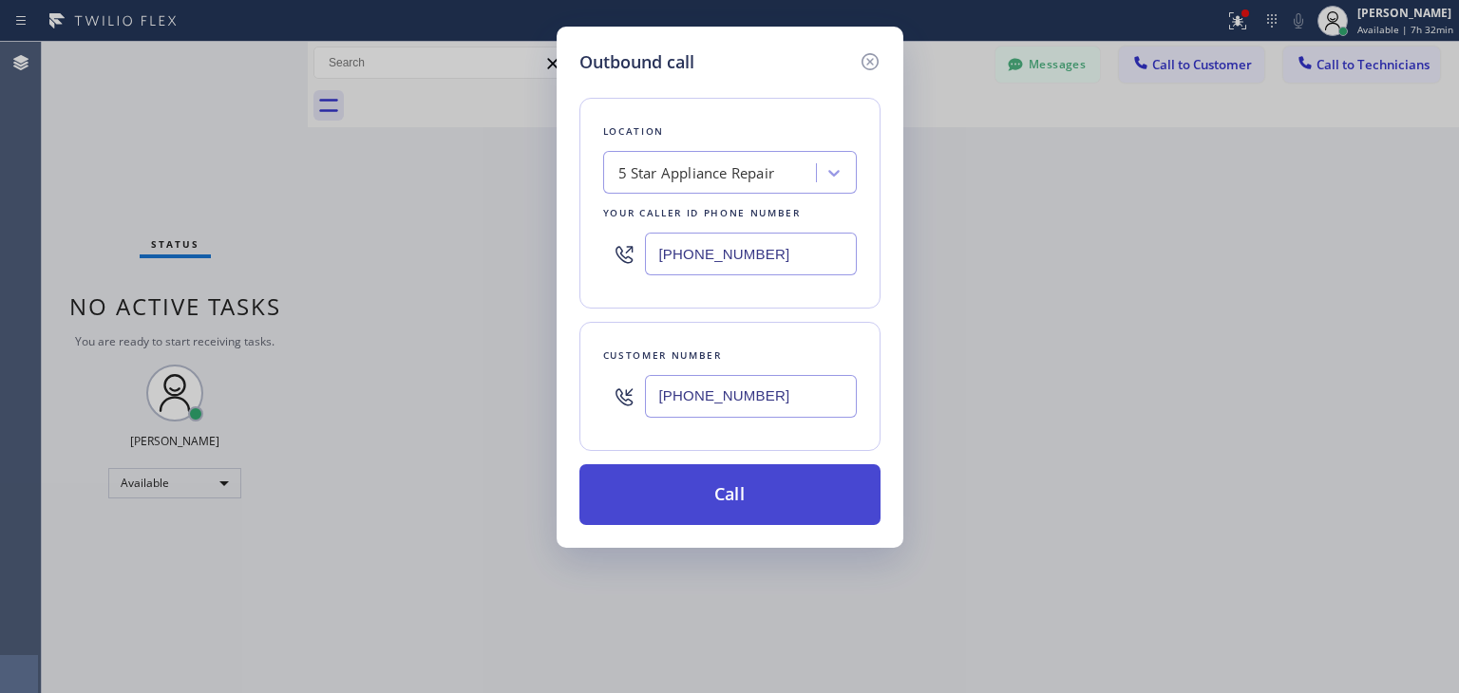
click at [749, 502] on button "Call" at bounding box center [729, 494] width 301 height 61
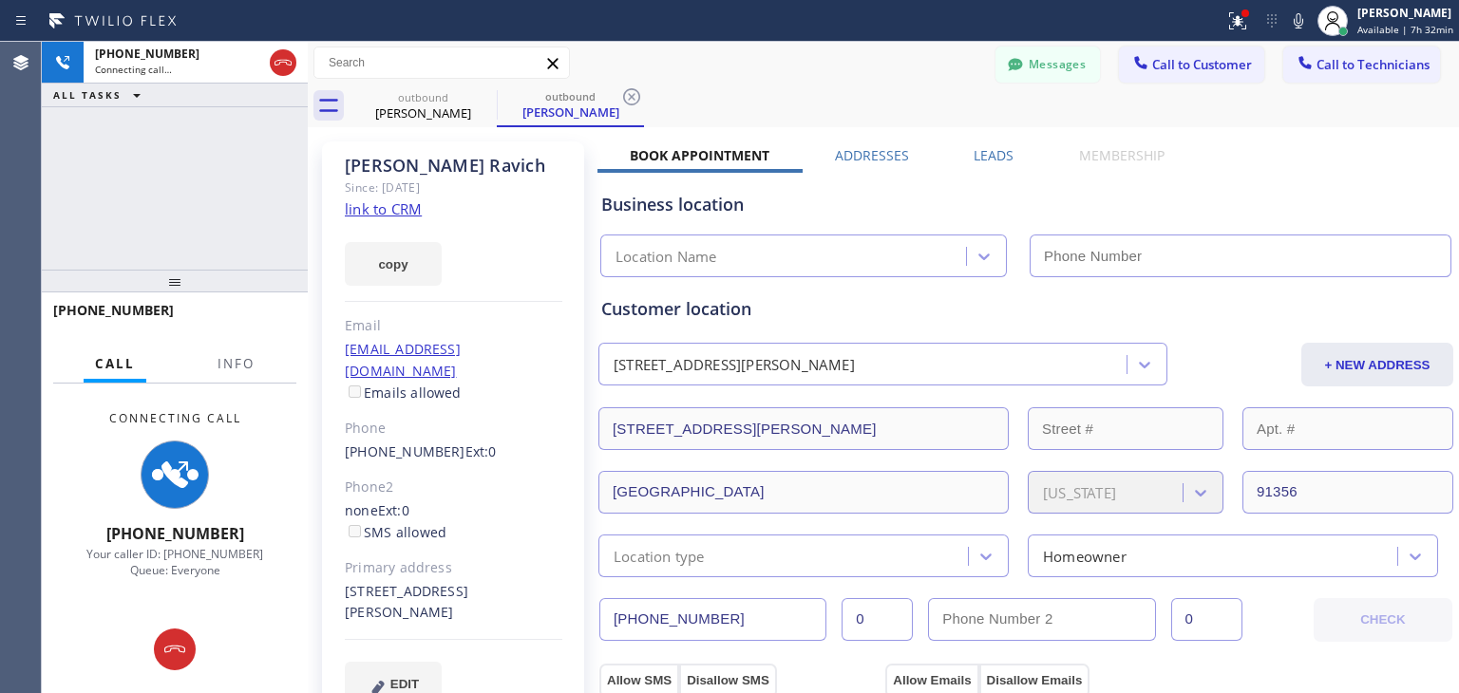
type input "[PHONE_NUMBER]"
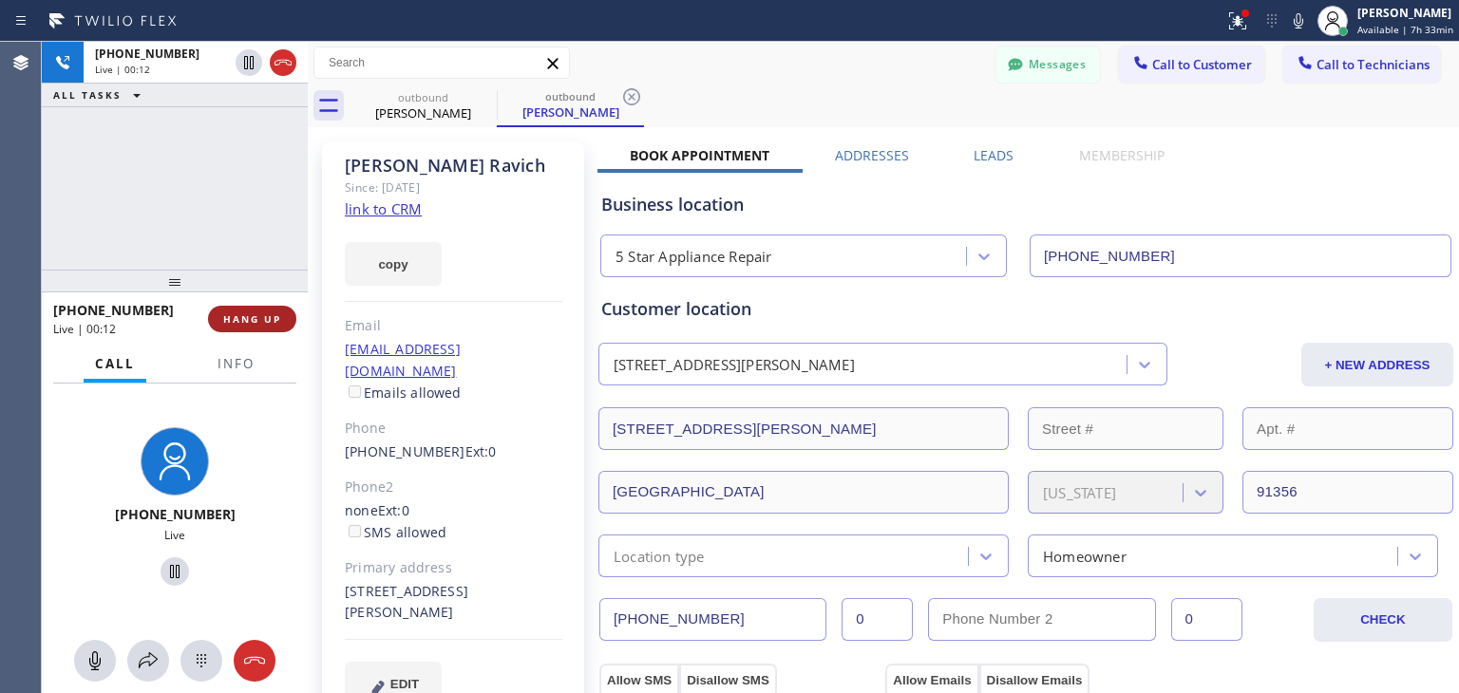
click at [278, 312] on button "HANG UP" at bounding box center [252, 319] width 88 height 27
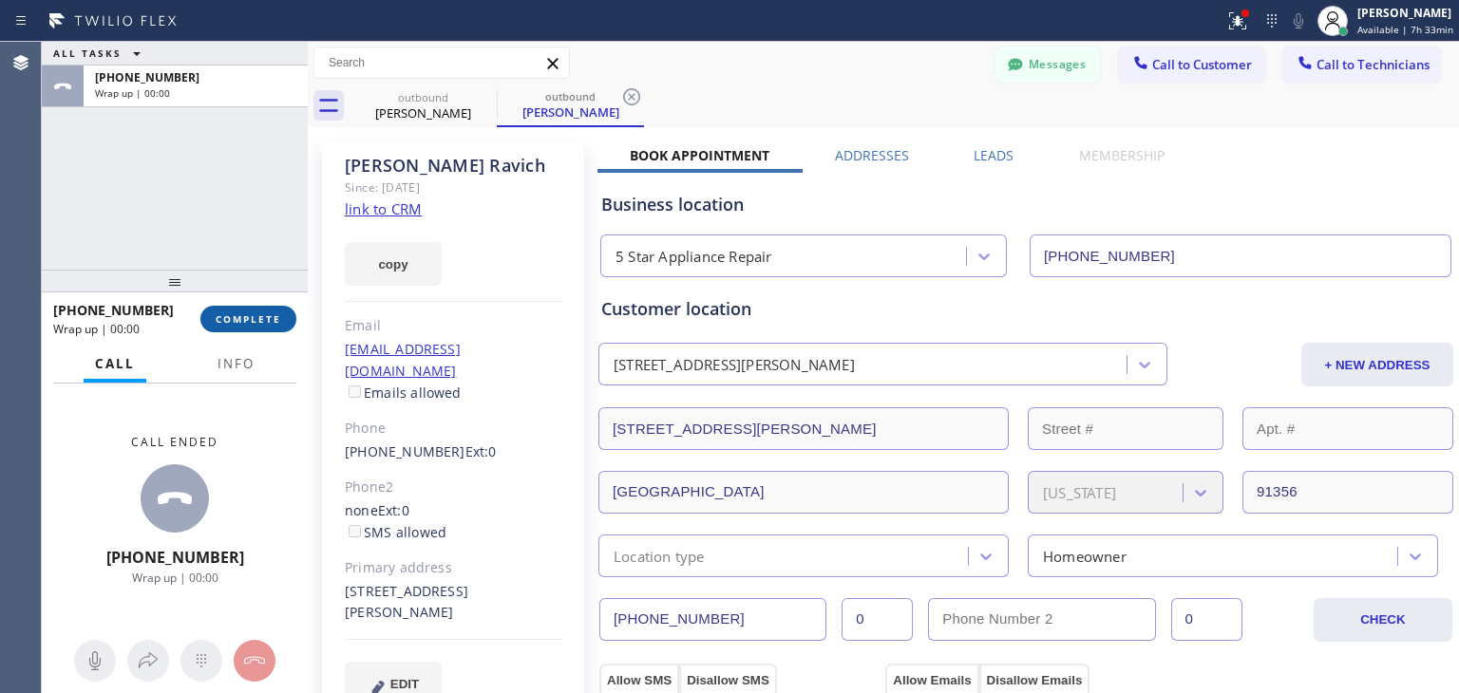
click at [278, 312] on button "COMPLETE" at bounding box center [248, 319] width 96 height 27
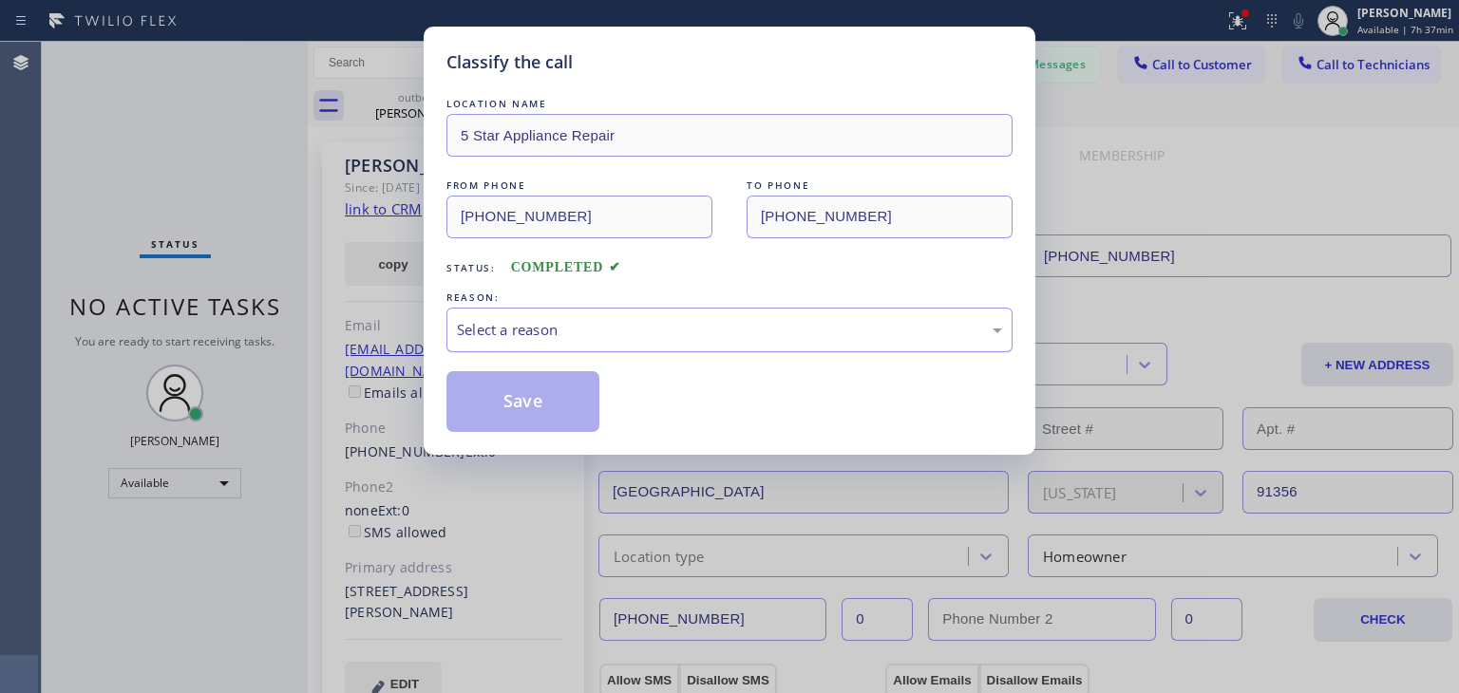
click at [726, 316] on div "Select a reason" at bounding box center [729, 330] width 566 height 45
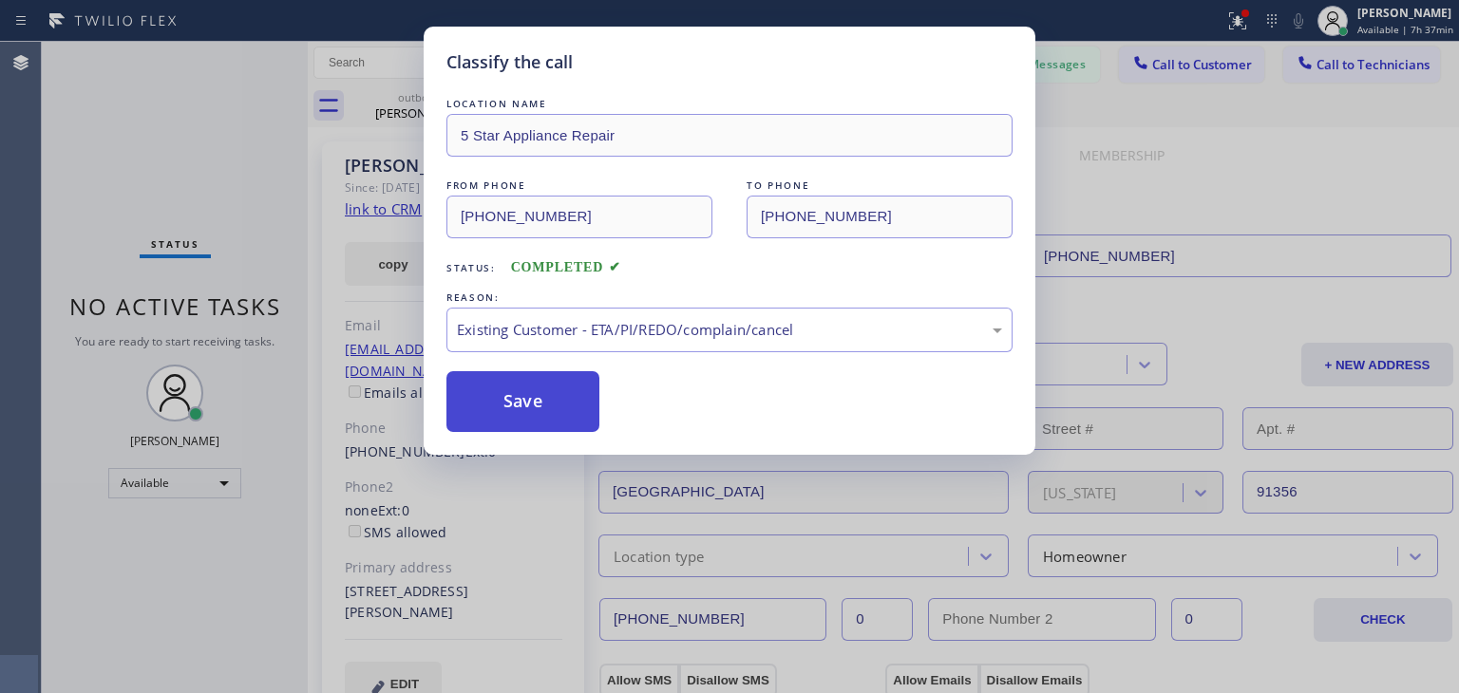
drag, startPoint x: 723, startPoint y: 434, endPoint x: 509, endPoint y: 387, distance: 218.9
click at [509, 387] on button "Save" at bounding box center [522, 401] width 153 height 61
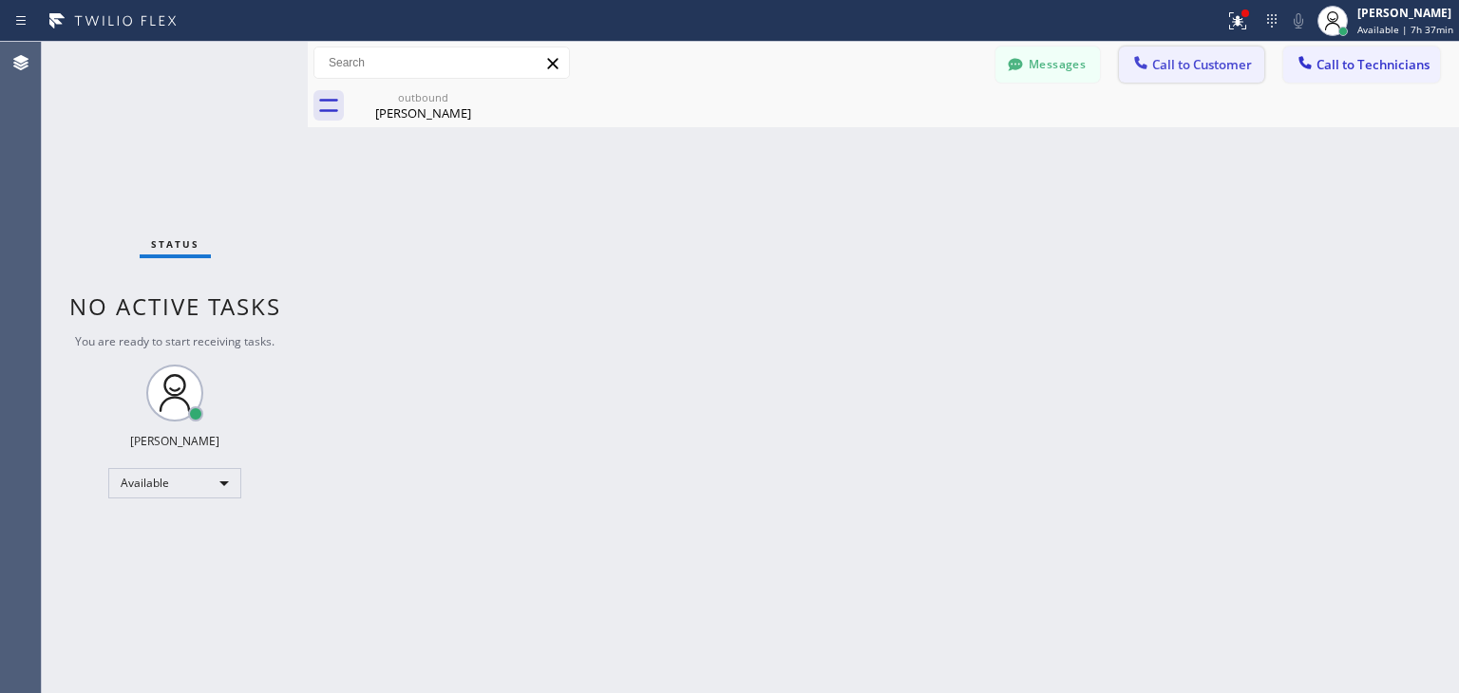
click at [1217, 67] on span "Call to Customer" at bounding box center [1202, 64] width 100 height 17
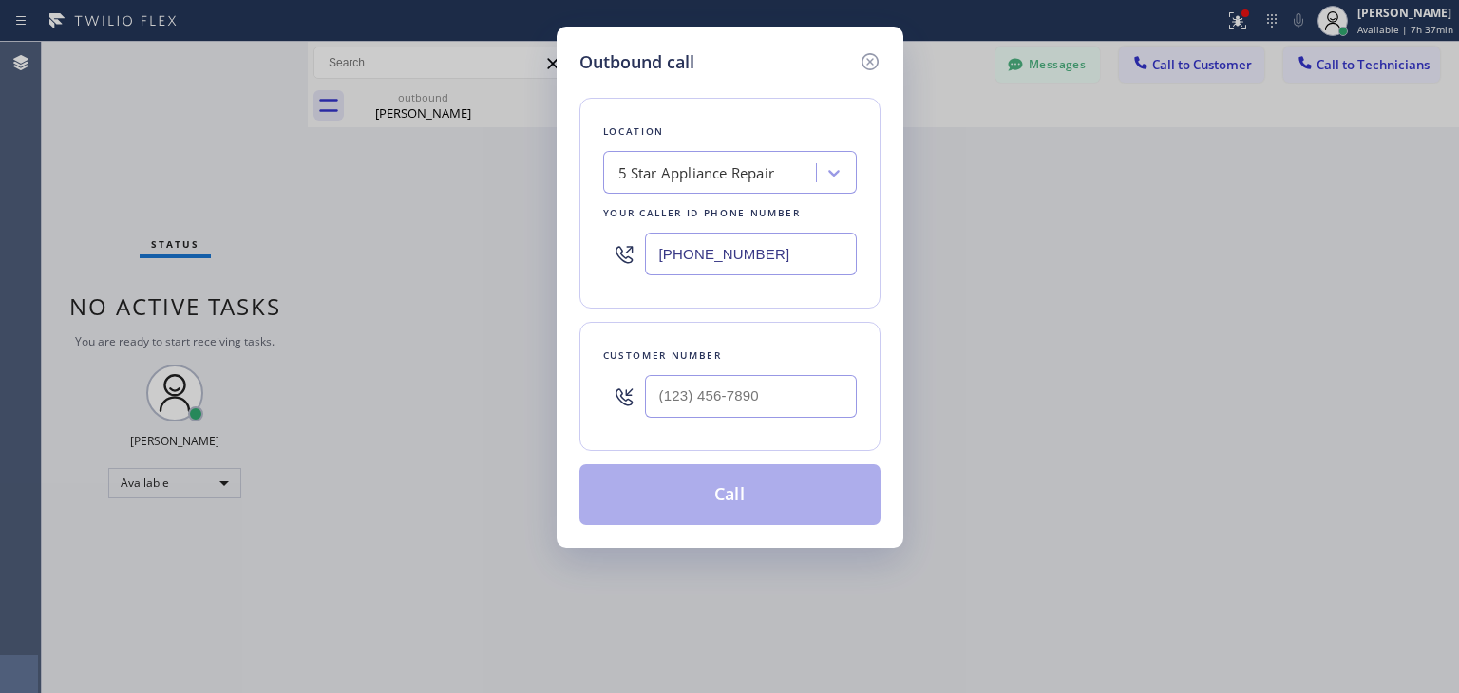
drag, startPoint x: 688, startPoint y: 371, endPoint x: 726, endPoint y: 445, distance: 83.3
click at [726, 445] on div "Customer number" at bounding box center [729, 386] width 301 height 129
click at [766, 396] on input "(___) ___-____" at bounding box center [751, 396] width 212 height 43
paste input "310) 903-6633"
type input "[PHONE_NUMBER]"
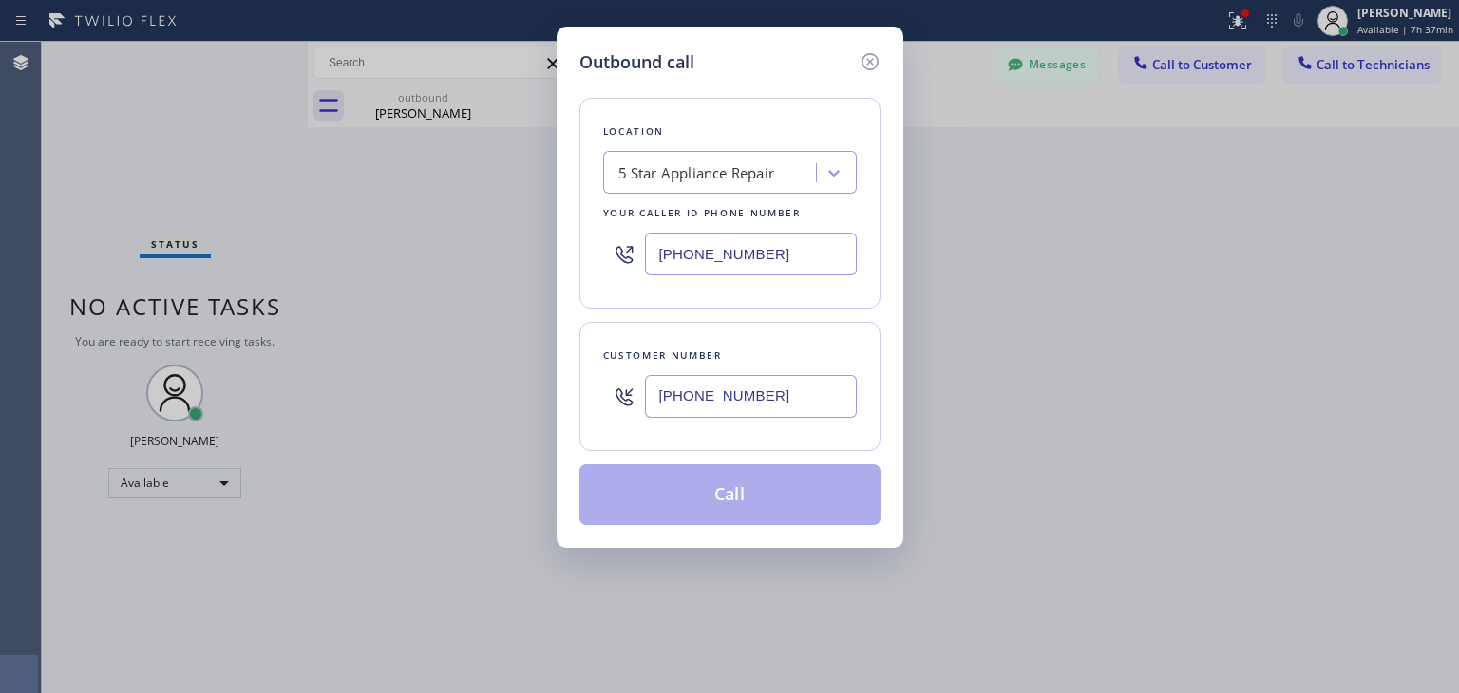
click at [760, 188] on div "5 Star Appliance Repair" at bounding box center [712, 173] width 207 height 33
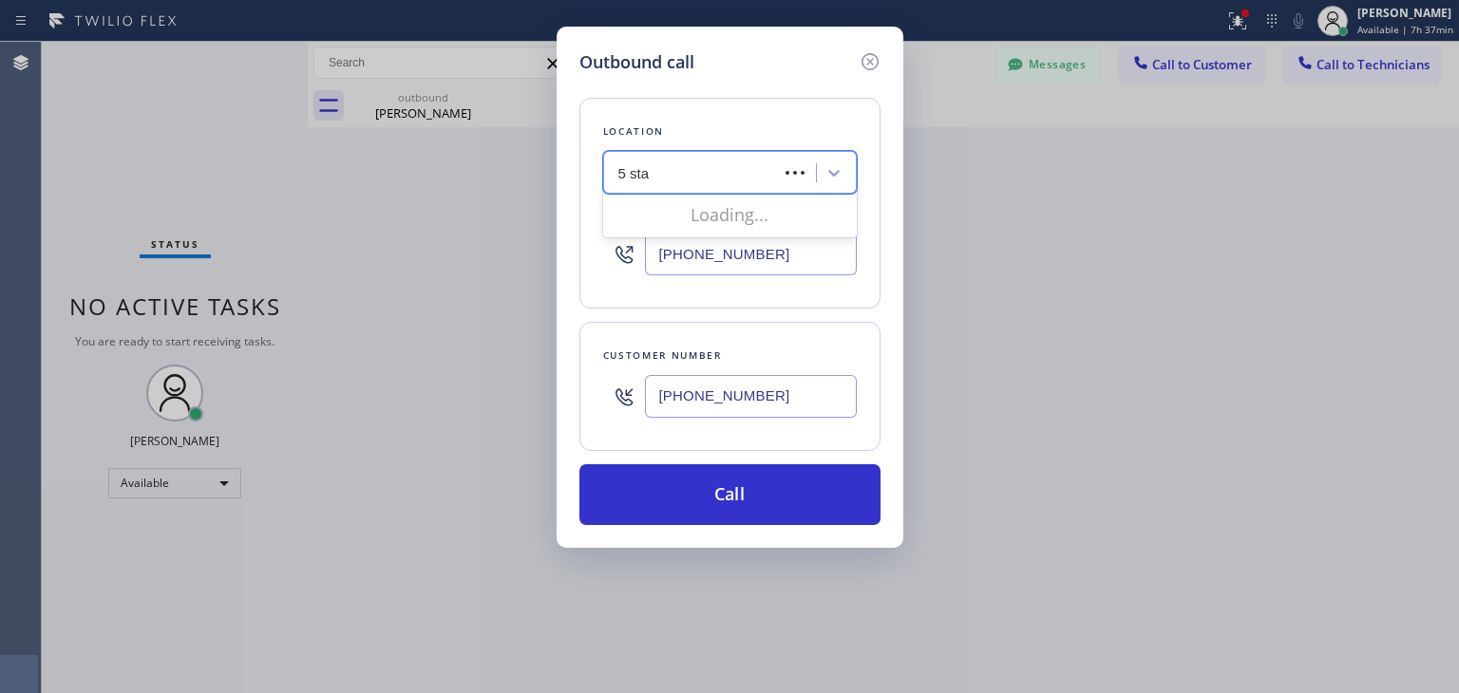
type input "5 star"
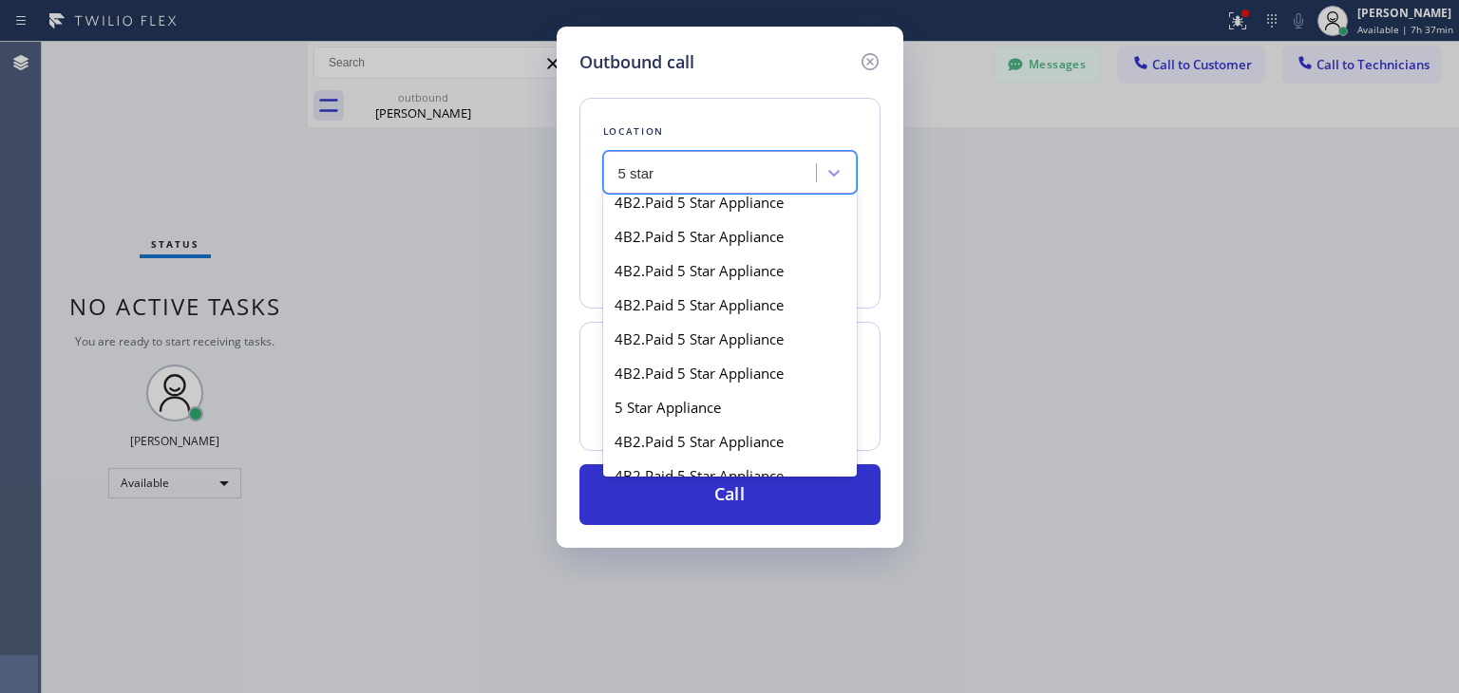
scroll to position [361, 0]
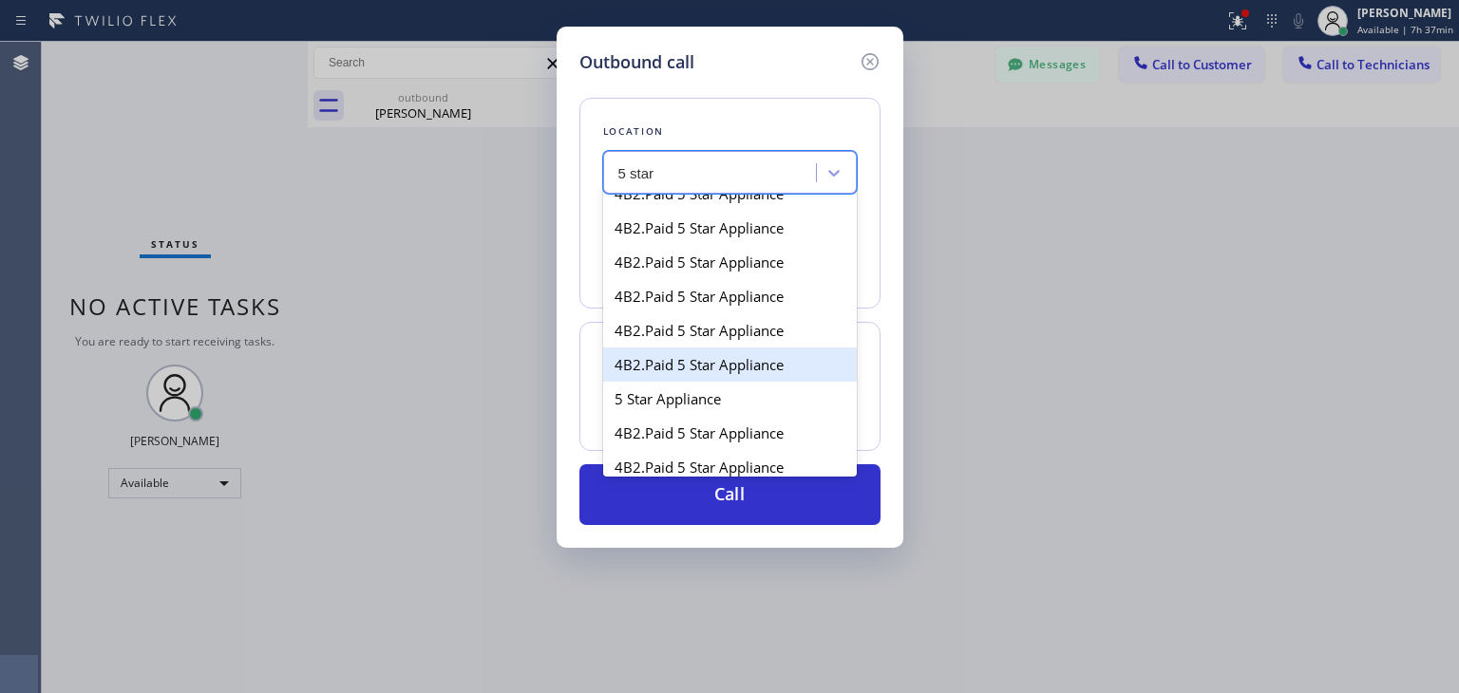
click at [764, 353] on div "4B2.Paid 5 Star Appliance" at bounding box center [730, 365] width 254 height 34
type input "[PHONE_NUMBER]"
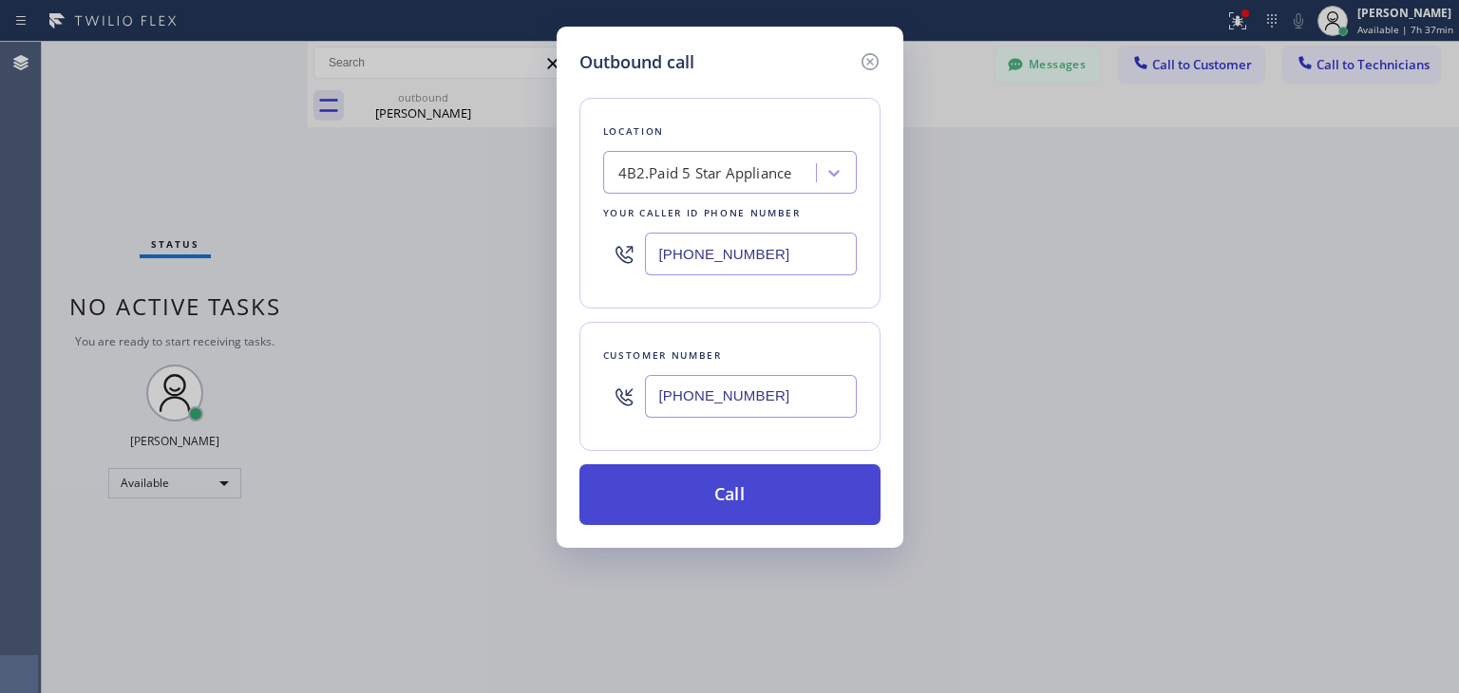
click at [774, 497] on button "Call" at bounding box center [729, 494] width 301 height 61
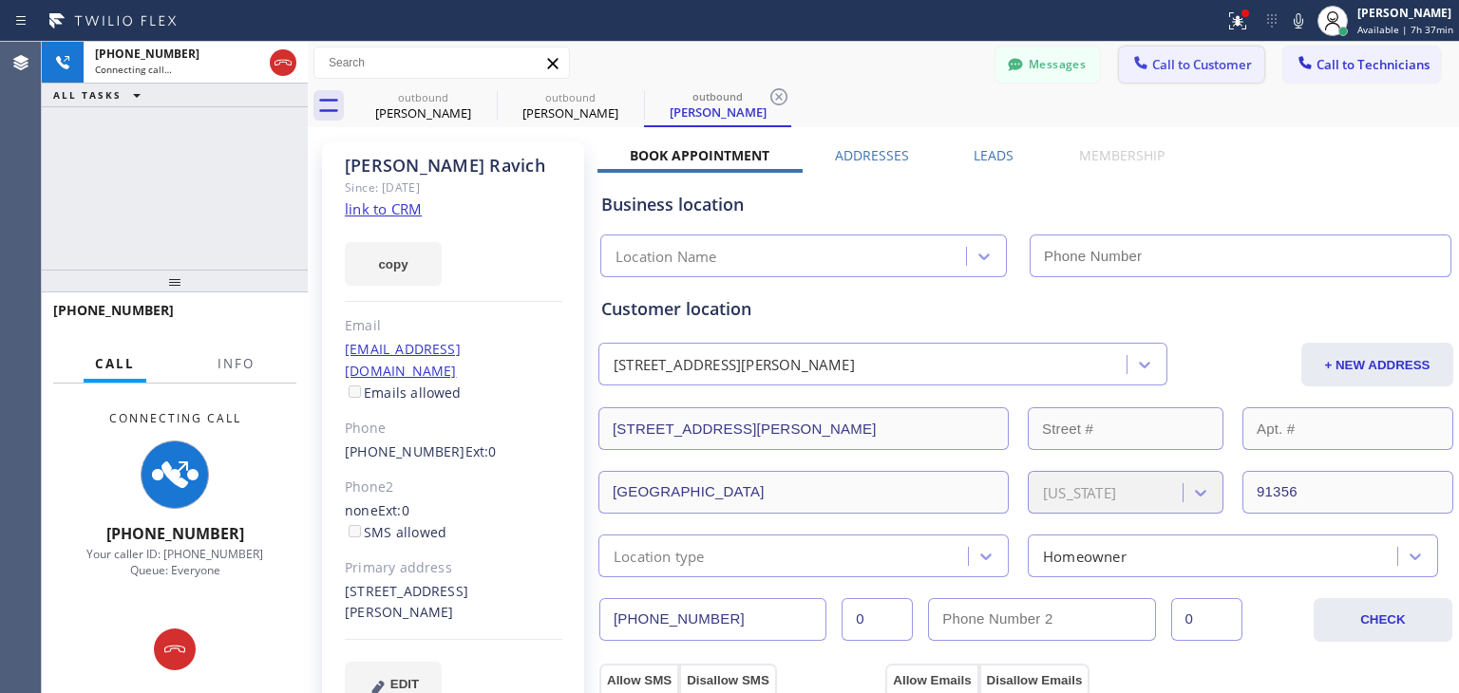
type input "[PHONE_NUMBER]"
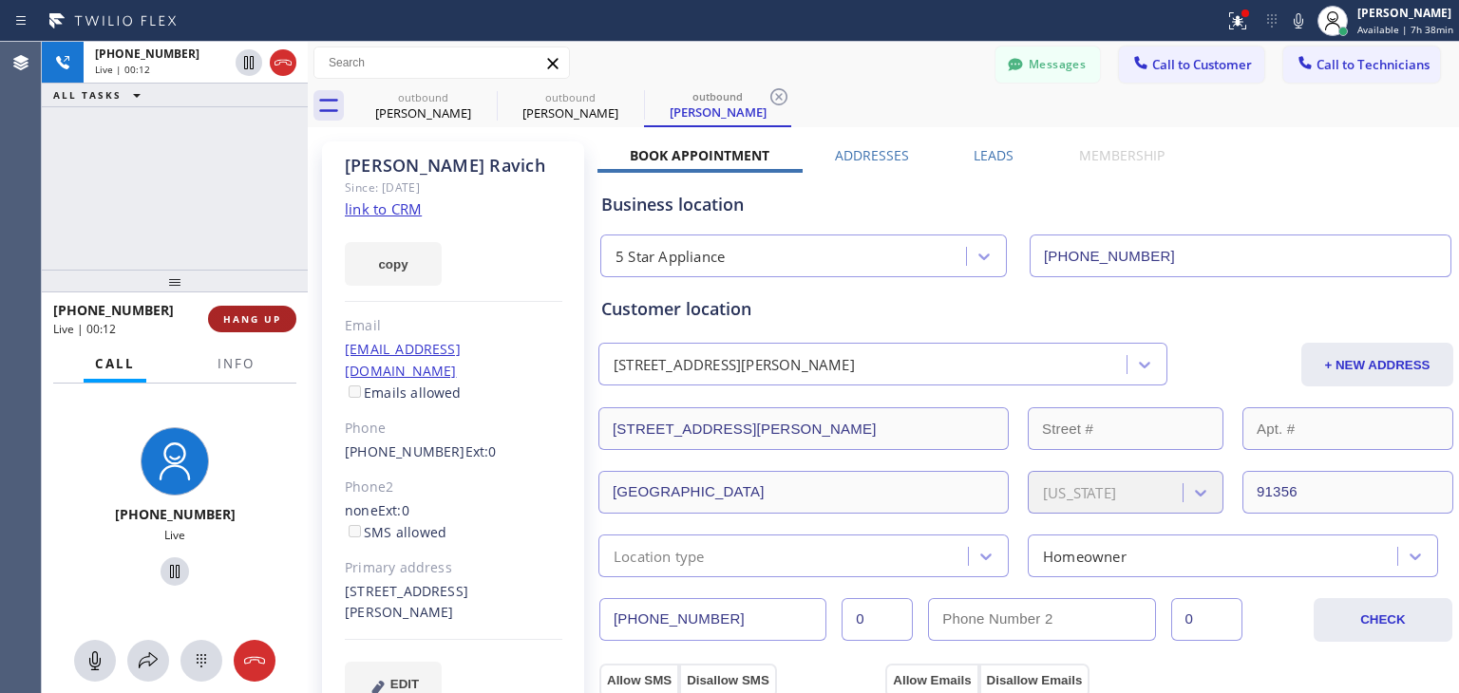
drag, startPoint x: 238, startPoint y: 309, endPoint x: 243, endPoint y: 325, distance: 16.8
click at [243, 325] on button "HANG UP" at bounding box center [252, 319] width 88 height 27
click at [243, 325] on span "HANG UP" at bounding box center [252, 319] width 58 height 13
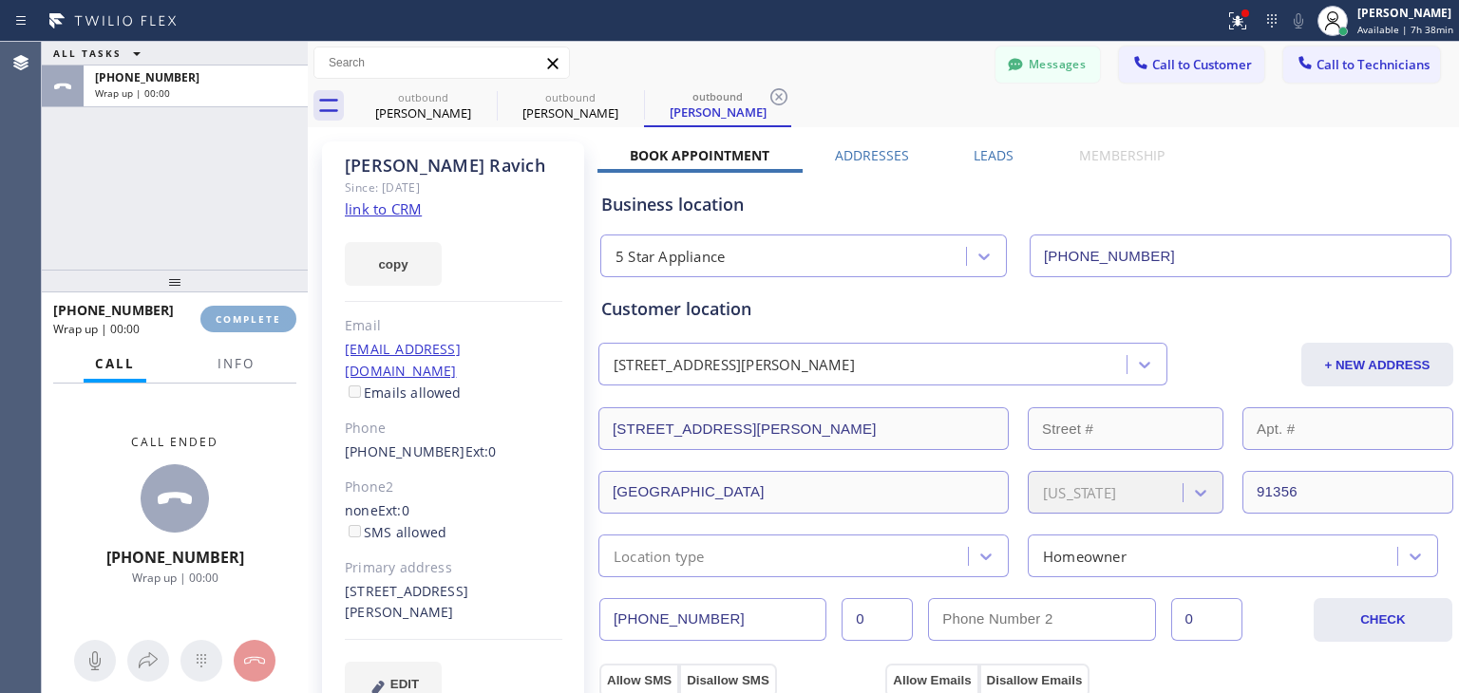
click at [243, 325] on span "COMPLETE" at bounding box center [249, 319] width 66 height 13
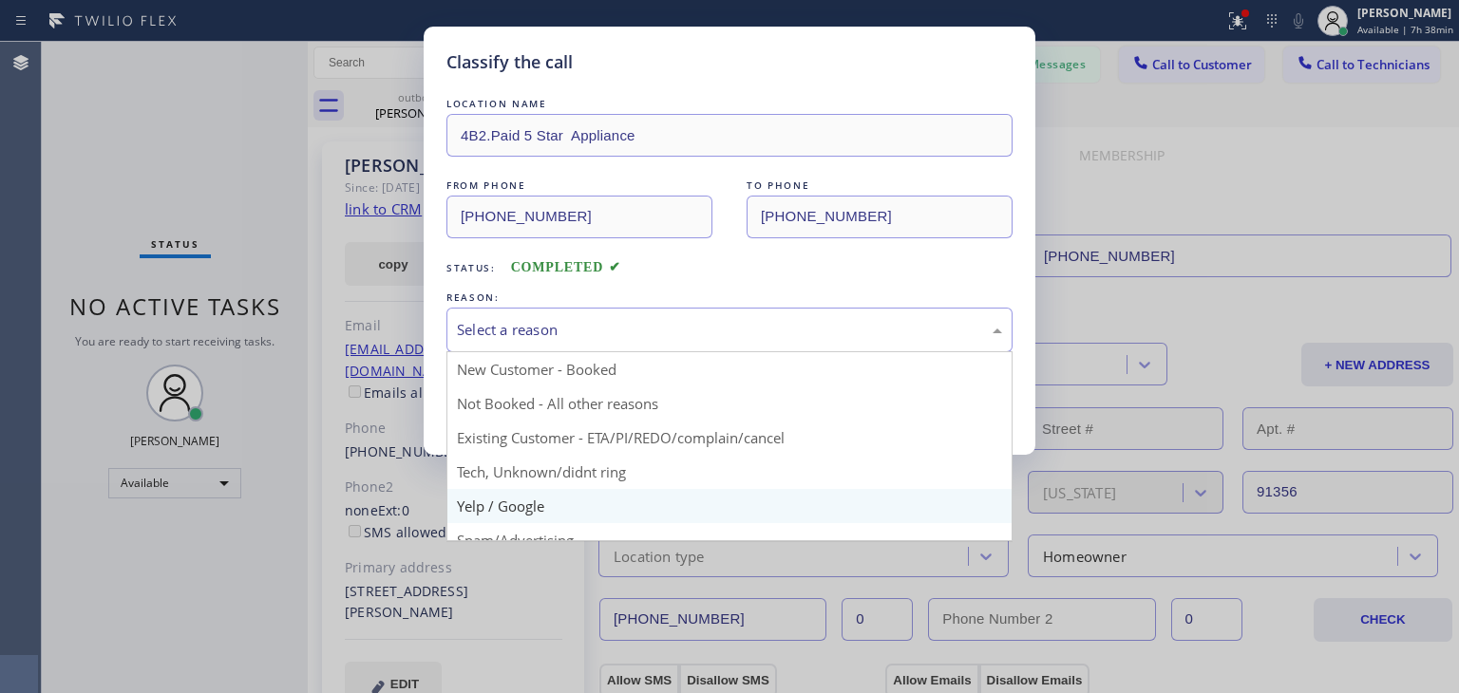
drag, startPoint x: 575, startPoint y: 338, endPoint x: 624, endPoint y: 515, distance: 183.4
click at [624, 352] on div "Select a reason New Customer - Booked Not Booked - All other reasons Existing C…" at bounding box center [729, 330] width 566 height 45
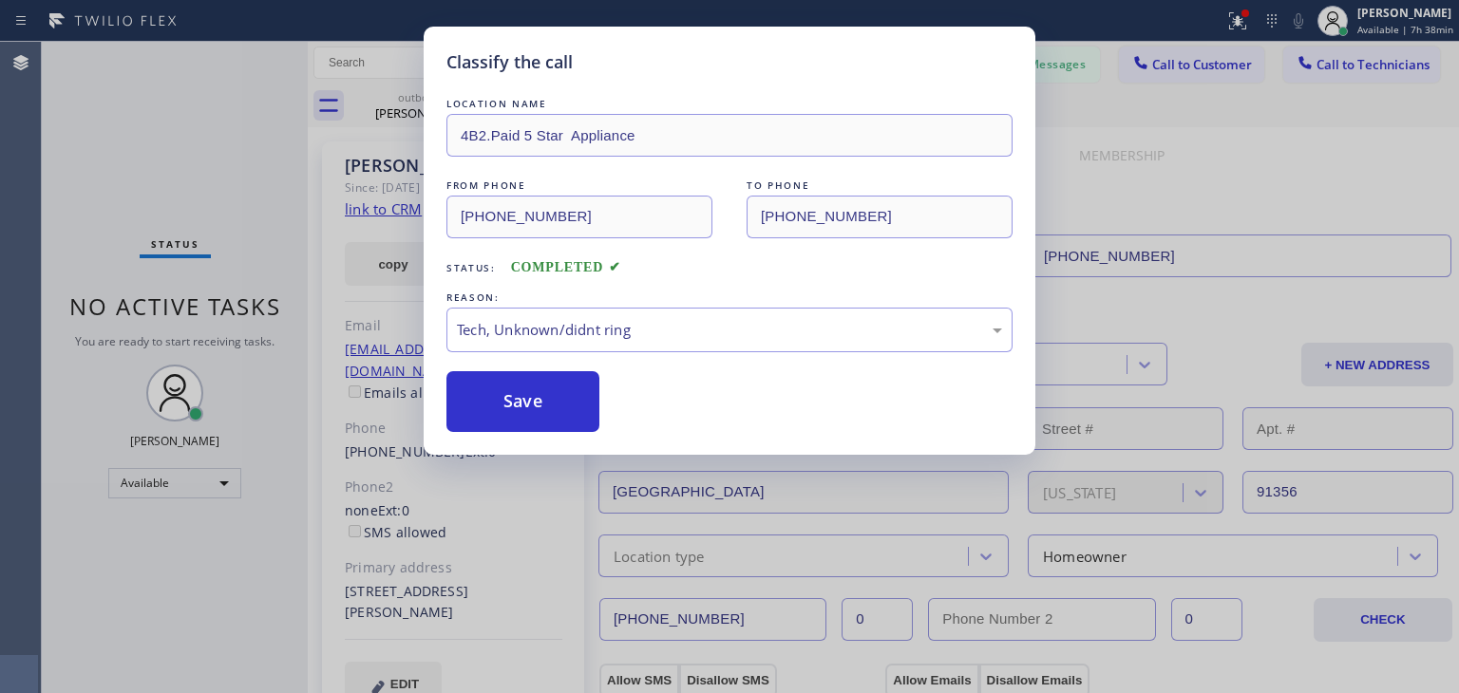
drag, startPoint x: 653, startPoint y: 458, endPoint x: 711, endPoint y: 298, distance: 169.8
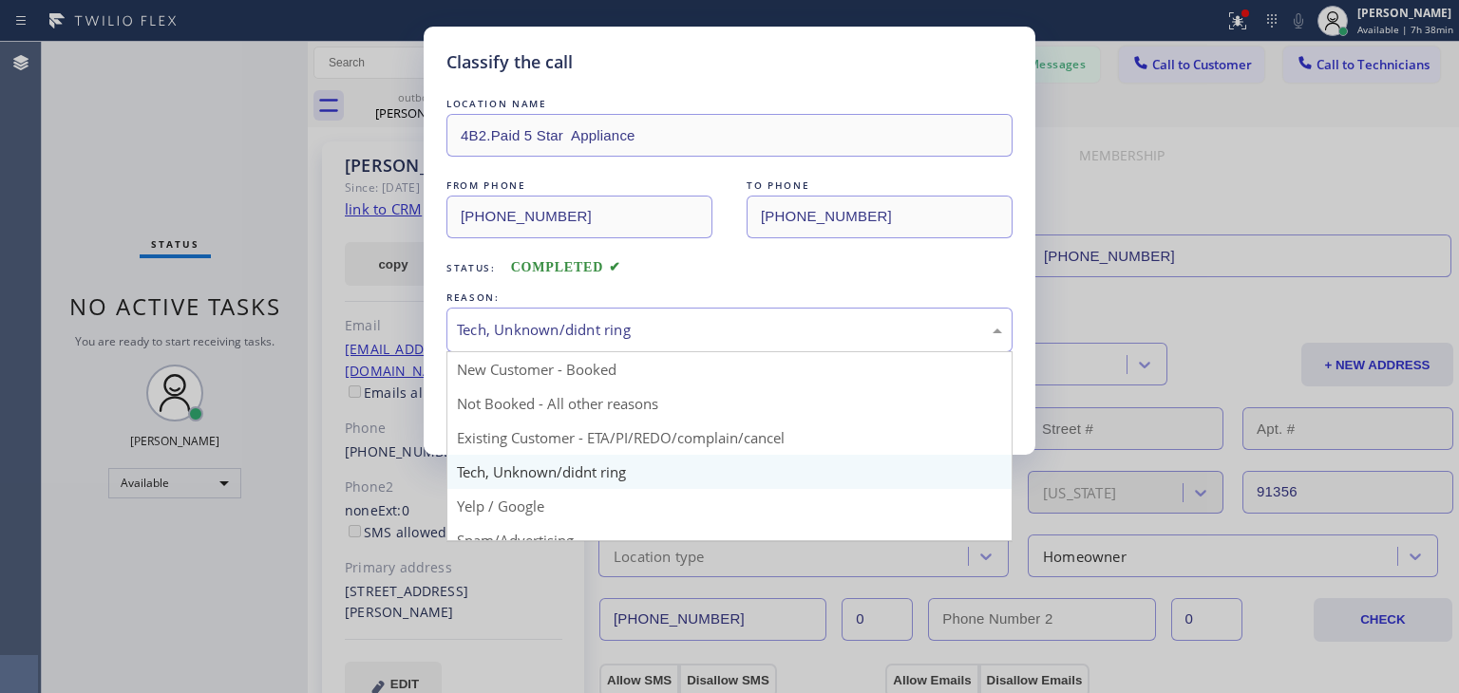
drag, startPoint x: 716, startPoint y: 331, endPoint x: 720, endPoint y: 459, distance: 127.3
click at [720, 352] on div "Tech, Unknown/didnt ring New Customer - Booked Not Booked - All other reasons E…" at bounding box center [729, 330] width 566 height 45
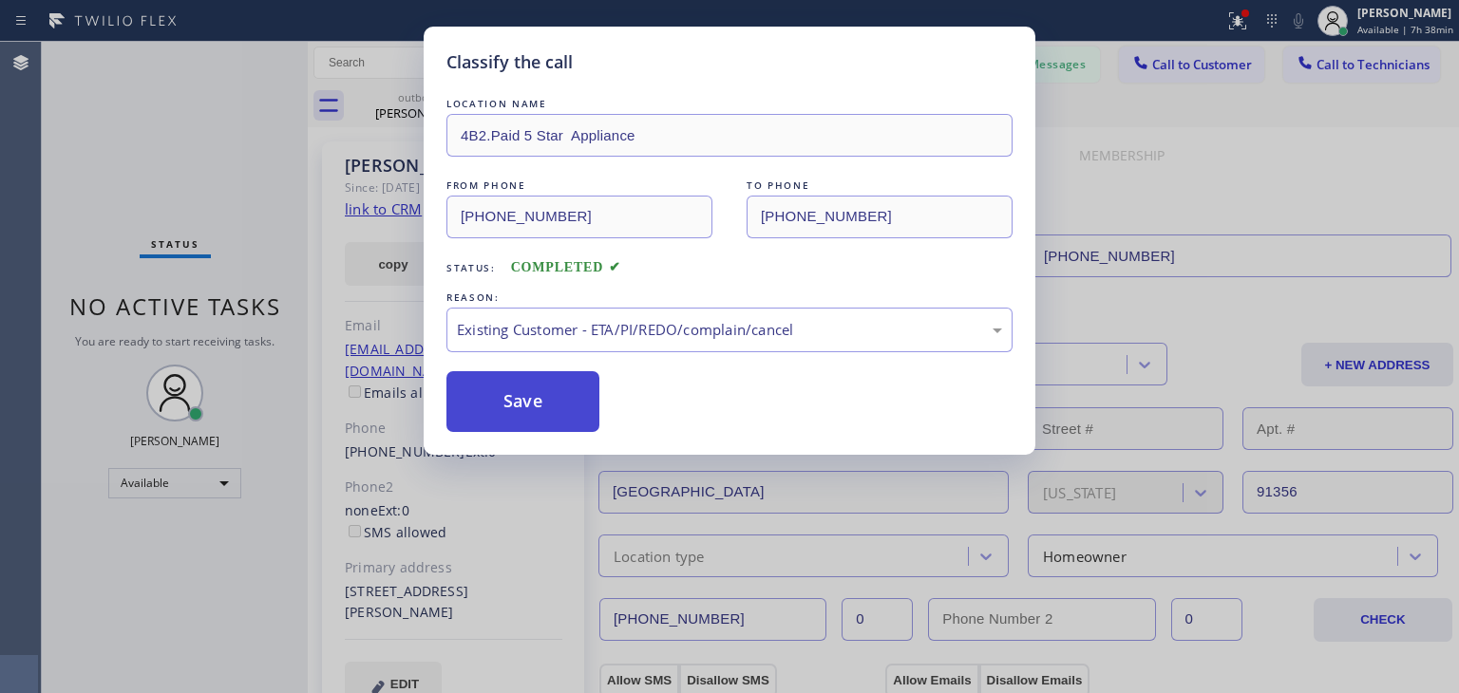
drag, startPoint x: 744, startPoint y: 445, endPoint x: 575, endPoint y: 411, distance: 172.3
click at [575, 411] on button "Save" at bounding box center [522, 401] width 153 height 61
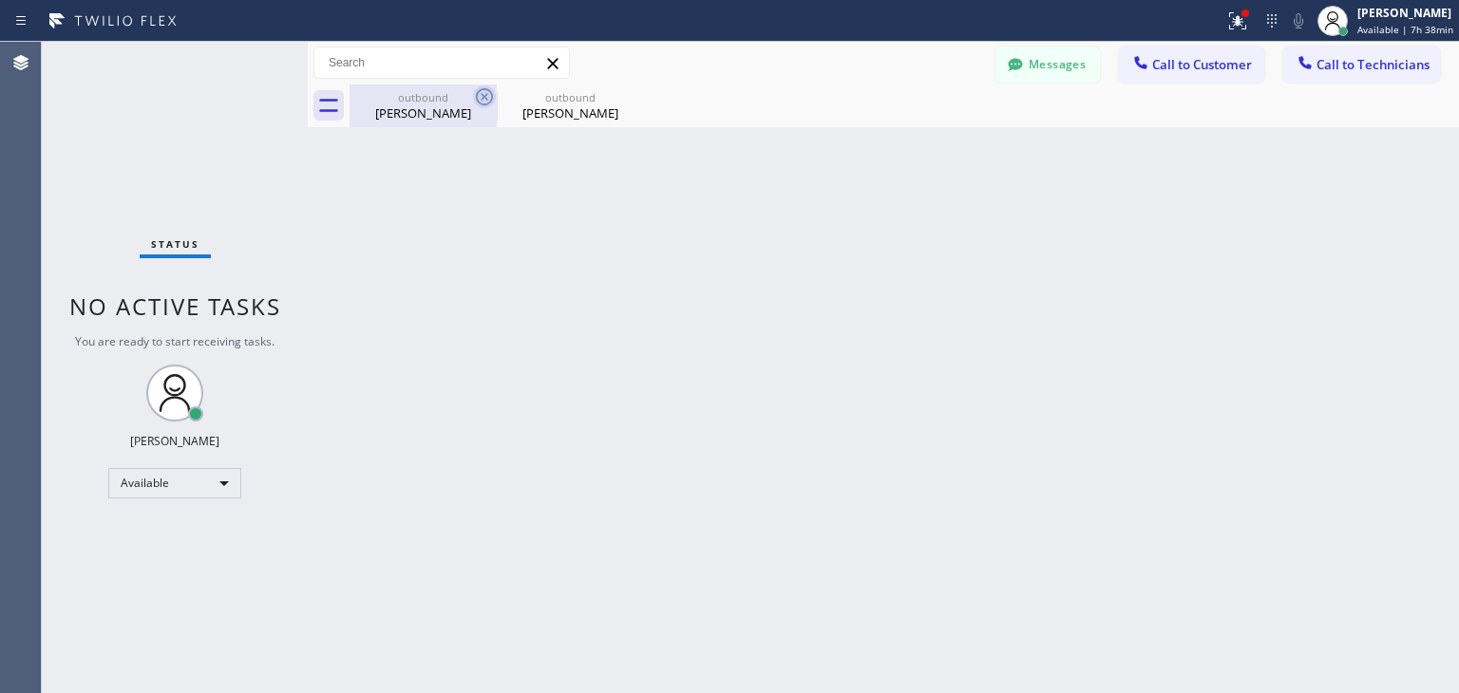
click at [479, 103] on icon at bounding box center [484, 96] width 17 height 17
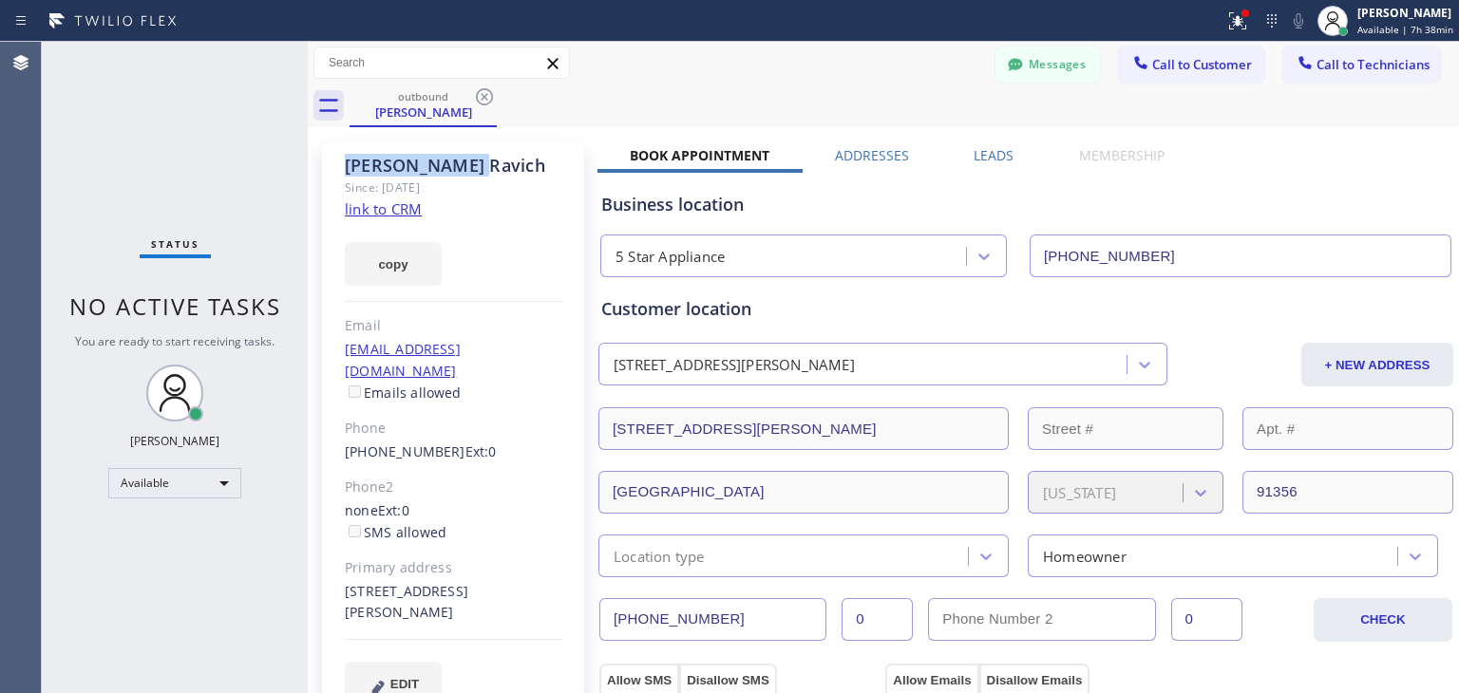
click at [479, 103] on icon at bounding box center [484, 96] width 17 height 17
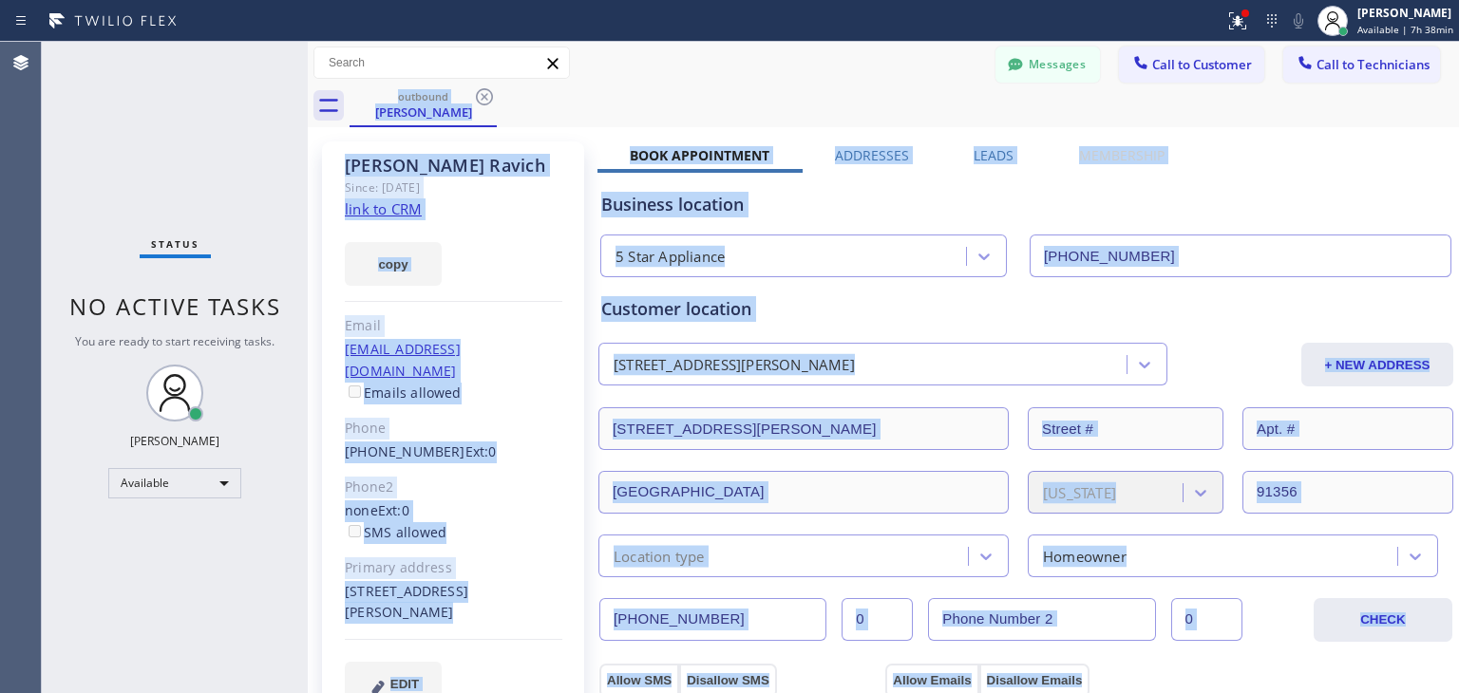
click at [479, 103] on div "outbound [PERSON_NAME]" at bounding box center [904, 106] width 1109 height 43
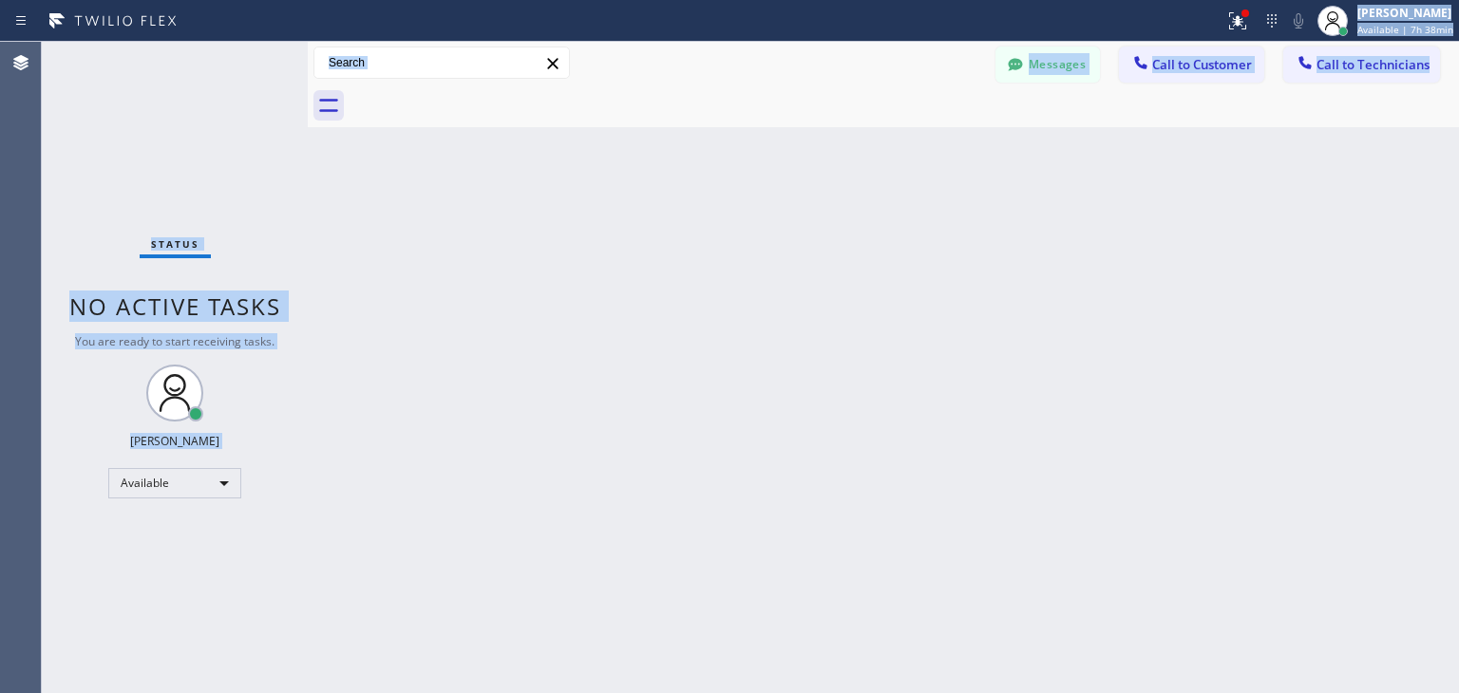
drag, startPoint x: 479, startPoint y: 103, endPoint x: 1339, endPoint y: -83, distance: 880.3
click at [1339, 0] on html "Status report Issues detected These issues could affect your workflow. Please c…" at bounding box center [729, 346] width 1459 height 693
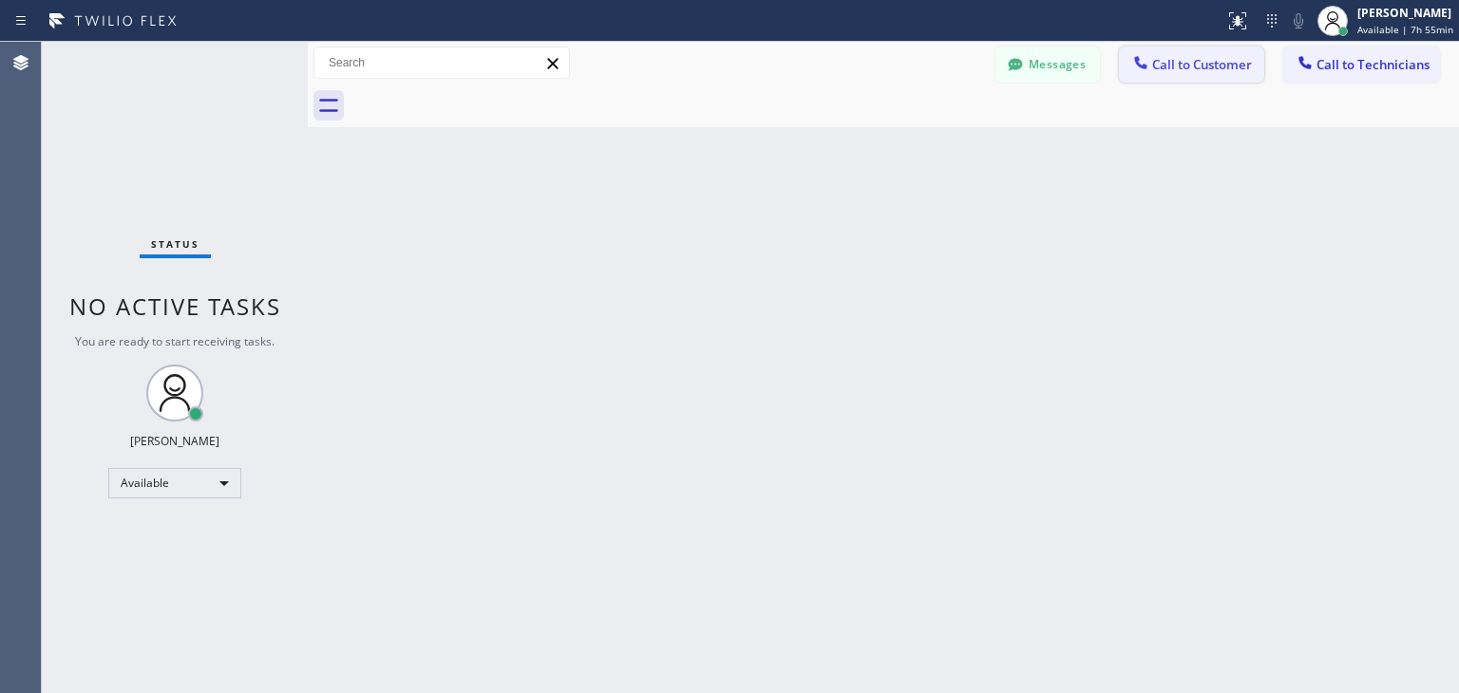
click at [1188, 63] on span "Call to Customer" at bounding box center [1202, 64] width 100 height 17
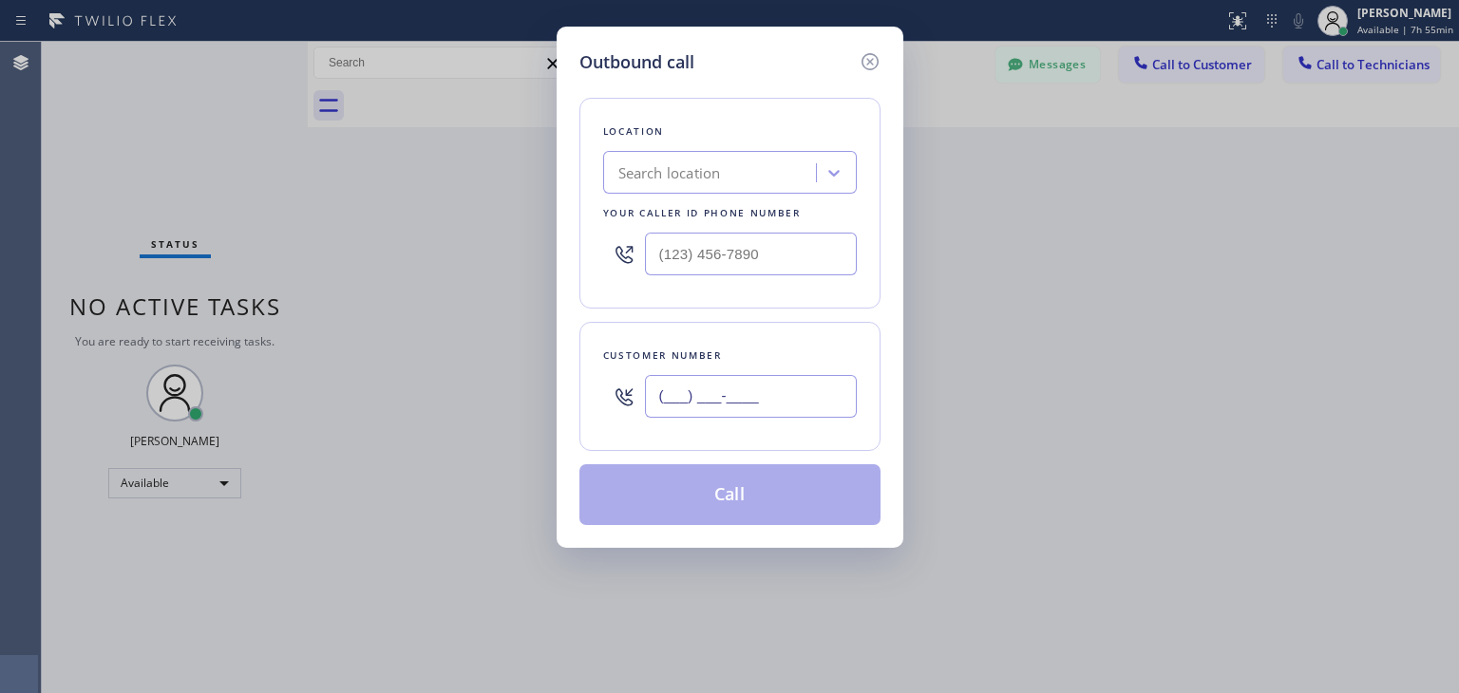
click at [729, 390] on input "(___) ___-____" at bounding box center [751, 396] width 212 height 43
paste input "408) 896-8551"
type input "(408) 896-8551"
click at [611, 157] on div "Search location" at bounding box center [712, 173] width 207 height 33
paste input "Wolf Appliance Repair Expert"
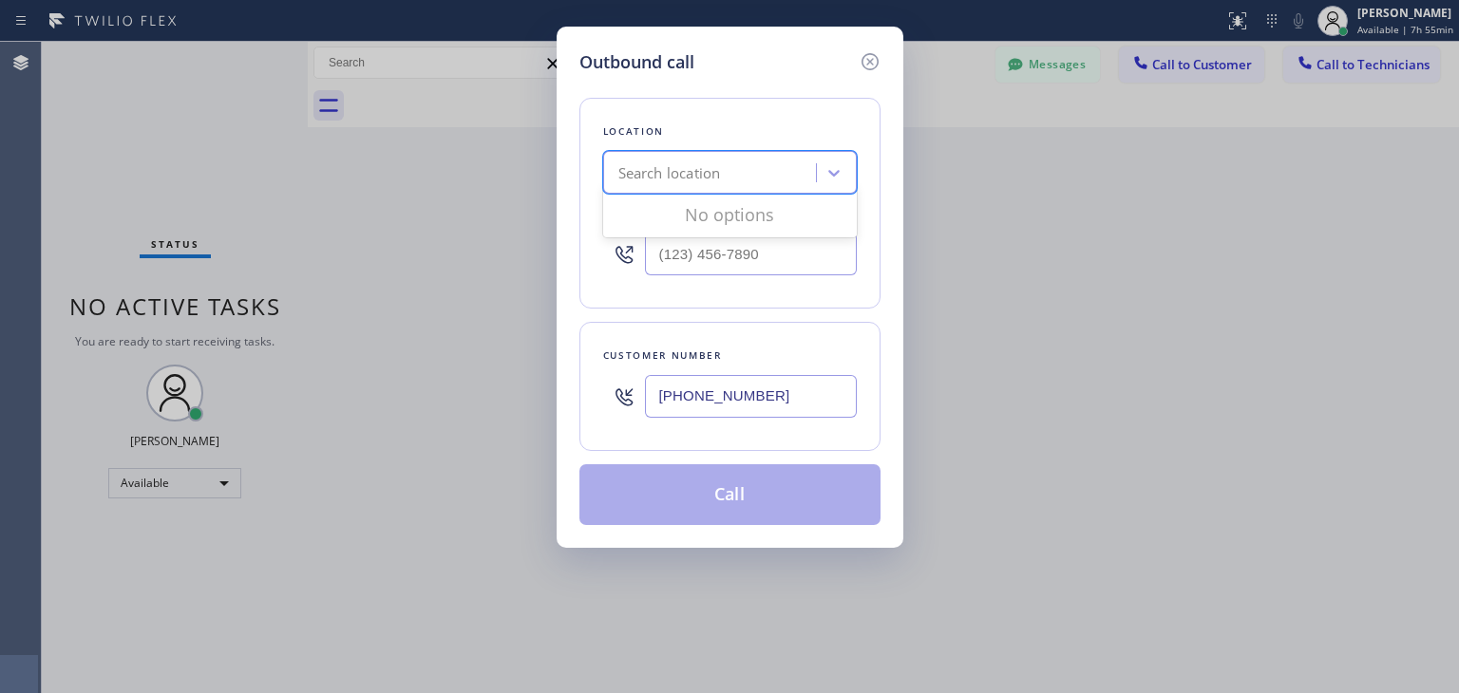
type input "Wolf Appliance Repair Expert"
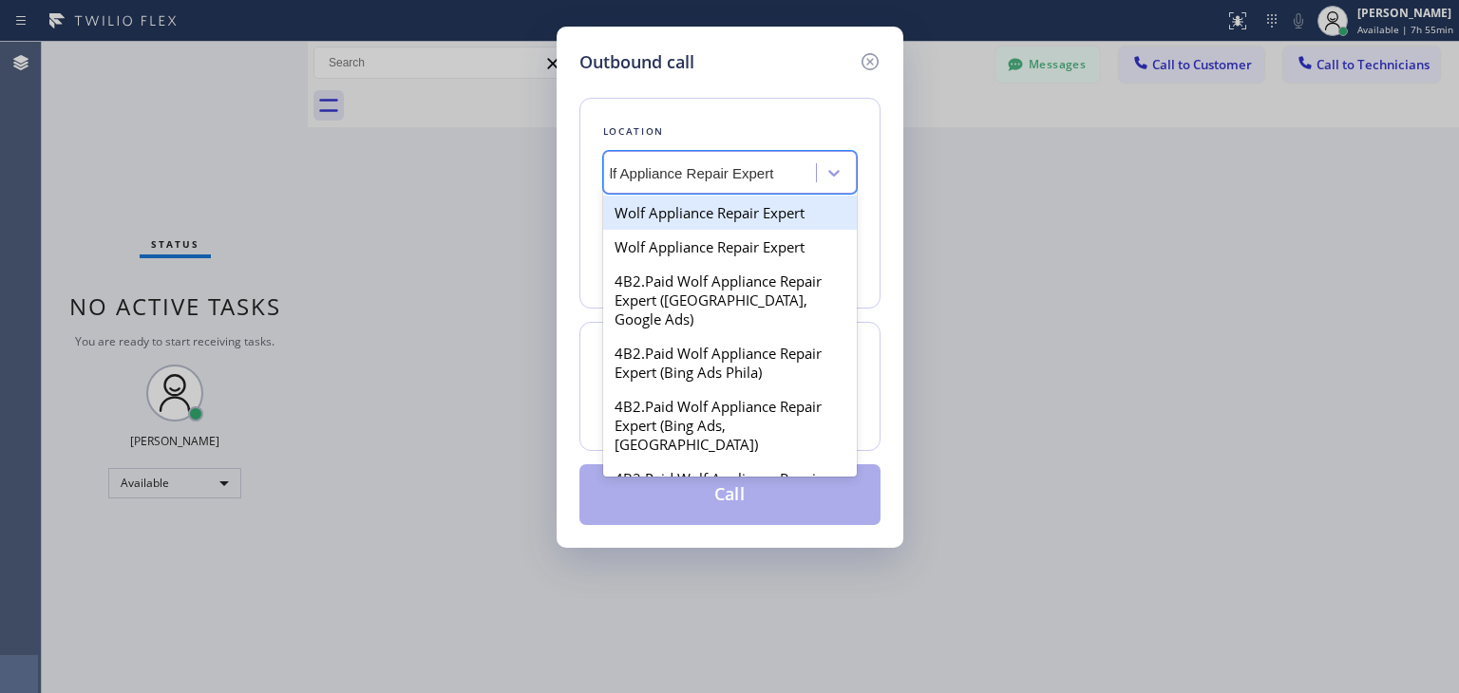
click at [741, 218] on div "Wolf Appliance Repair Expert" at bounding box center [730, 213] width 254 height 34
type input "(949) 799-4965"
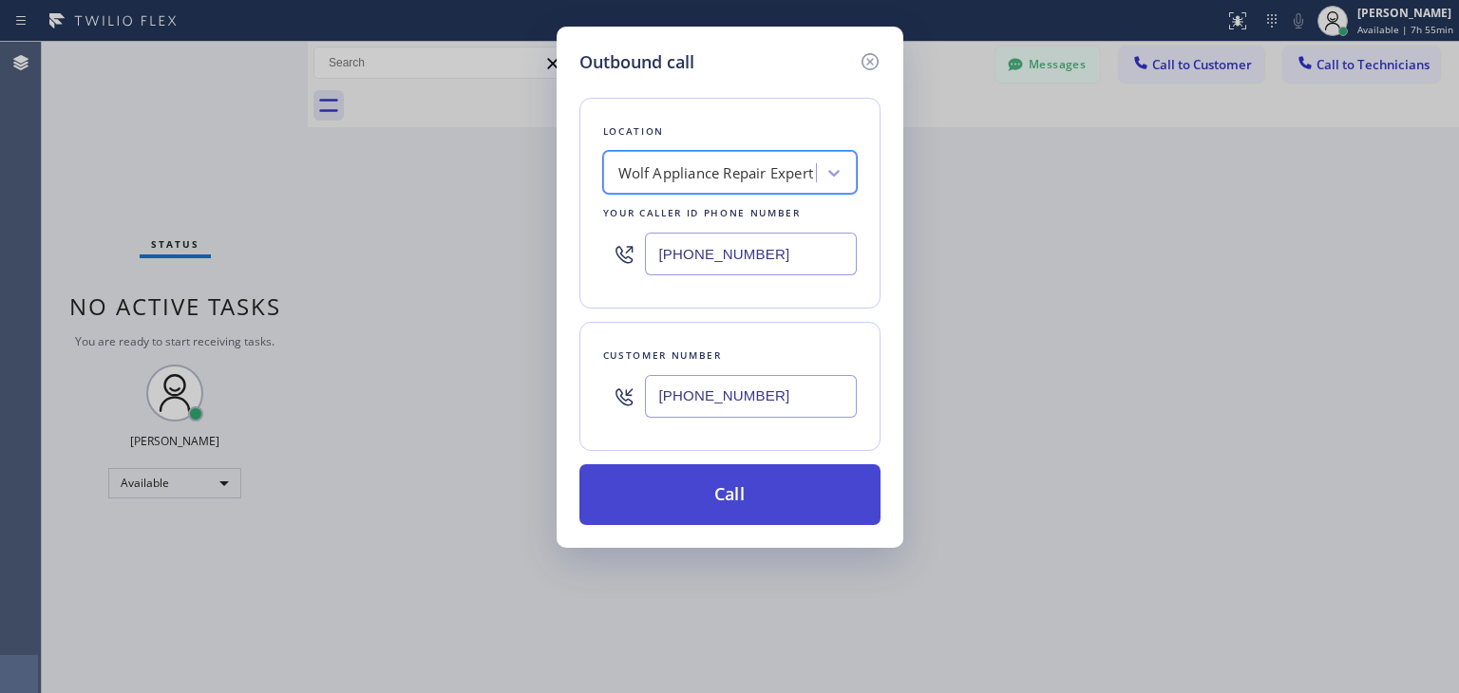
click at [780, 519] on button "Call" at bounding box center [729, 494] width 301 height 61
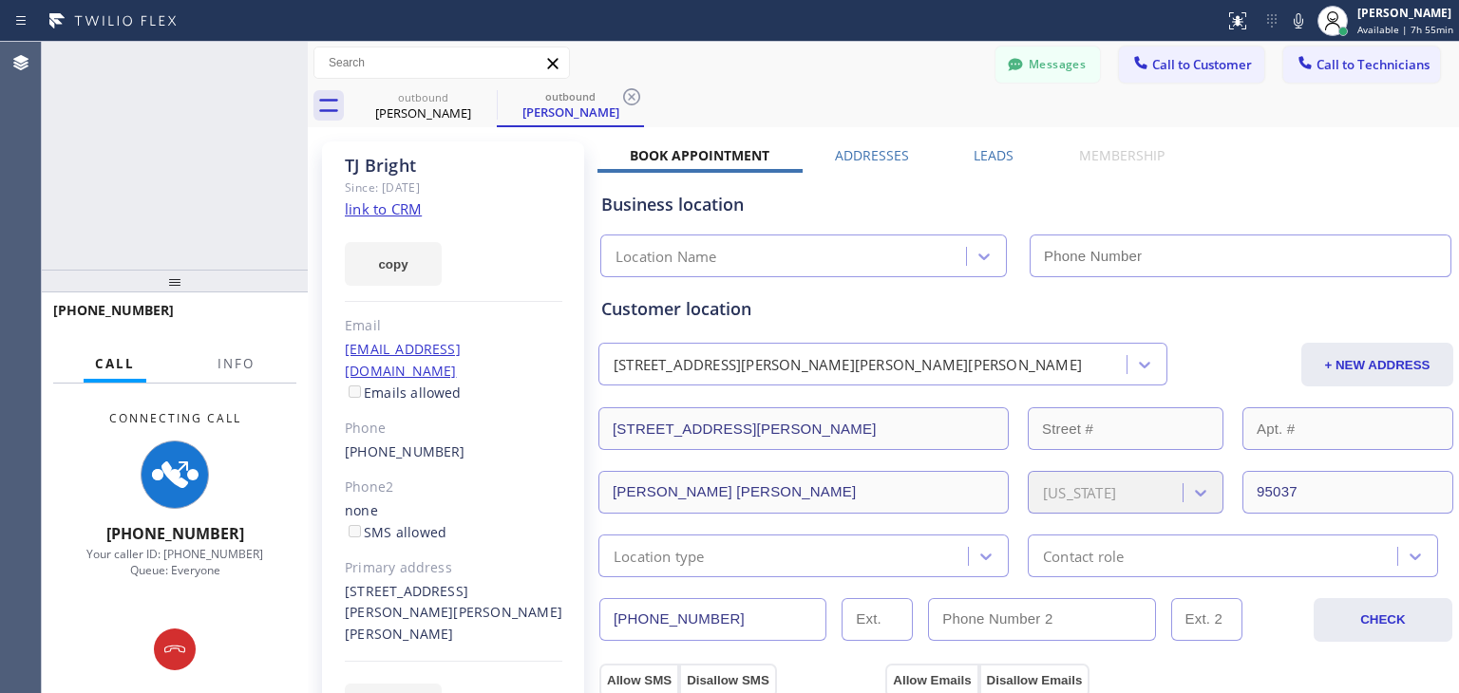
type input "(949) 799-4965"
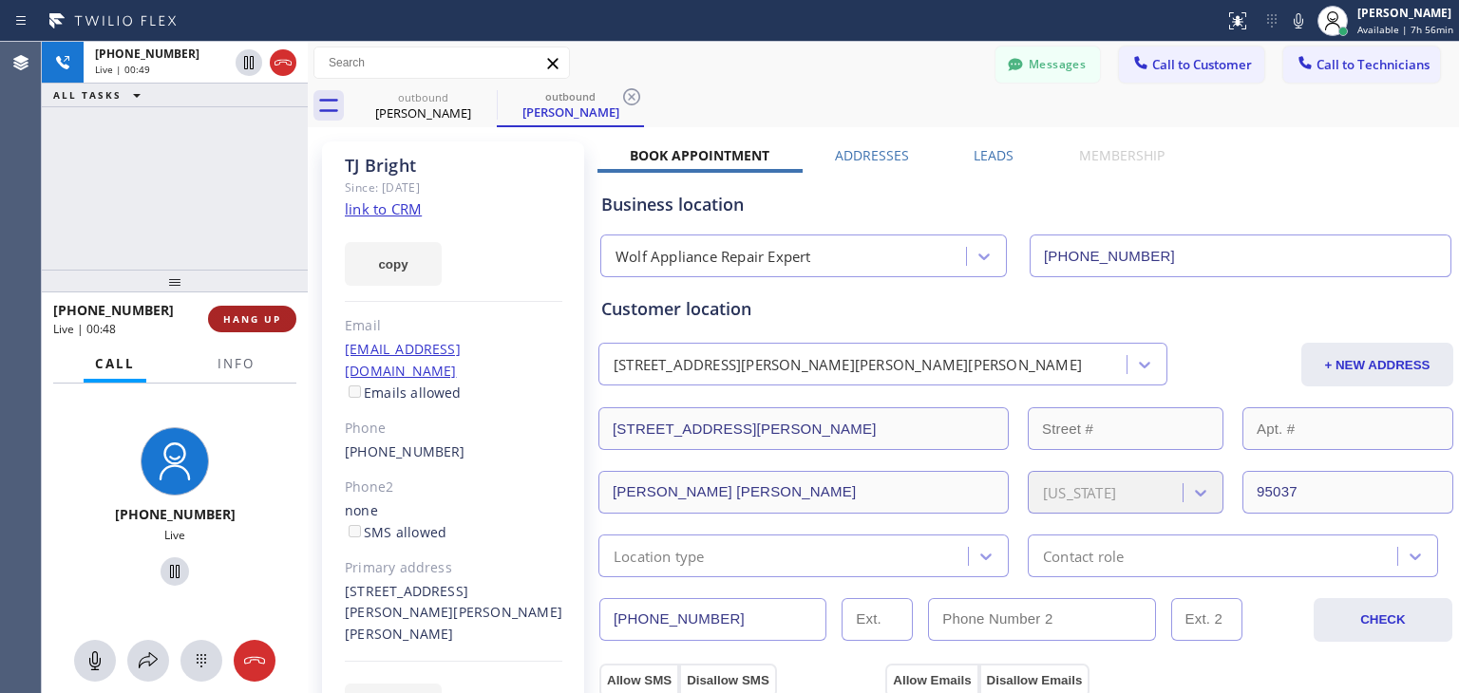
click at [276, 317] on span "HANG UP" at bounding box center [252, 319] width 58 height 13
click at [1144, 0] on html "Status report No issues detected If you experience an issue, please download th…" at bounding box center [729, 346] width 1459 height 693
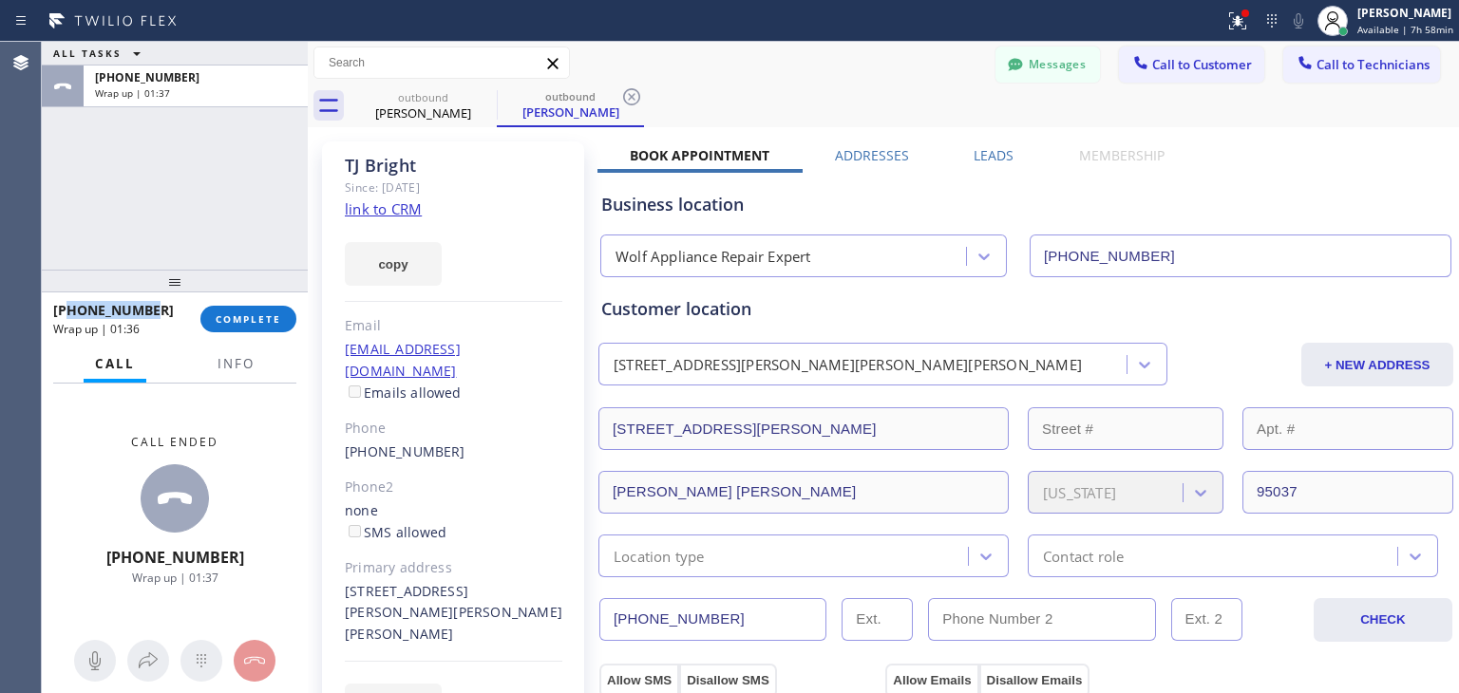
drag, startPoint x: 156, startPoint y: 312, endPoint x: 71, endPoint y: 320, distance: 85.0
click at [71, 320] on div "+14088968551 Wrap up | 01:36" at bounding box center [126, 318] width 147 height 49
copy span "4088968551"
click at [251, 308] on button "COMPLETE" at bounding box center [248, 319] width 96 height 27
click at [480, 91] on icon at bounding box center [484, 96] width 23 height 23
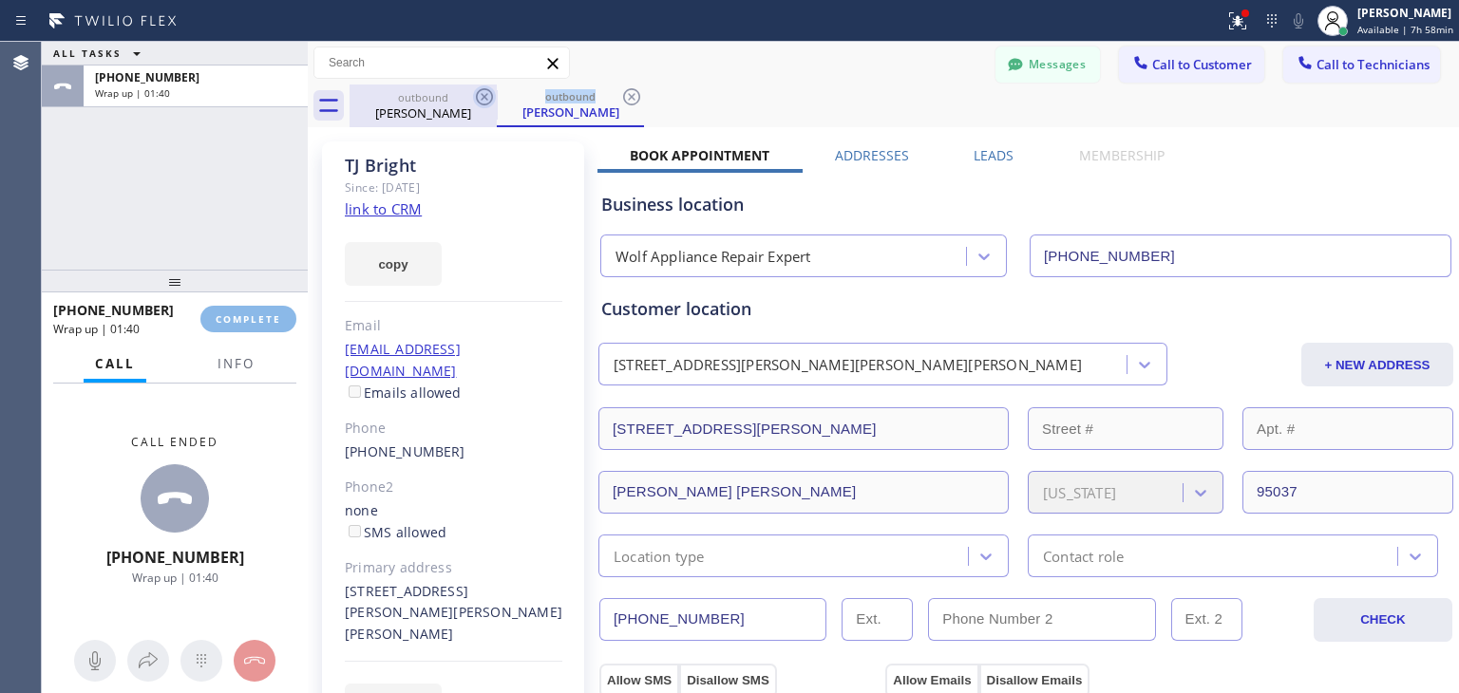
click at [480, 91] on icon at bounding box center [484, 96] width 23 height 23
click at [497, 91] on div "outbound TJ Bright" at bounding box center [570, 106] width 147 height 43
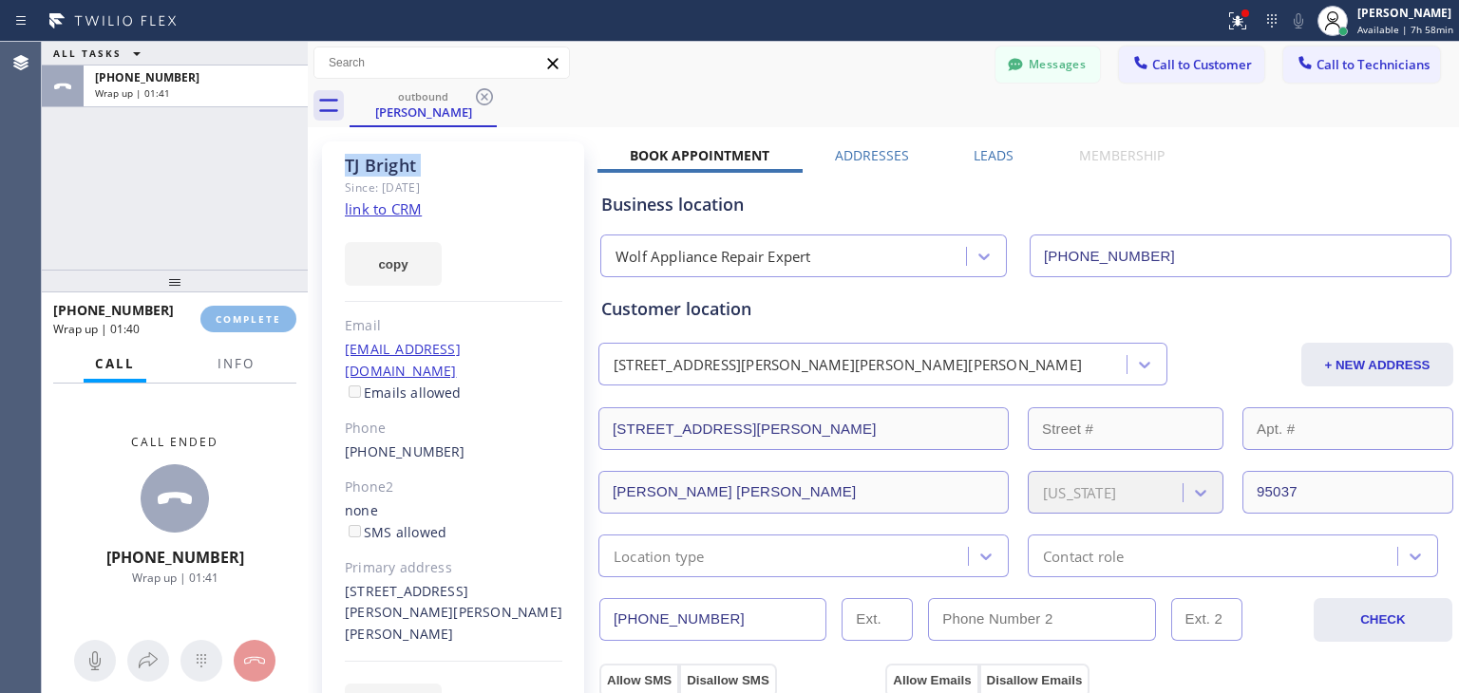
click at [480, 91] on icon at bounding box center [484, 96] width 23 height 23
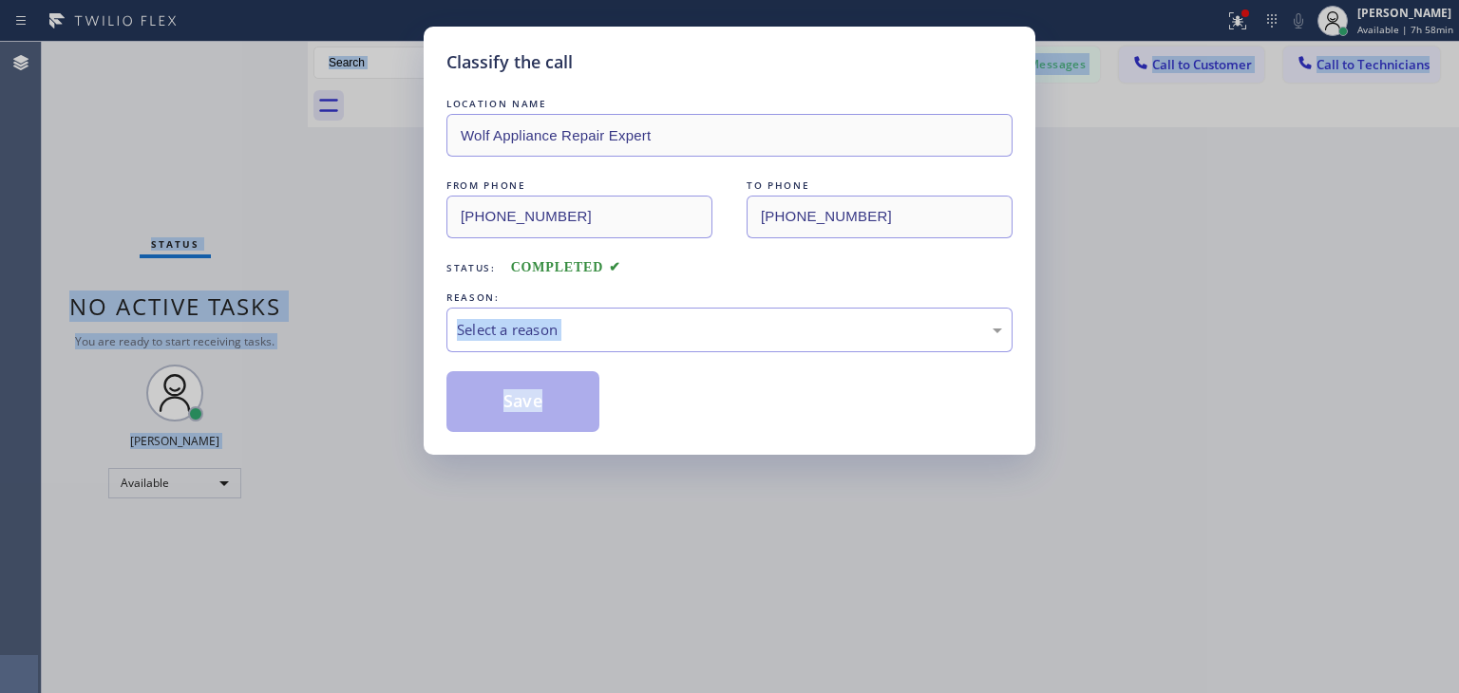
drag, startPoint x: 480, startPoint y: 91, endPoint x: 705, endPoint y: 352, distance: 344.8
click at [705, 352] on div "Classify the call LOCATION NAME Wolf Appliance Repair Expert FROM PHONE (949) 7…" at bounding box center [750, 368] width 1417 height 652
click at [705, 352] on div "LOCATION NAME Wolf Appliance Repair Expert FROM PHONE (949) 799-4965 TO PHONE (…" at bounding box center [729, 263] width 566 height 338
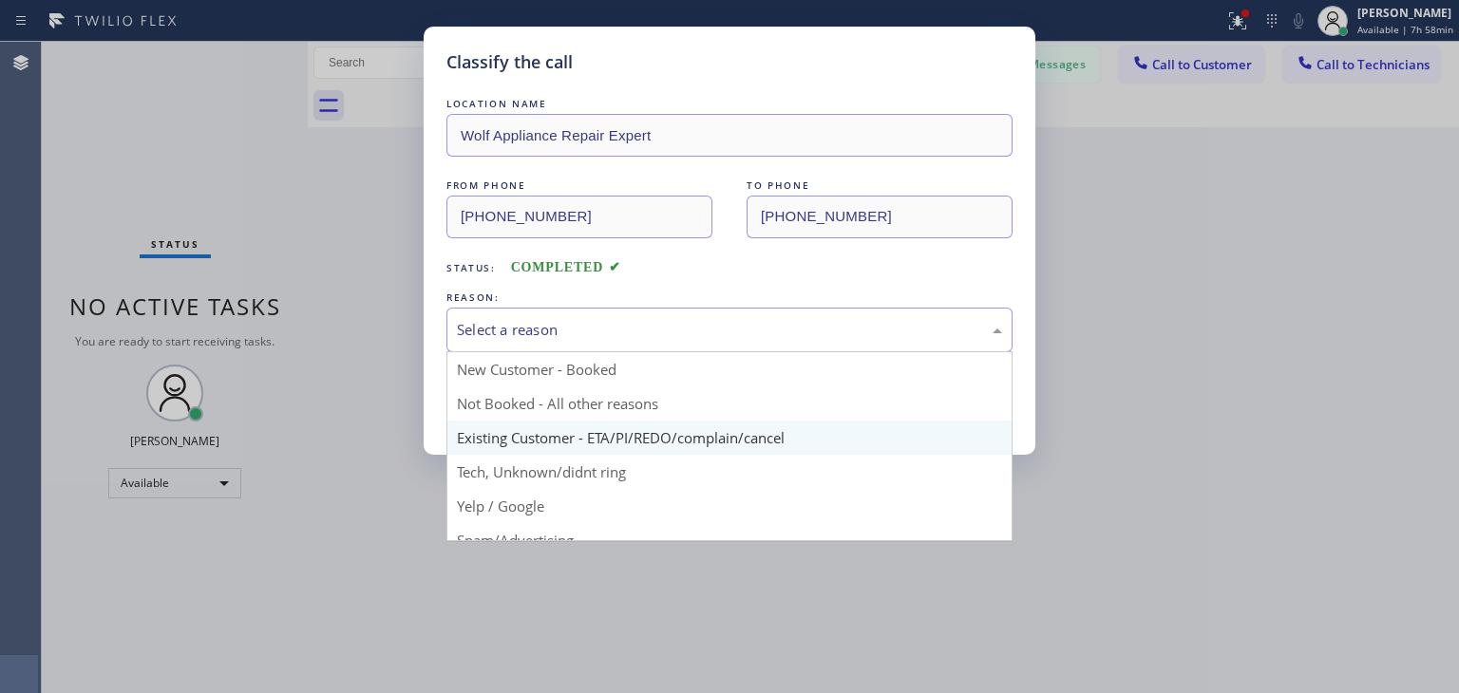
drag, startPoint x: 740, startPoint y: 335, endPoint x: 702, endPoint y: 425, distance: 97.0
click at [702, 352] on div "Select a reason New Customer - Booked Not Booked - All other reasons Existing C…" at bounding box center [729, 330] width 566 height 45
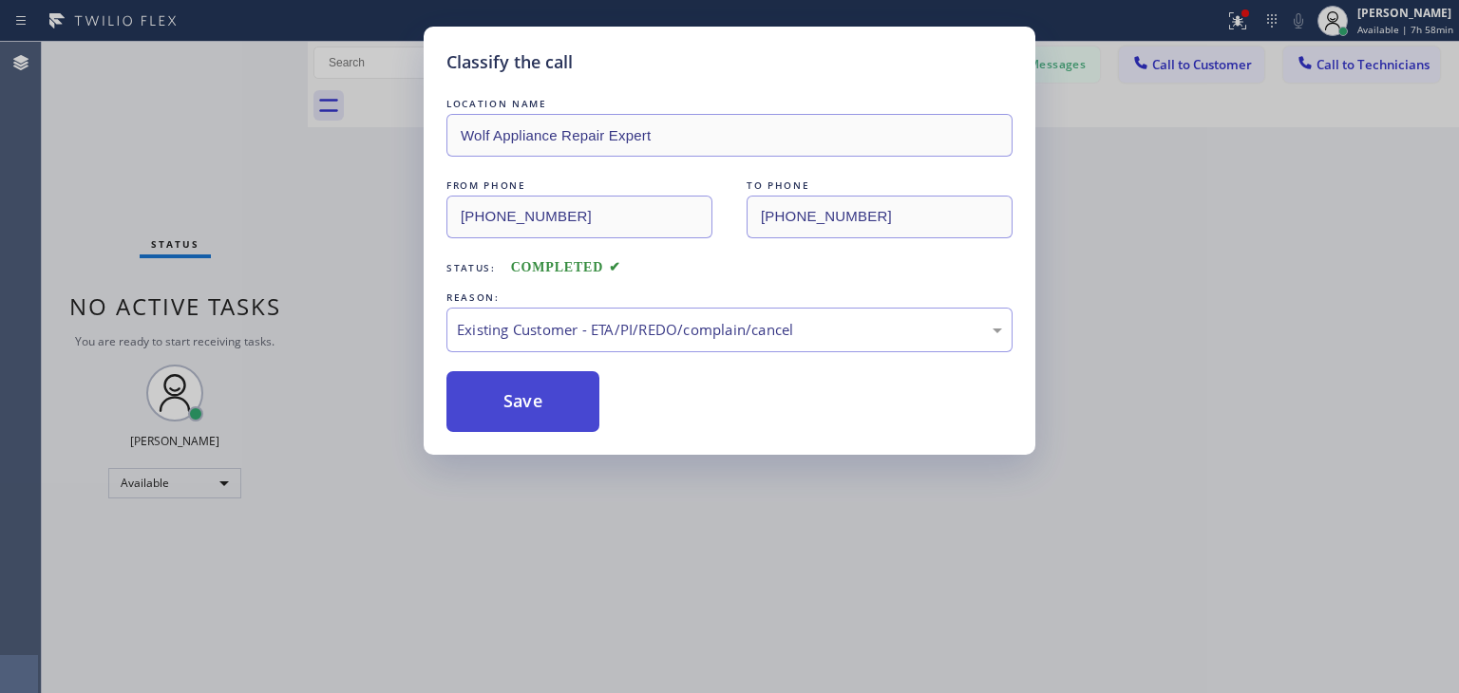
drag, startPoint x: 702, startPoint y: 425, endPoint x: 540, endPoint y: 407, distance: 163.4
click at [540, 407] on button "Save" at bounding box center [522, 401] width 153 height 61
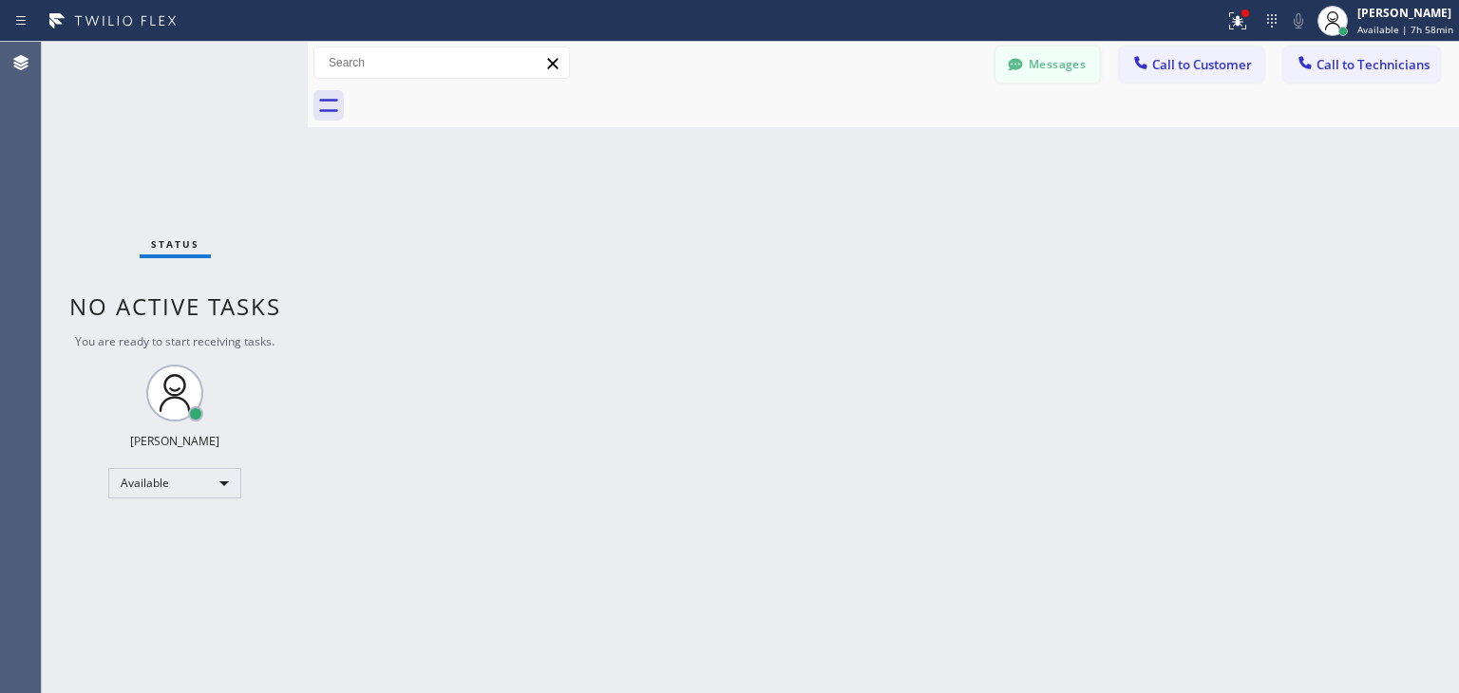
click at [1059, 63] on button "Messages" at bounding box center [1047, 65] width 104 height 36
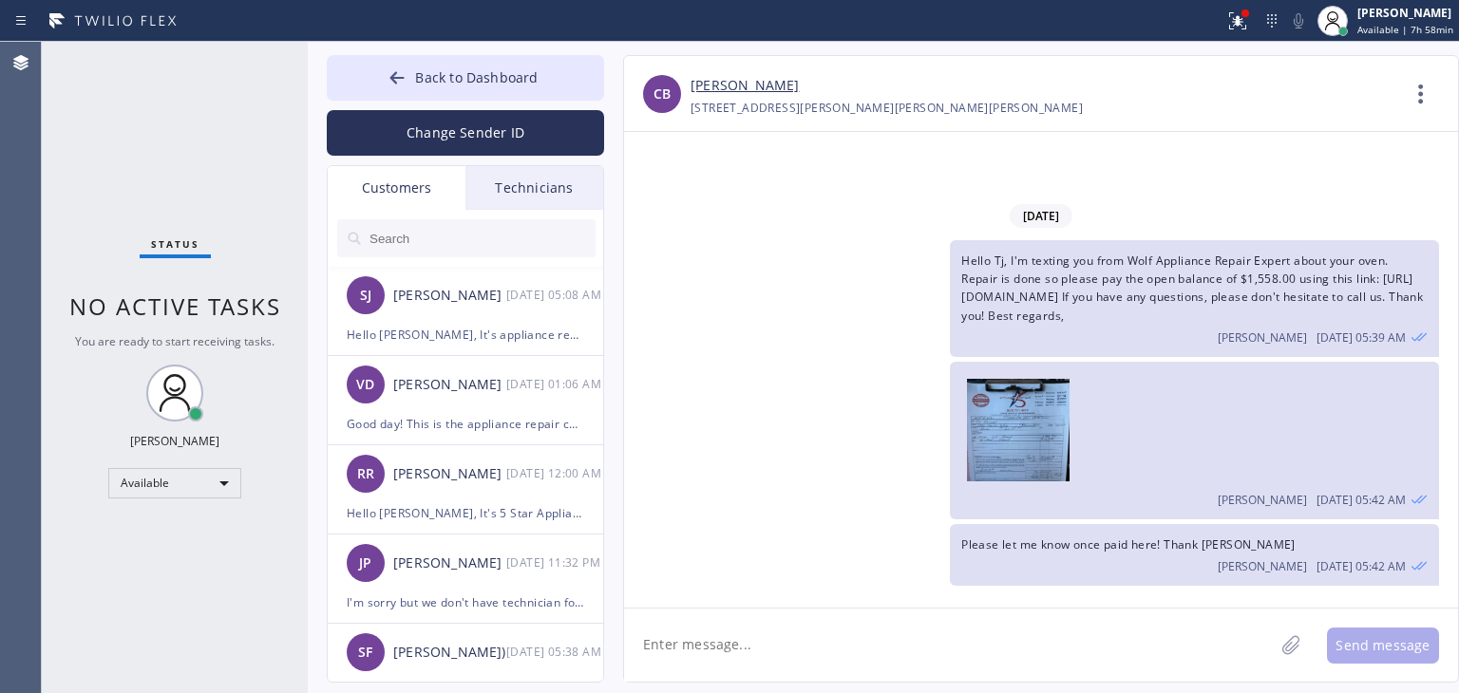
click at [416, 226] on input "text" at bounding box center [482, 238] width 228 height 38
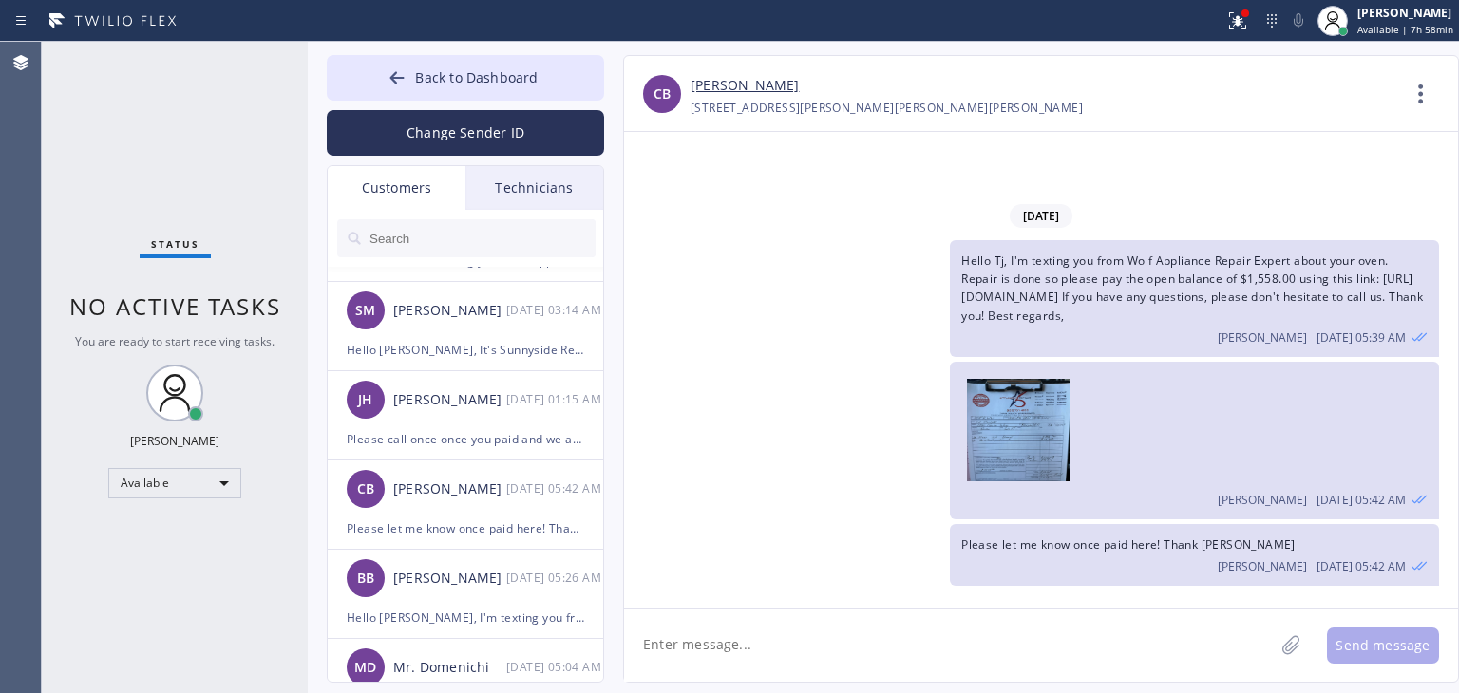
scroll to position [872, 0]
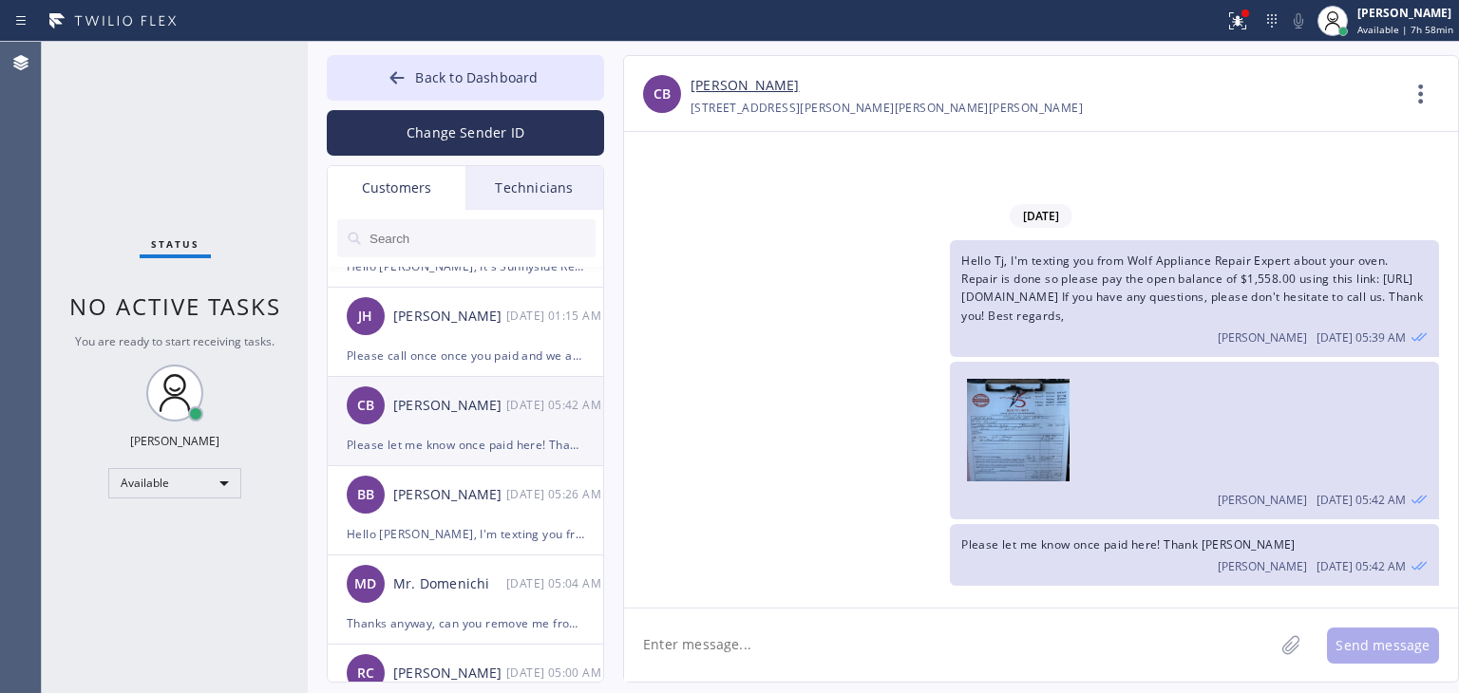
click at [444, 434] on div "Please let me know once paid here! Thank [PERSON_NAME]" at bounding box center [465, 445] width 237 height 22
click at [895, 628] on textarea at bounding box center [949, 645] width 650 height 73
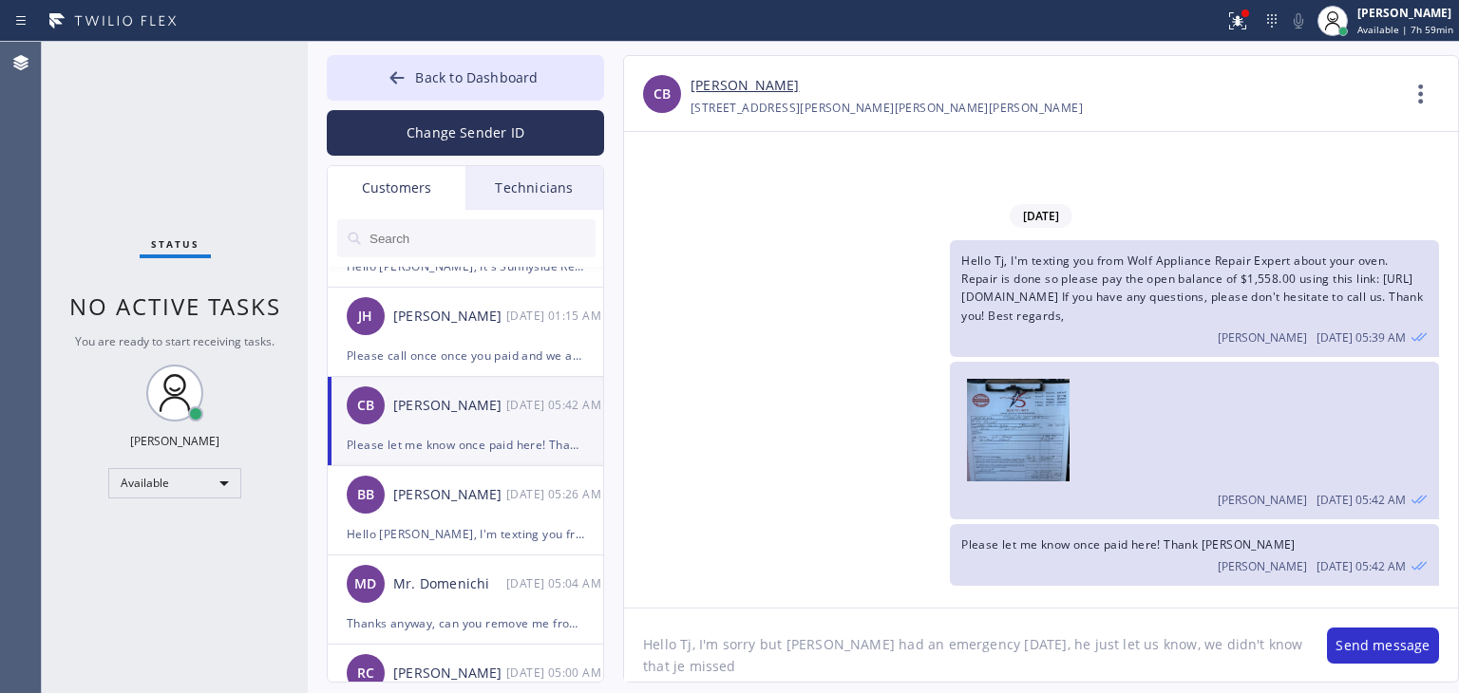
click at [1246, 654] on textarea "Hello Tj, I'm sorry but Oliver had an emergency today, he just let us know, we …" at bounding box center [966, 645] width 684 height 73
click at [1301, 646] on textarea "Hello Tj, I'm sorry but Oliver had an emergency today, he just let us know, we …" at bounding box center [966, 645] width 684 height 73
type textarea "Hello Tj, I'm sorry but Oliver had an emergency today, he just let us know, we …"
click at [1043, 670] on textarea "Hello Tj, I'm sorry but Oliver had an emergency today, he just let us know, we …" at bounding box center [966, 645] width 684 height 73
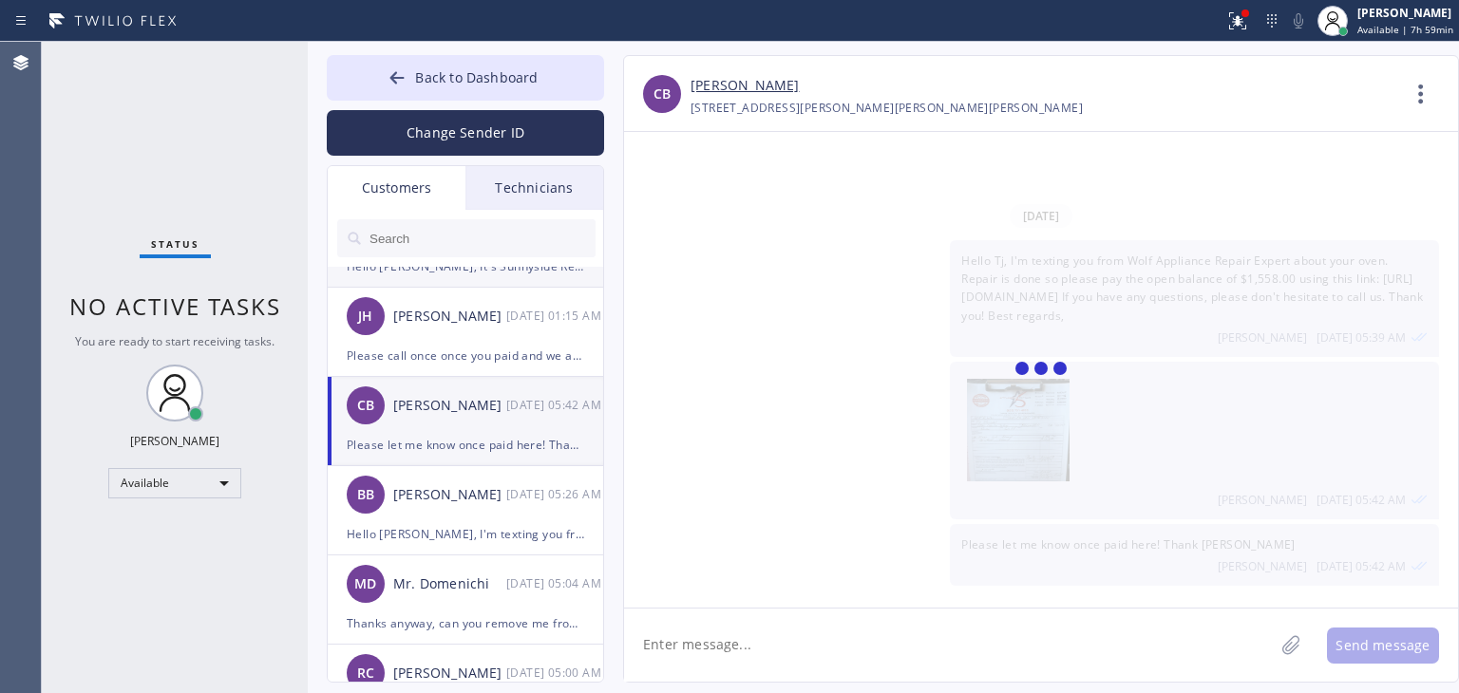
scroll to position [77, 0]
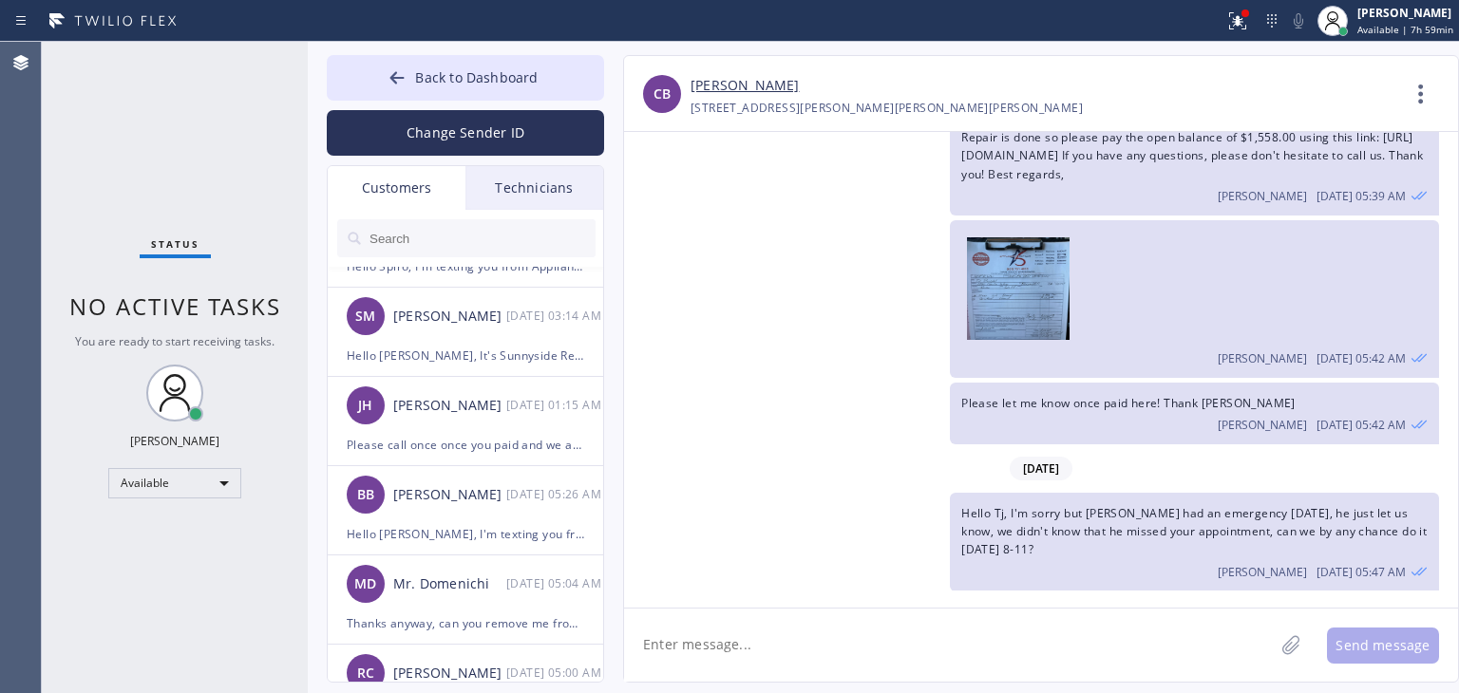
click at [1011, 635] on textarea at bounding box center [949, 645] width 650 height 73
